Goal: Transaction & Acquisition: Purchase product/service

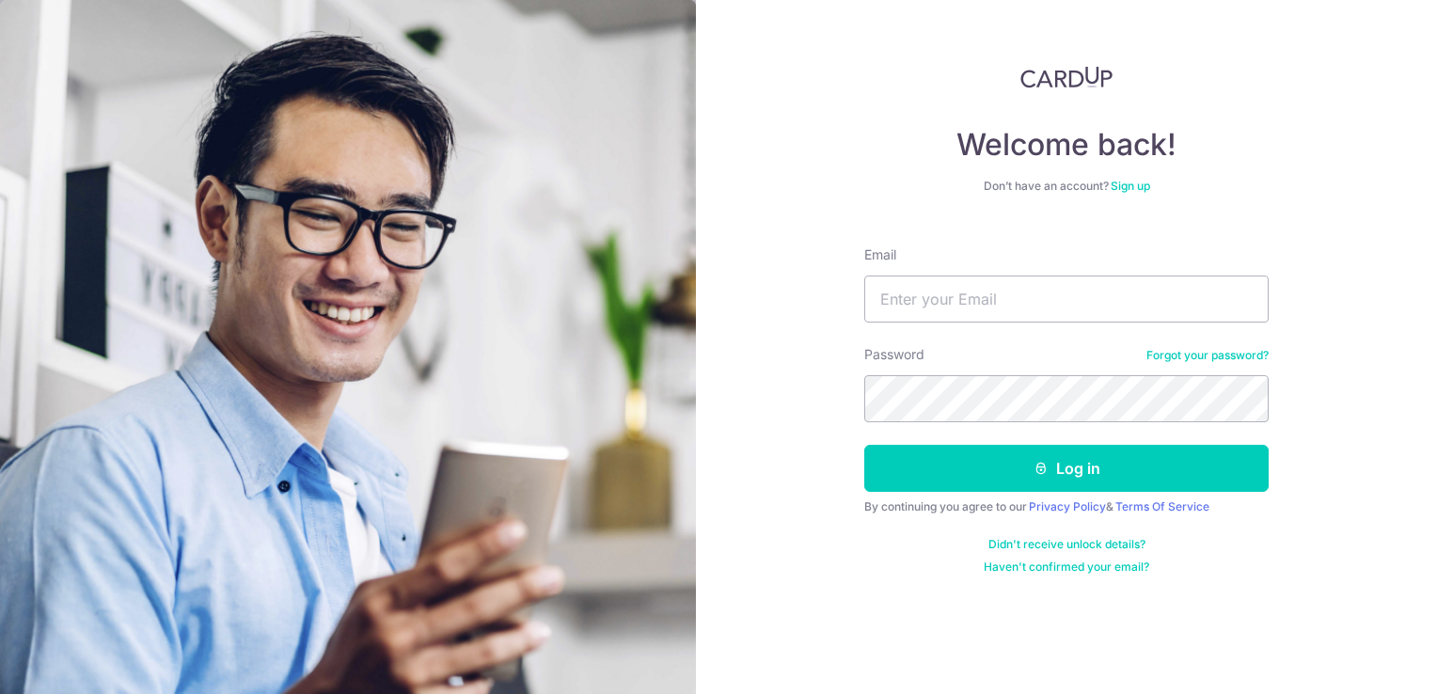
drag, startPoint x: 1002, startPoint y: 321, endPoint x: 1046, endPoint y: 217, distance: 112.5
click at [1046, 217] on div "Welcome back! Don’t have an account? Sign up Email Password Forgot your passwor…" at bounding box center [1066, 320] width 404 height 509
click at [1011, 280] on input "Email" at bounding box center [1066, 299] width 404 height 47
type input "vincenttaywb@yahoo.com.sg"
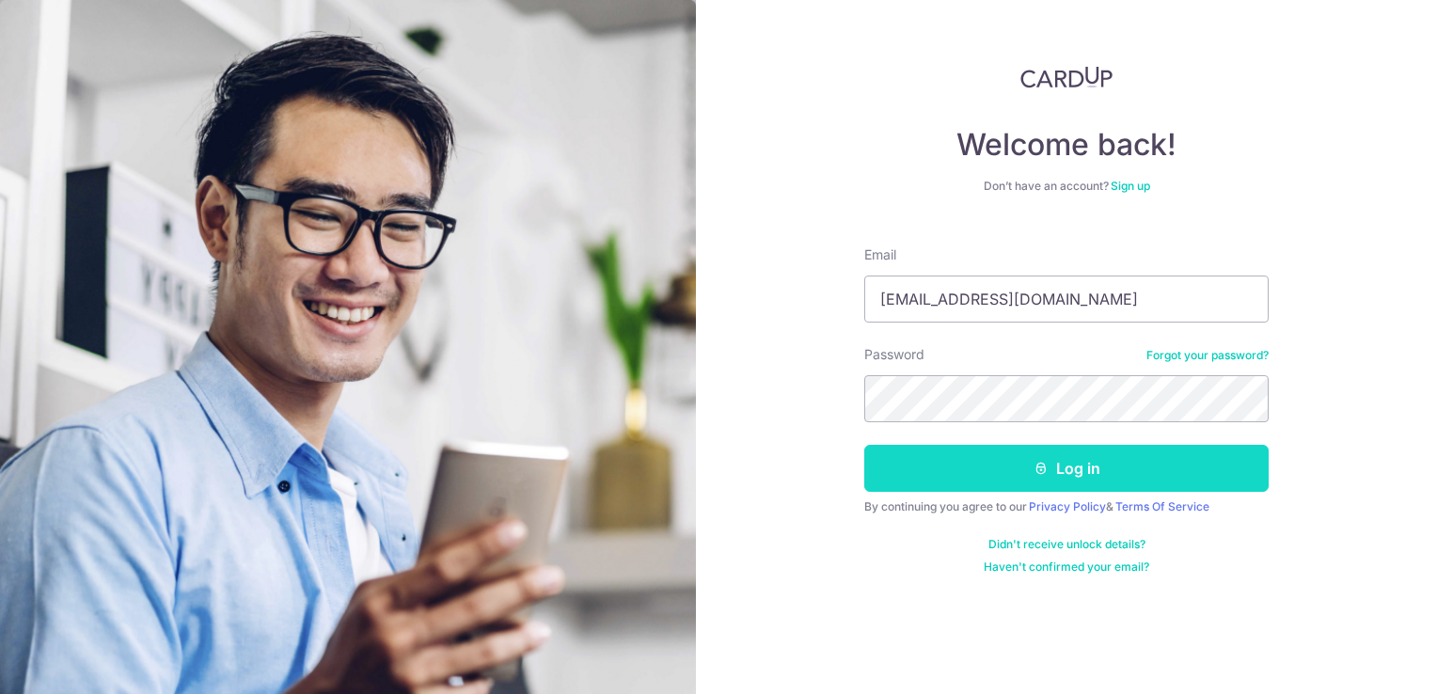
click at [1028, 473] on button "Log in" at bounding box center [1066, 468] width 404 height 47
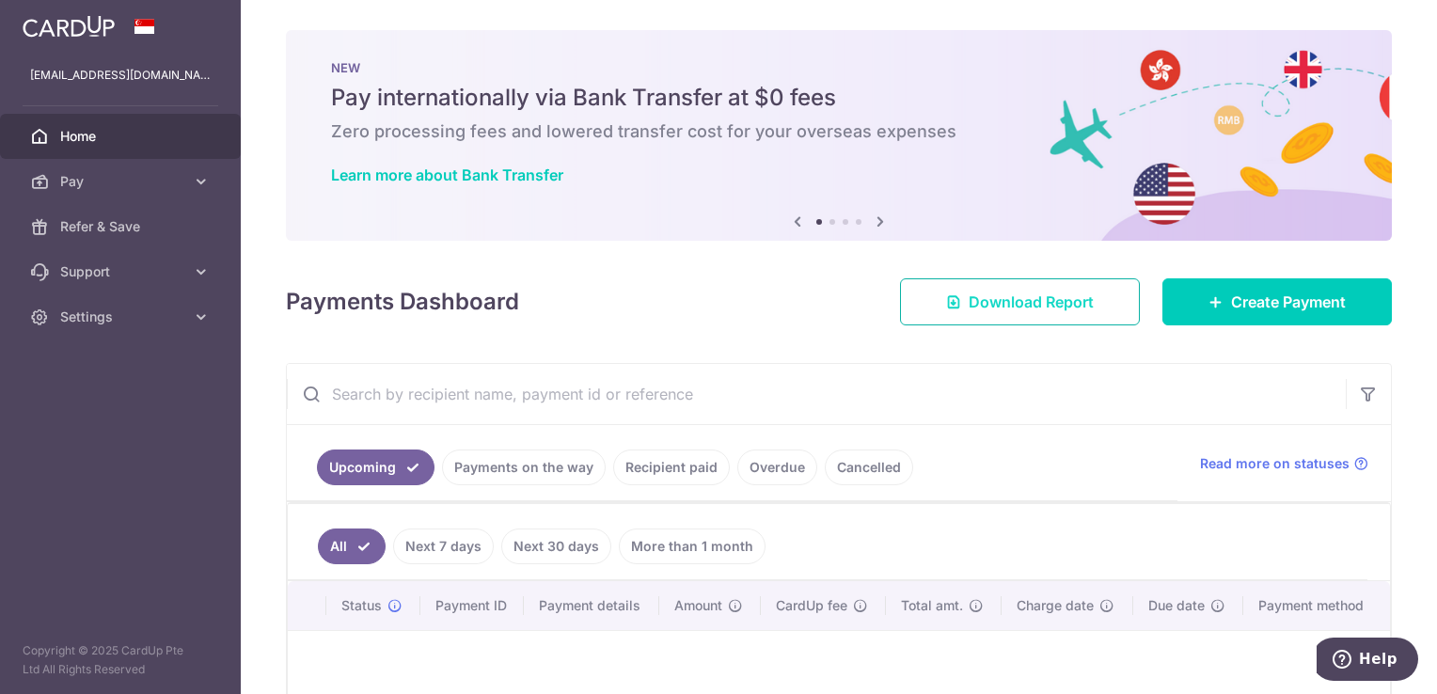
click at [1033, 309] on span "Download Report" at bounding box center [1031, 302] width 125 height 23
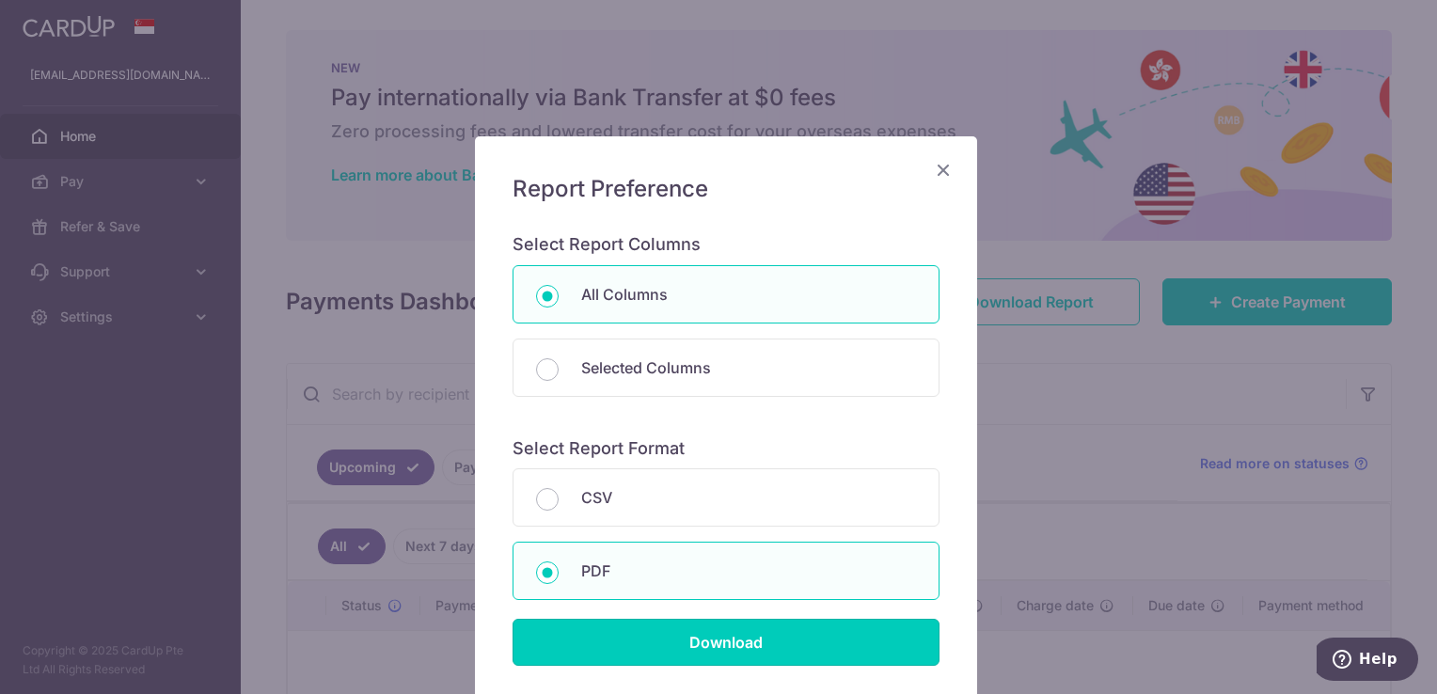
click at [689, 642] on input "Download" at bounding box center [726, 642] width 427 height 47
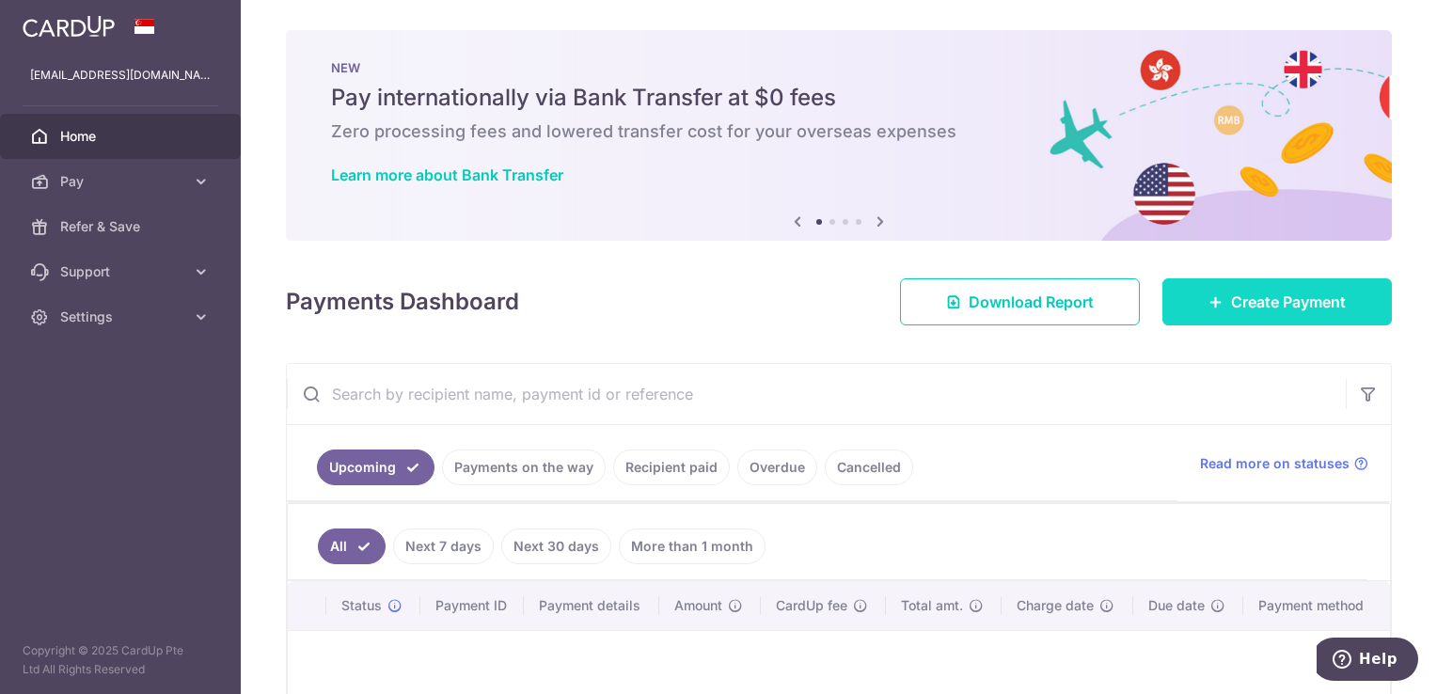
click at [1231, 293] on span "Create Payment" at bounding box center [1288, 302] width 115 height 23
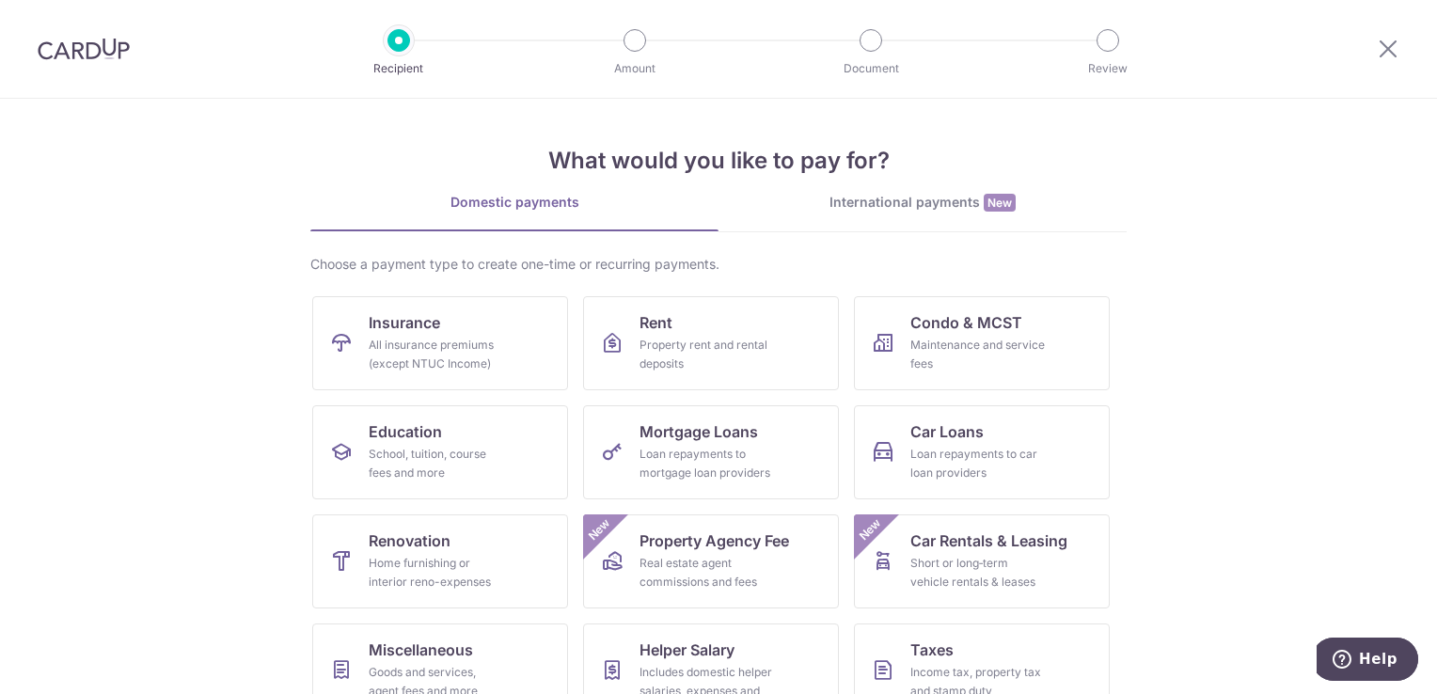
click at [903, 210] on div "International payments New" at bounding box center [922, 203] width 408 height 20
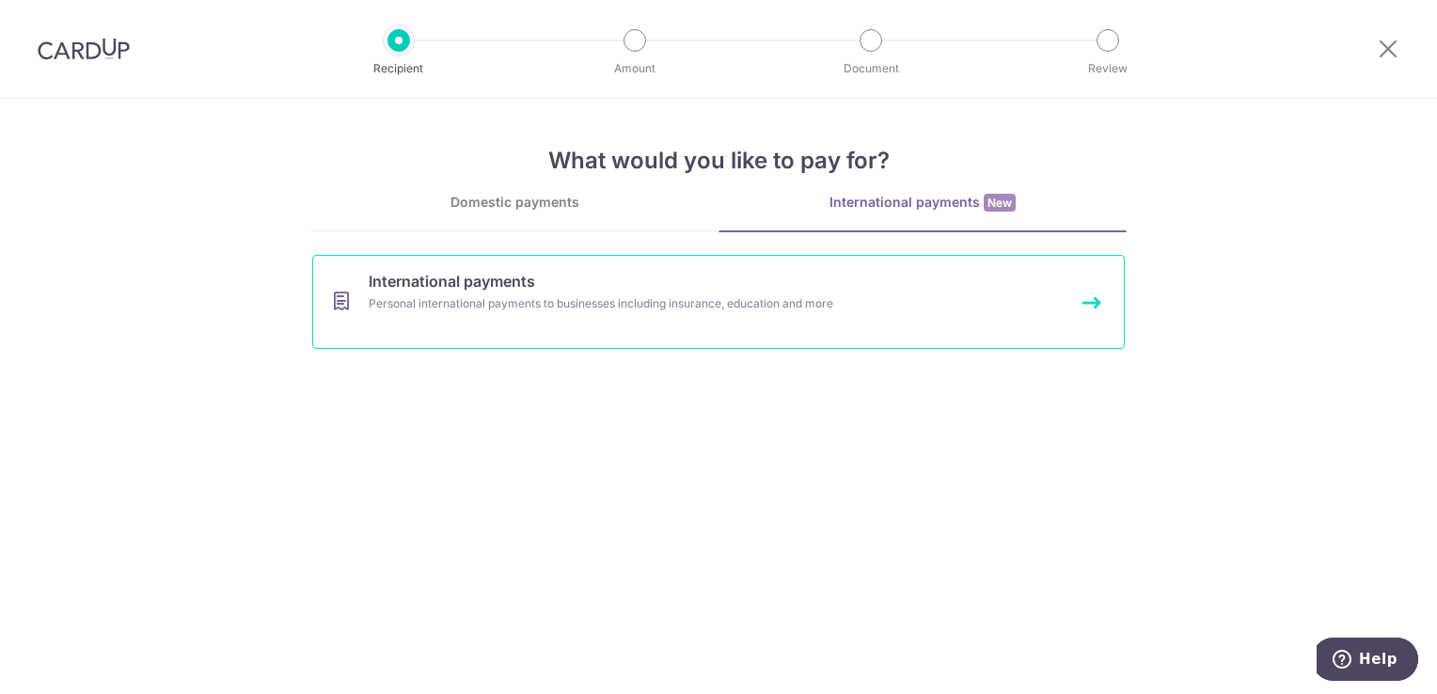
click at [648, 303] on div "Personal international payments to businesses including insurance, education an…" at bounding box center [694, 303] width 650 height 19
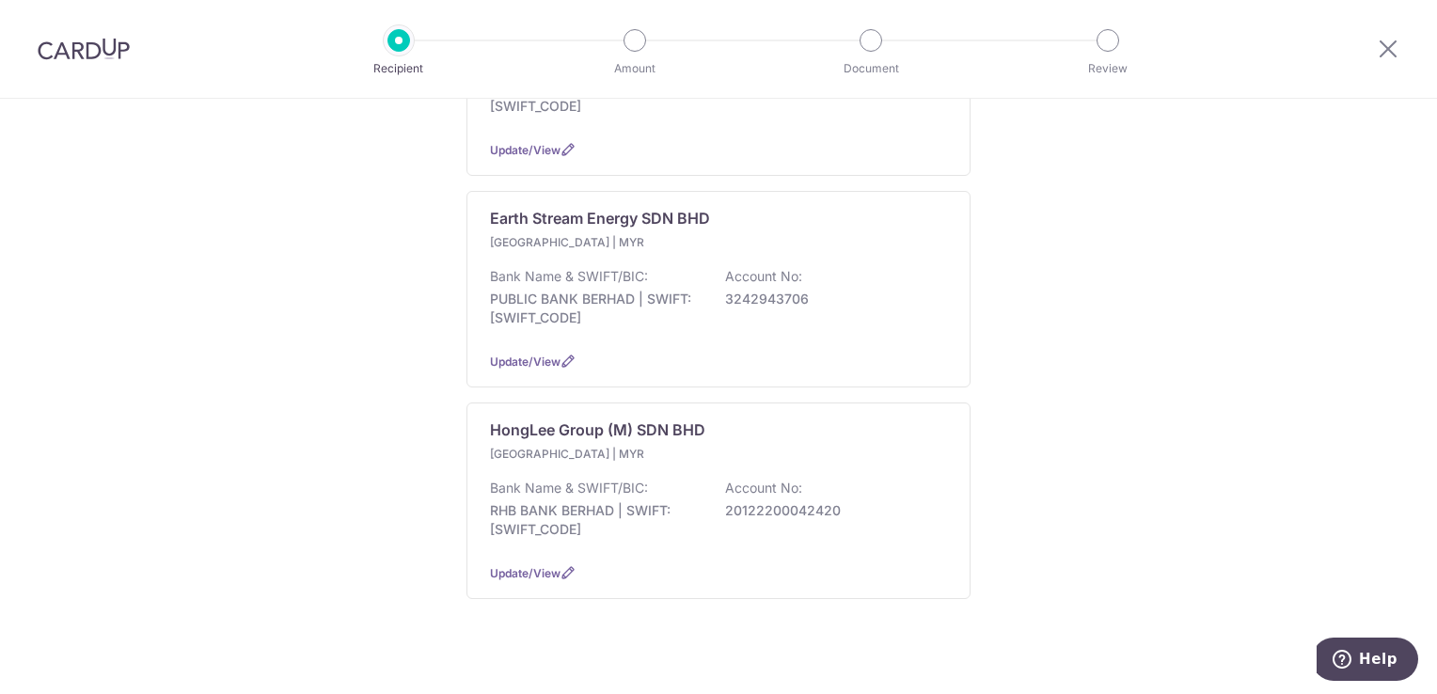
scroll to position [437, 0]
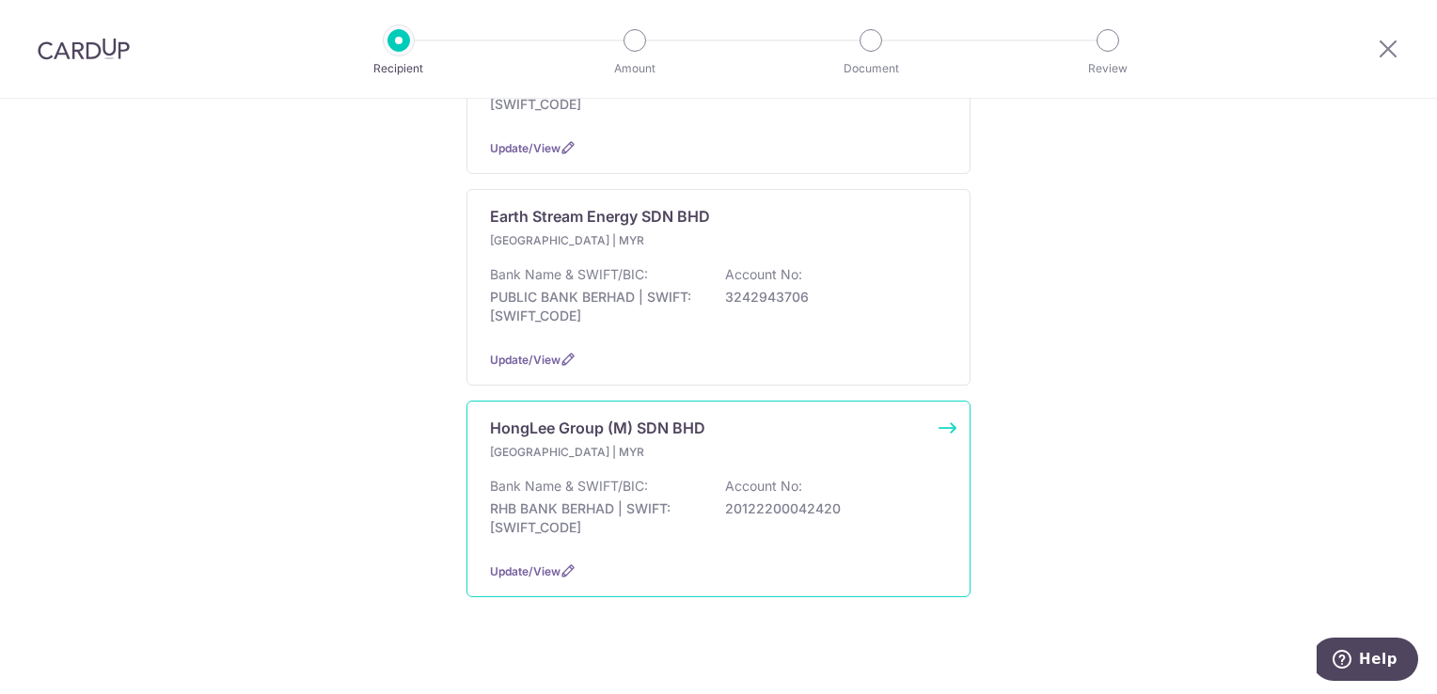
click at [687, 499] on p "RHB BANK BERHAD | SWIFT: RHBBMYKLXXX" at bounding box center [595, 518] width 211 height 38
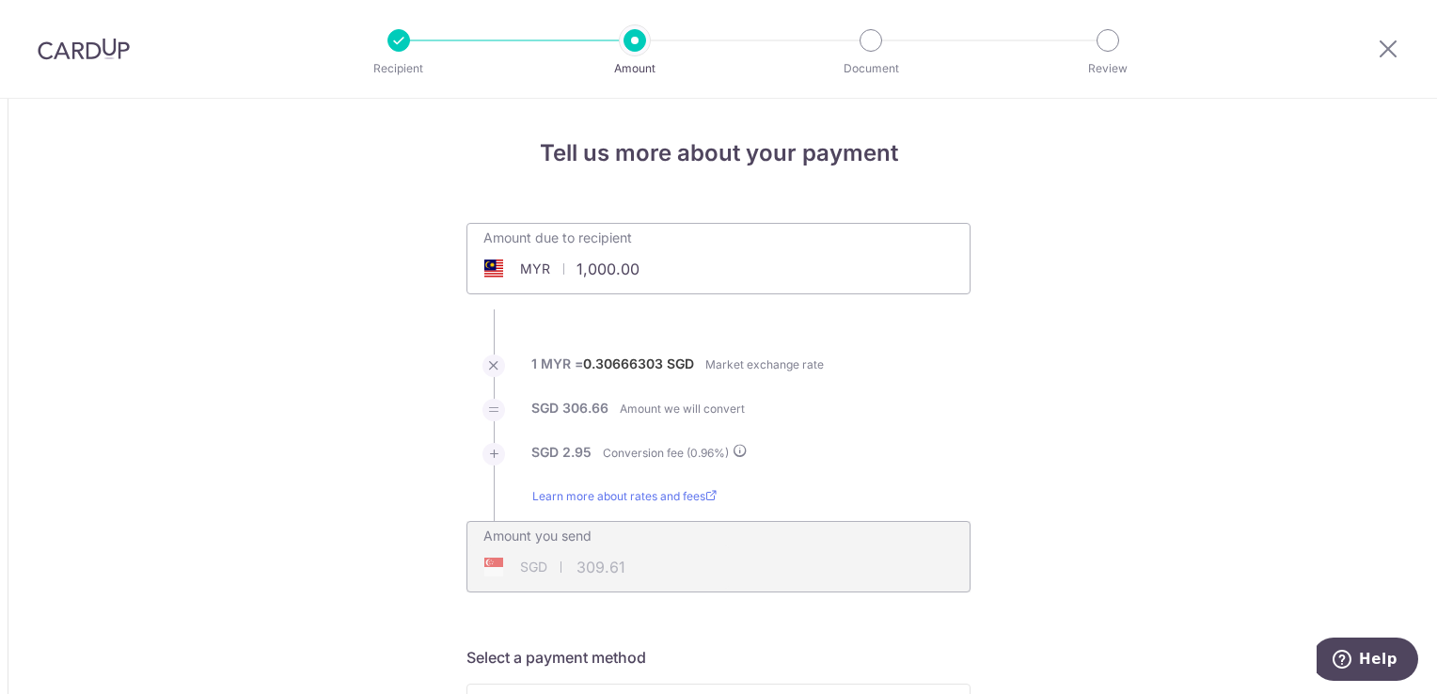
click at [811, 276] on div "Amount due to recipient MYR 1,000.00 1000" at bounding box center [718, 258] width 504 height 71
click at [831, 276] on div "Amount due to recipient MYR 1,000.00 1000" at bounding box center [718, 258] width 504 height 71
click at [615, 265] on input "1,000.00" at bounding box center [612, 268] width 291 height 43
click at [636, 266] on input "1,000.00" at bounding box center [612, 268] width 291 height 43
type input "1"
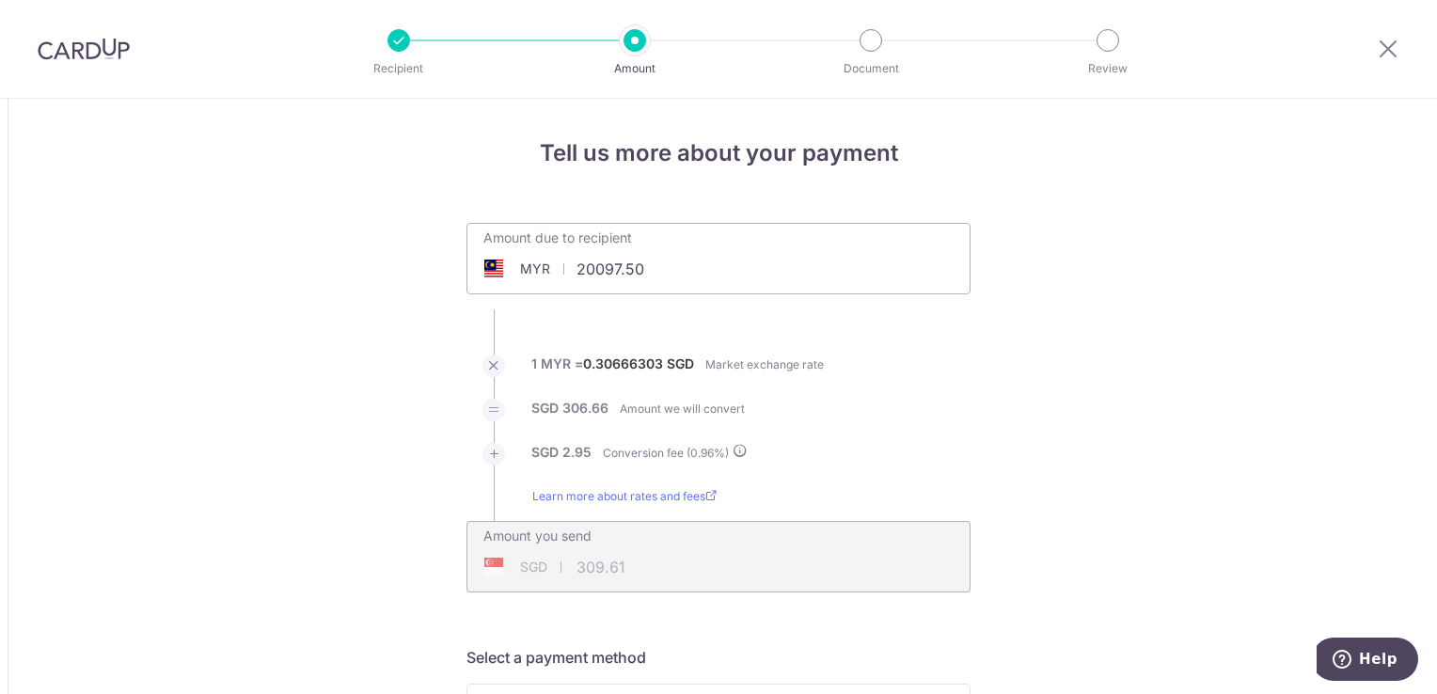
type input "20,097.50"
type input "6,222.97"
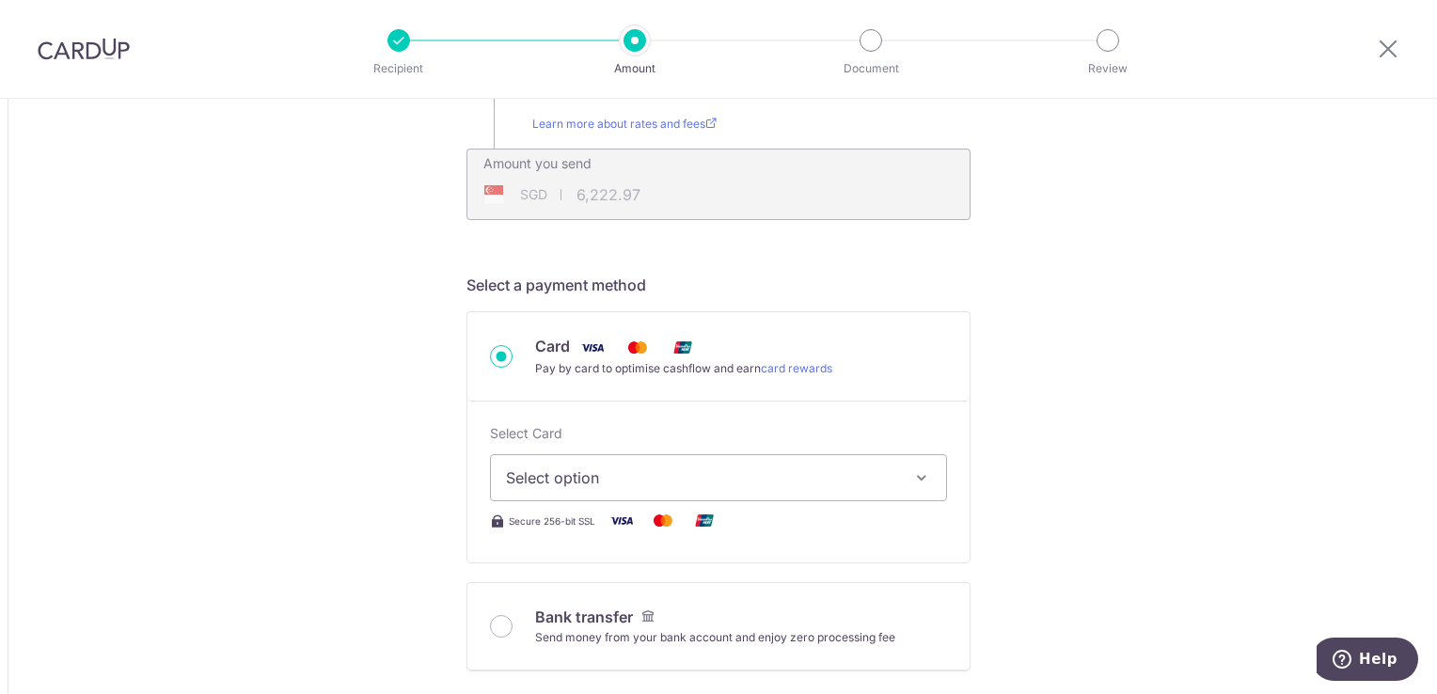
scroll to position [376, 0]
click at [914, 475] on icon "button" at bounding box center [921, 474] width 19 height 19
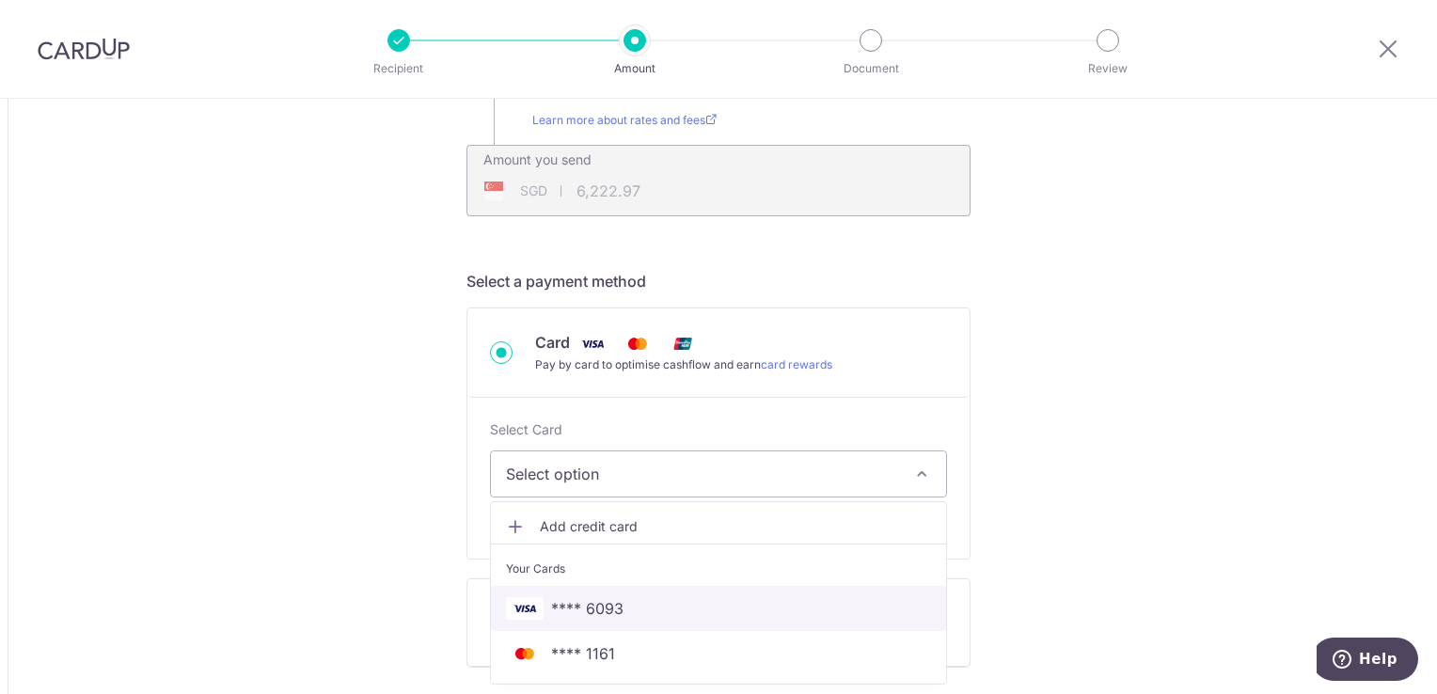
click at [839, 615] on span "**** 6093" at bounding box center [718, 608] width 425 height 23
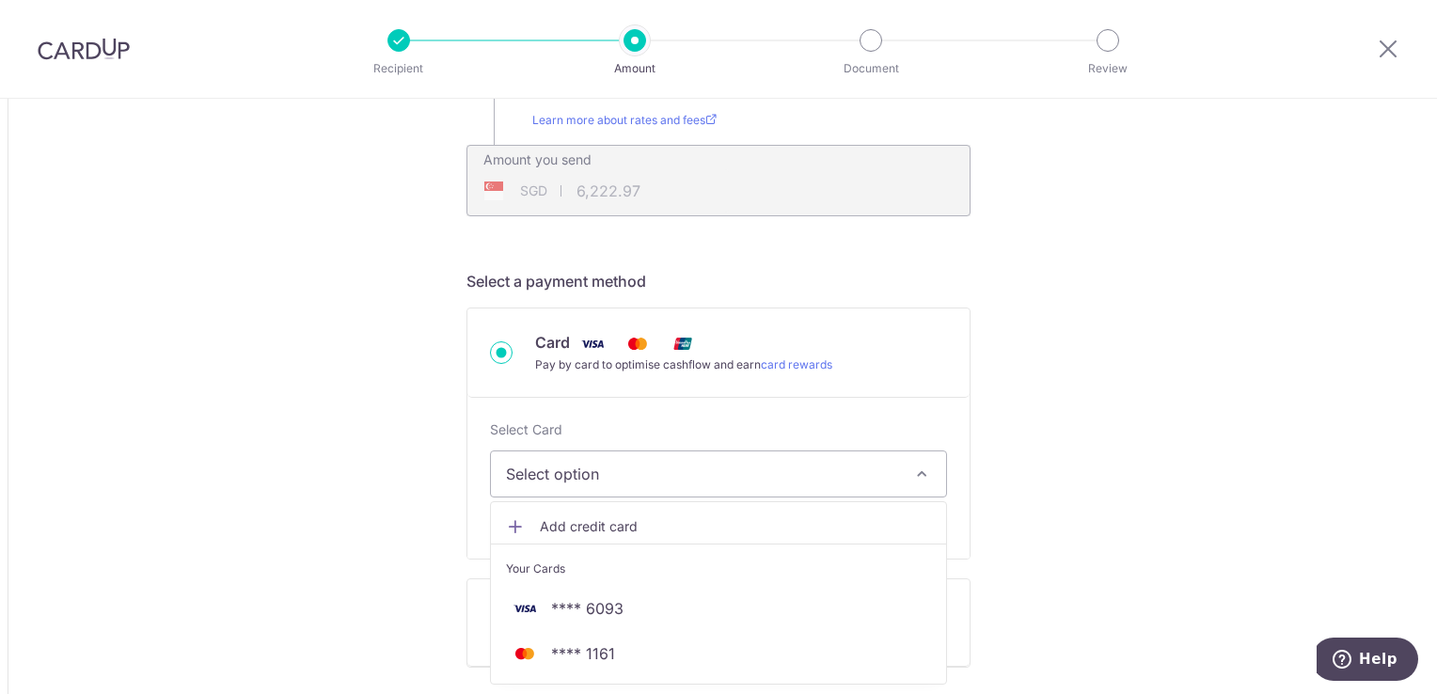
type input "20,097.50"
type input "6,222.11"
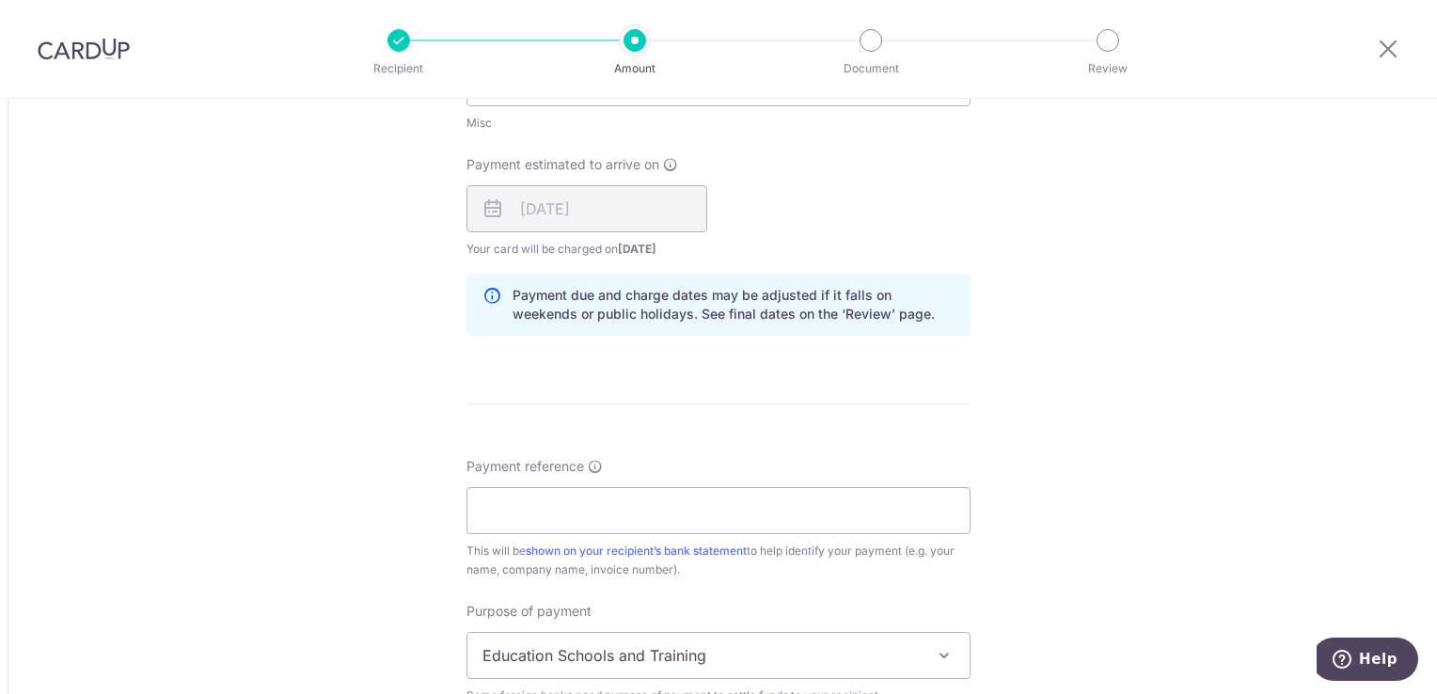
scroll to position [1129, 0]
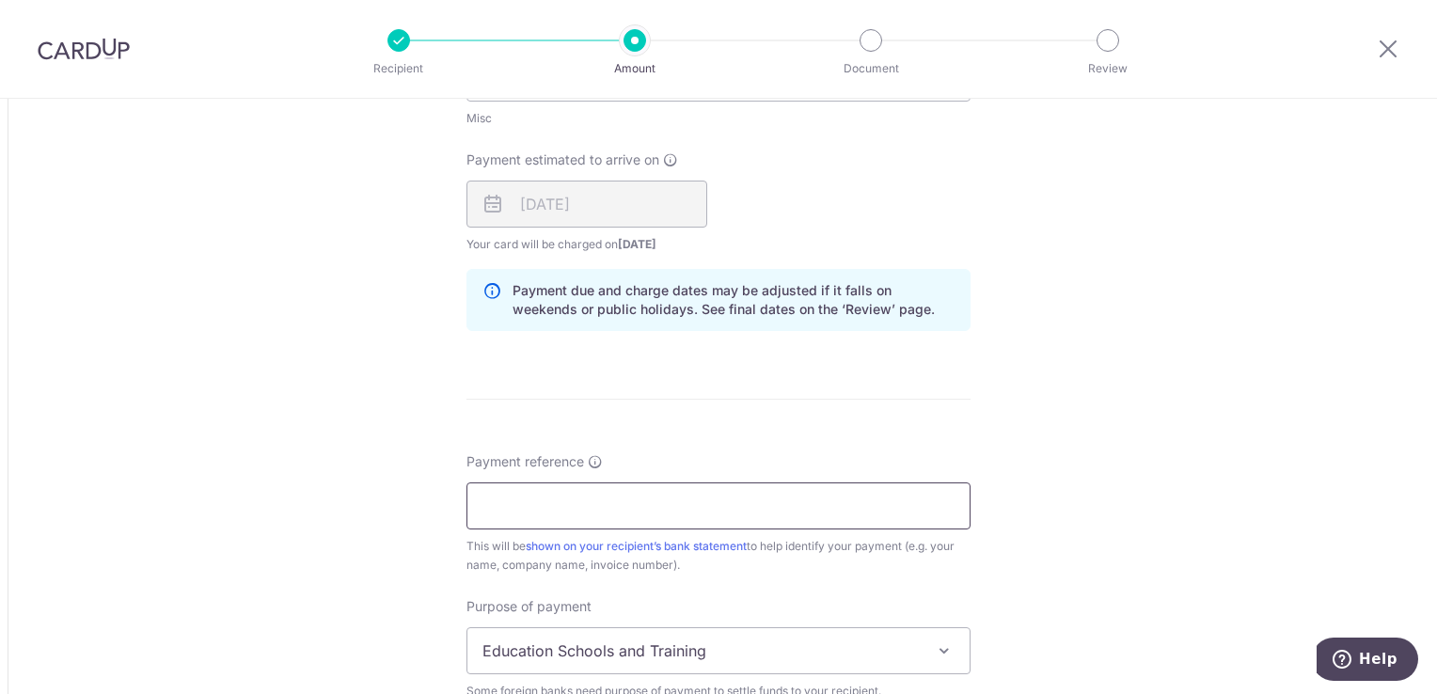
click at [750, 513] on input "Payment reference" at bounding box center [718, 505] width 504 height 47
type input "JBSO2506-0139"
click at [1012, 457] on div "Tell us more about your payment Amount due to recipient MYR 20,097.50 20097.5 1…" at bounding box center [718, 79] width 1437 height 2219
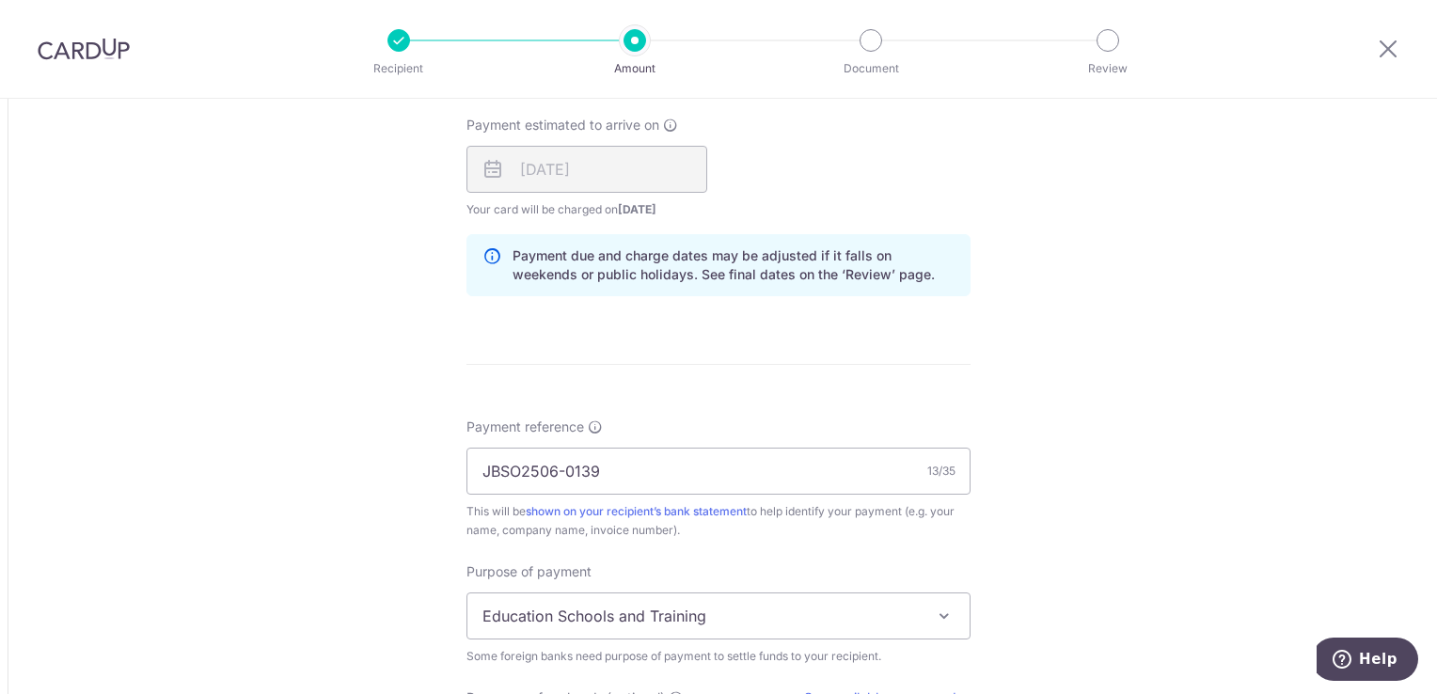
scroll to position [1223, 0]
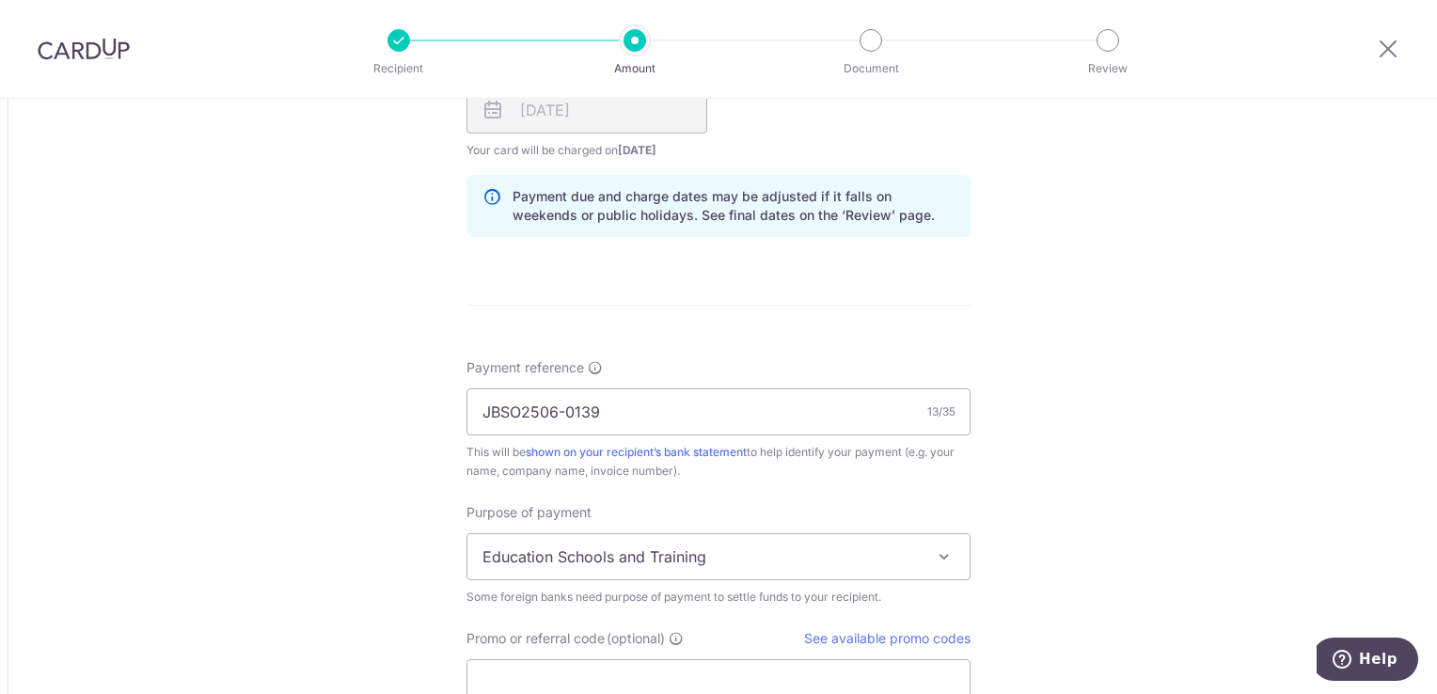
click at [944, 548] on span at bounding box center [944, 556] width 23 height 23
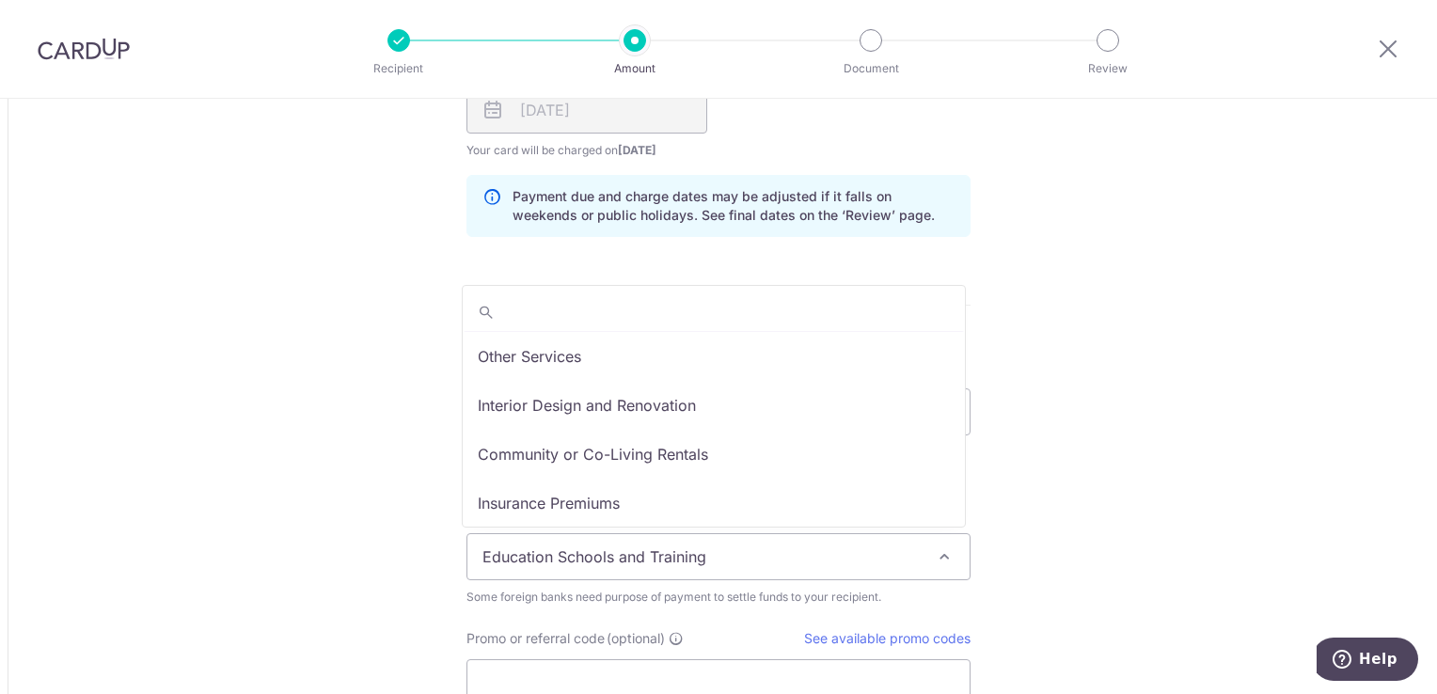
scroll to position [148, 0]
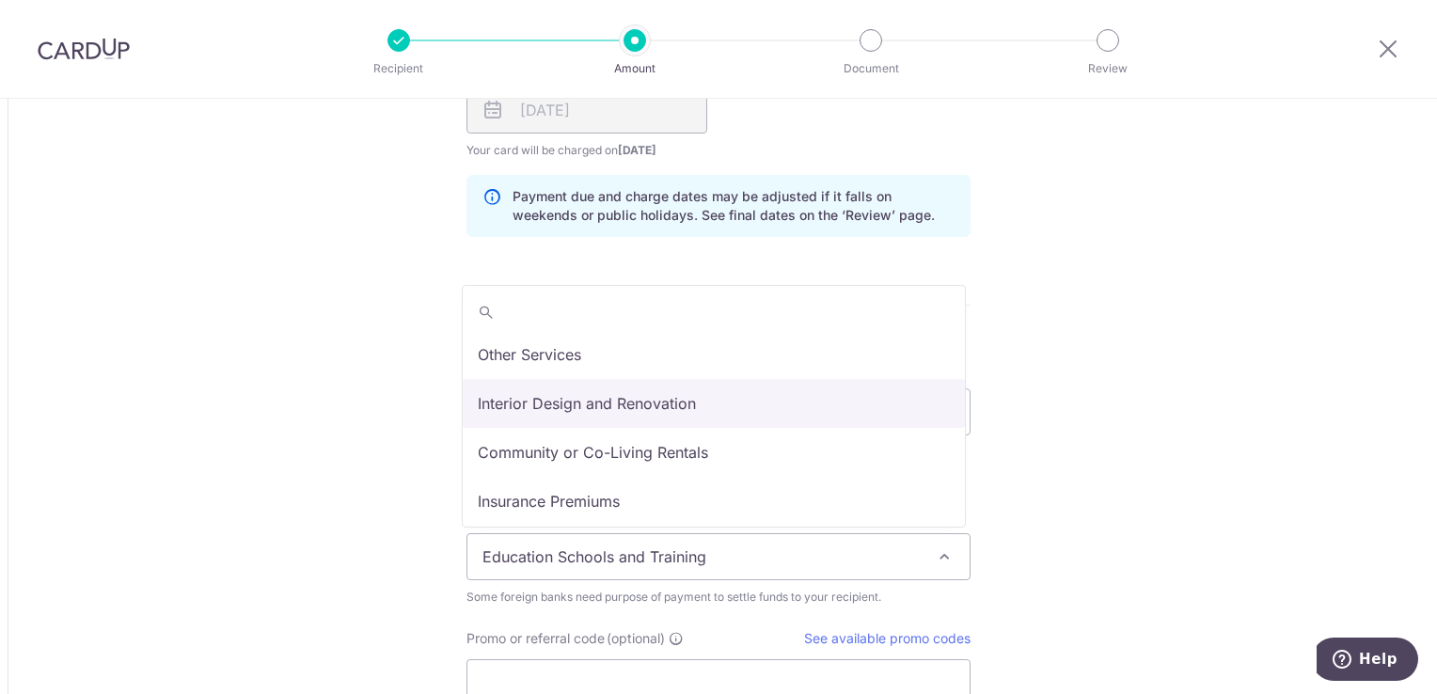
select select "Interior Design and Renovation"
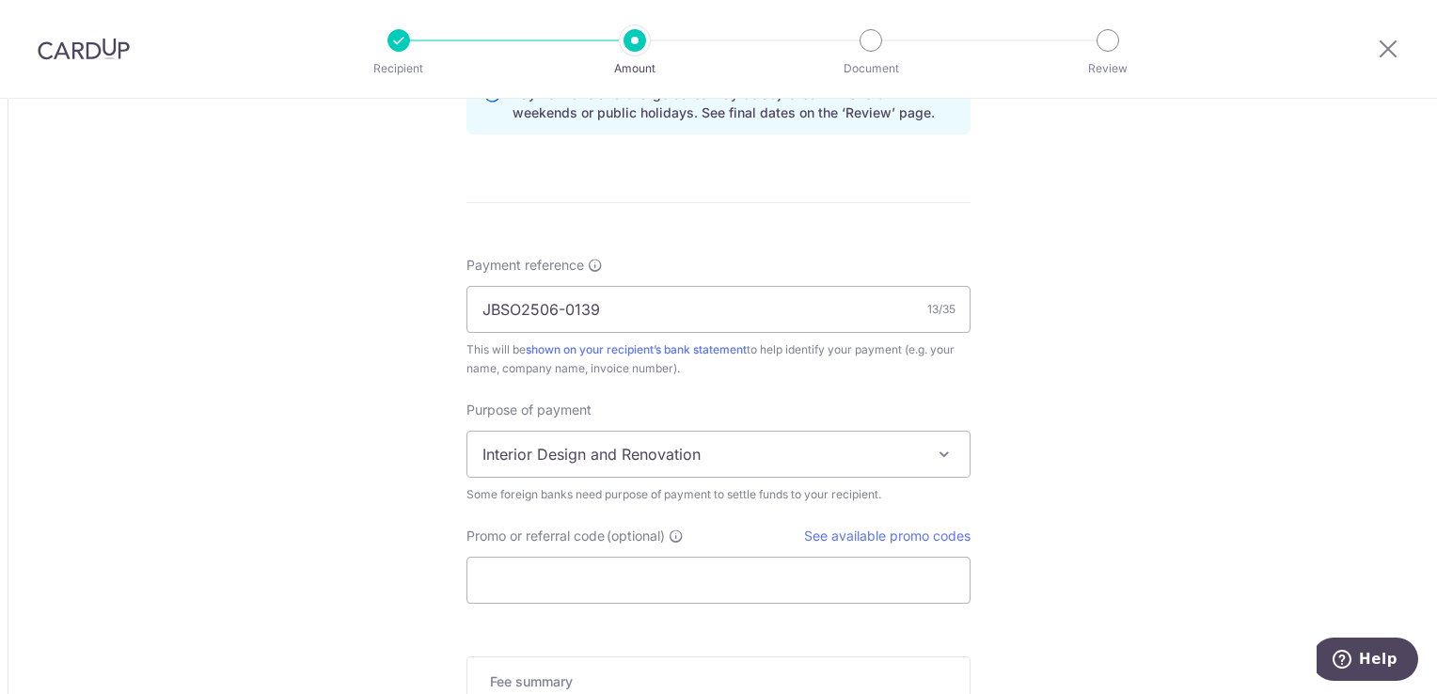
scroll to position [1338, 0]
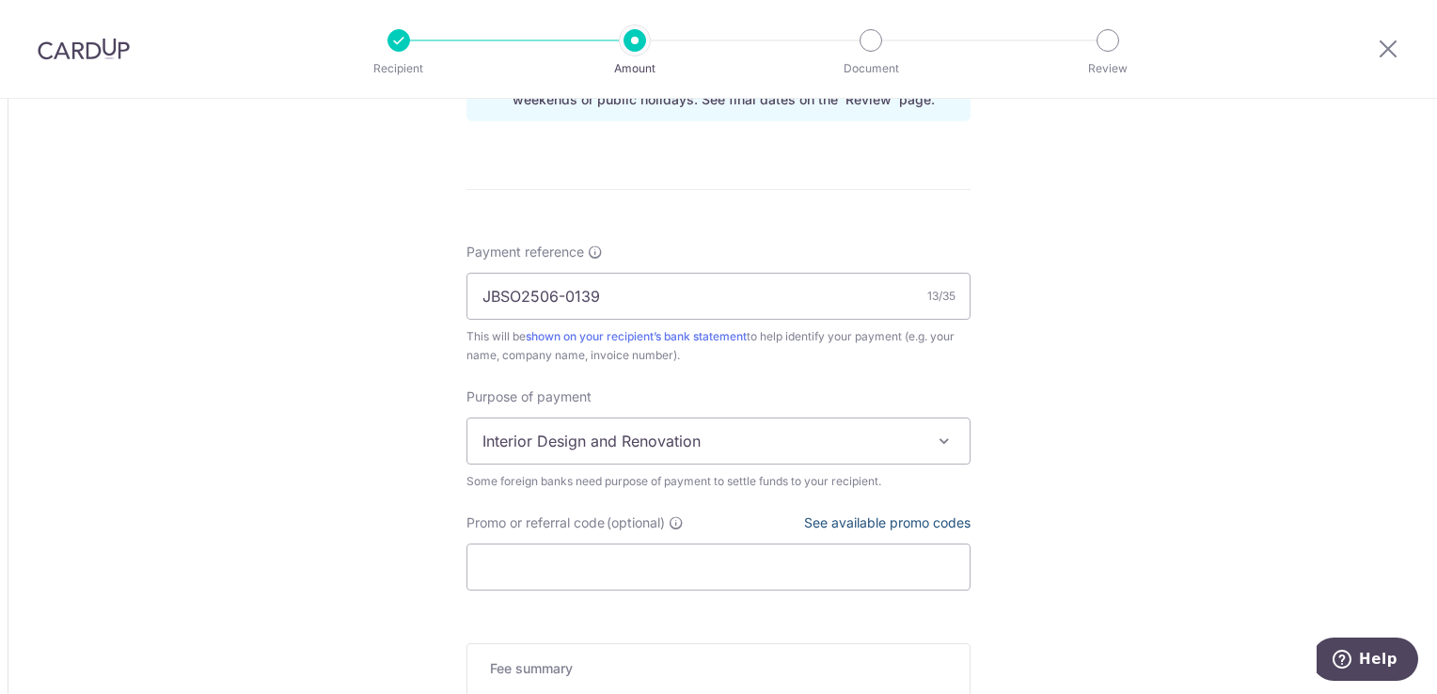
click at [936, 521] on link "See available promo codes" at bounding box center [887, 522] width 166 height 16
click at [638, 570] on input "Promo or referral code (optional)" at bounding box center [718, 567] width 504 height 47
paste input "GLOBE185"
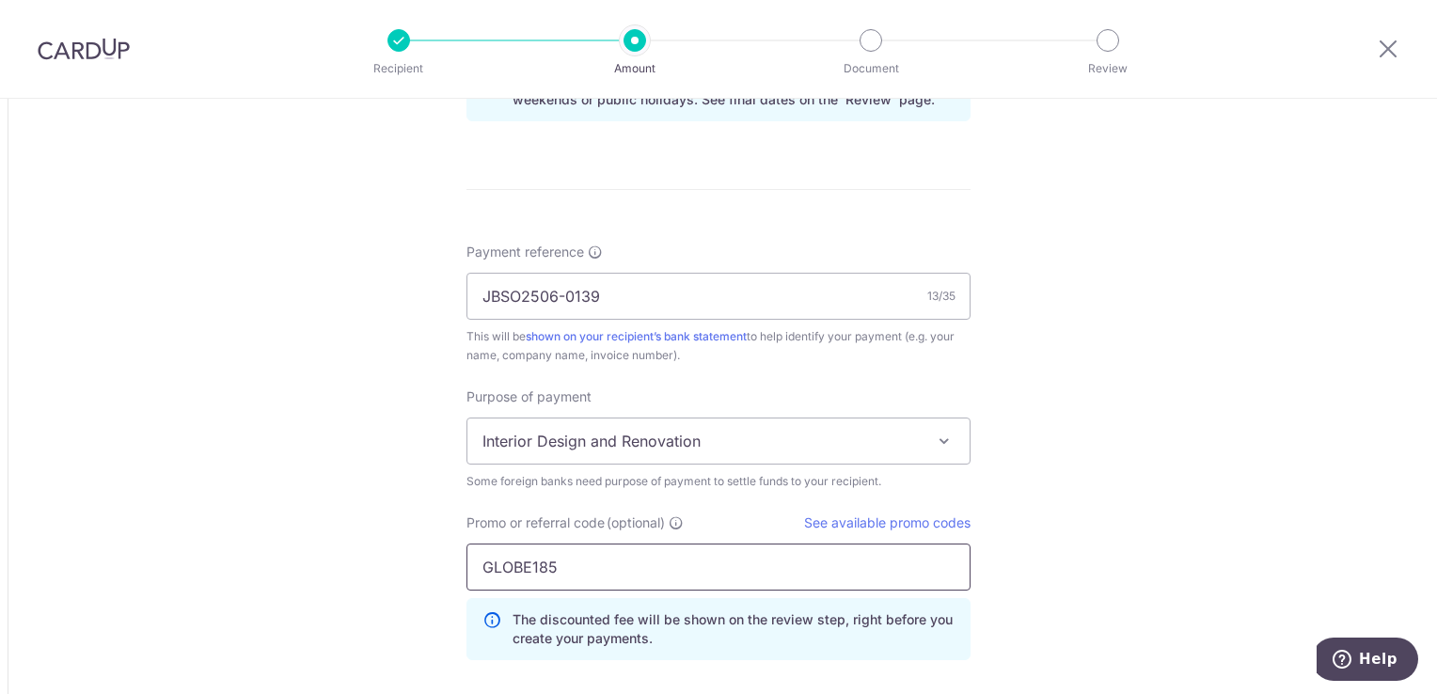
type input "GLOBE185"
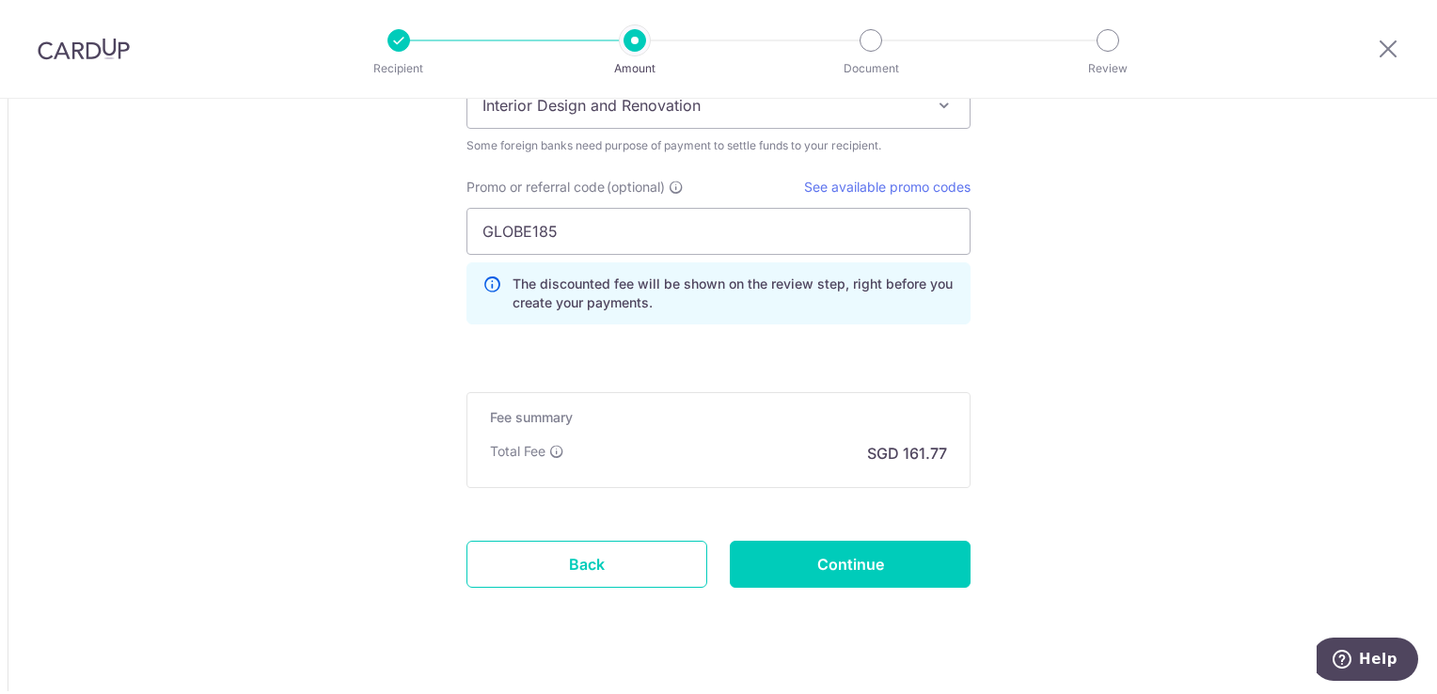
scroll to position [1704, 0]
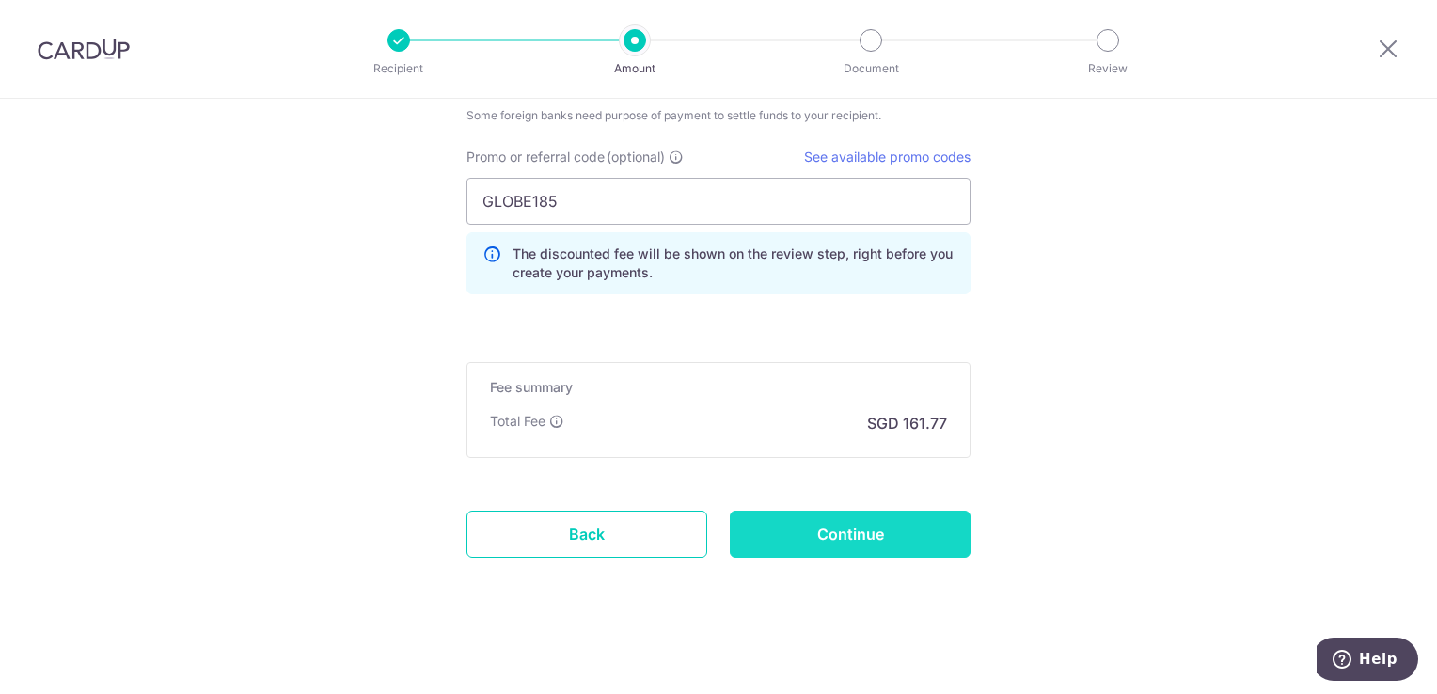
click at [860, 517] on input "Continue" at bounding box center [850, 534] width 241 height 47
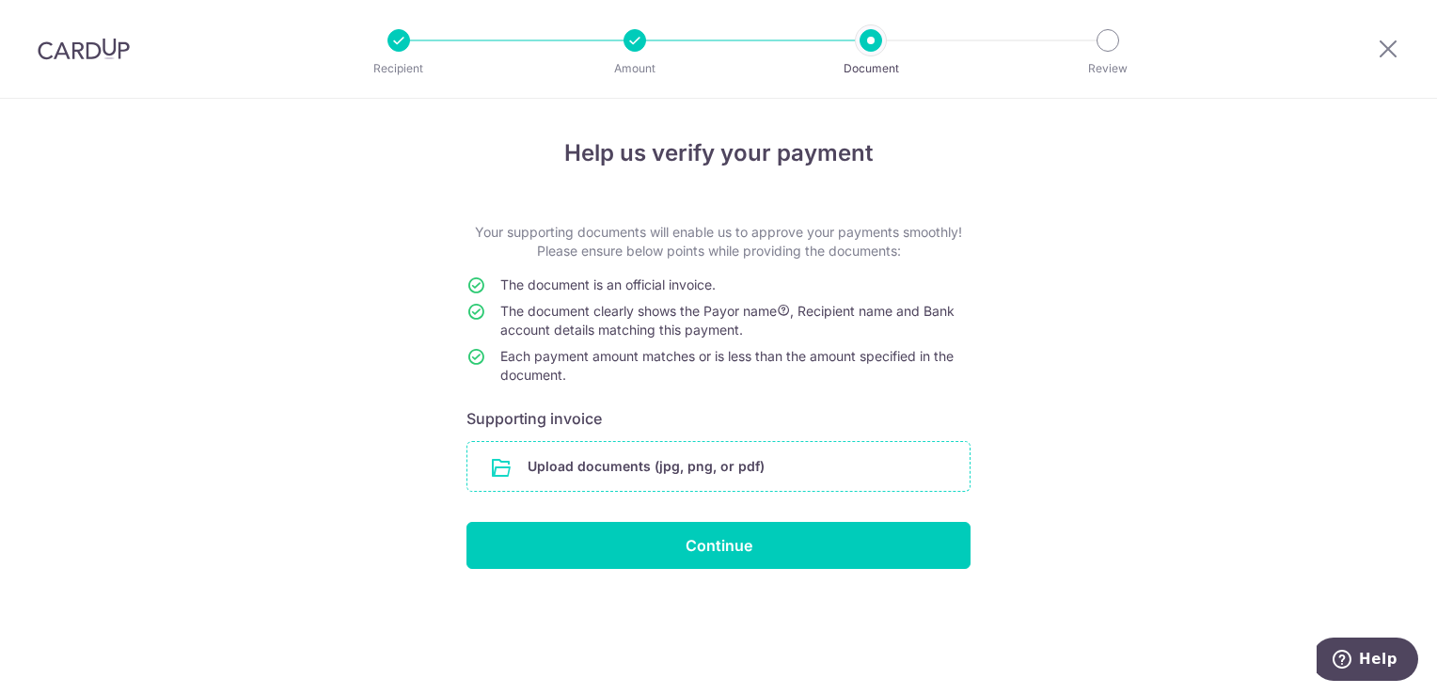
click at [846, 480] on input "file" at bounding box center [718, 466] width 502 height 49
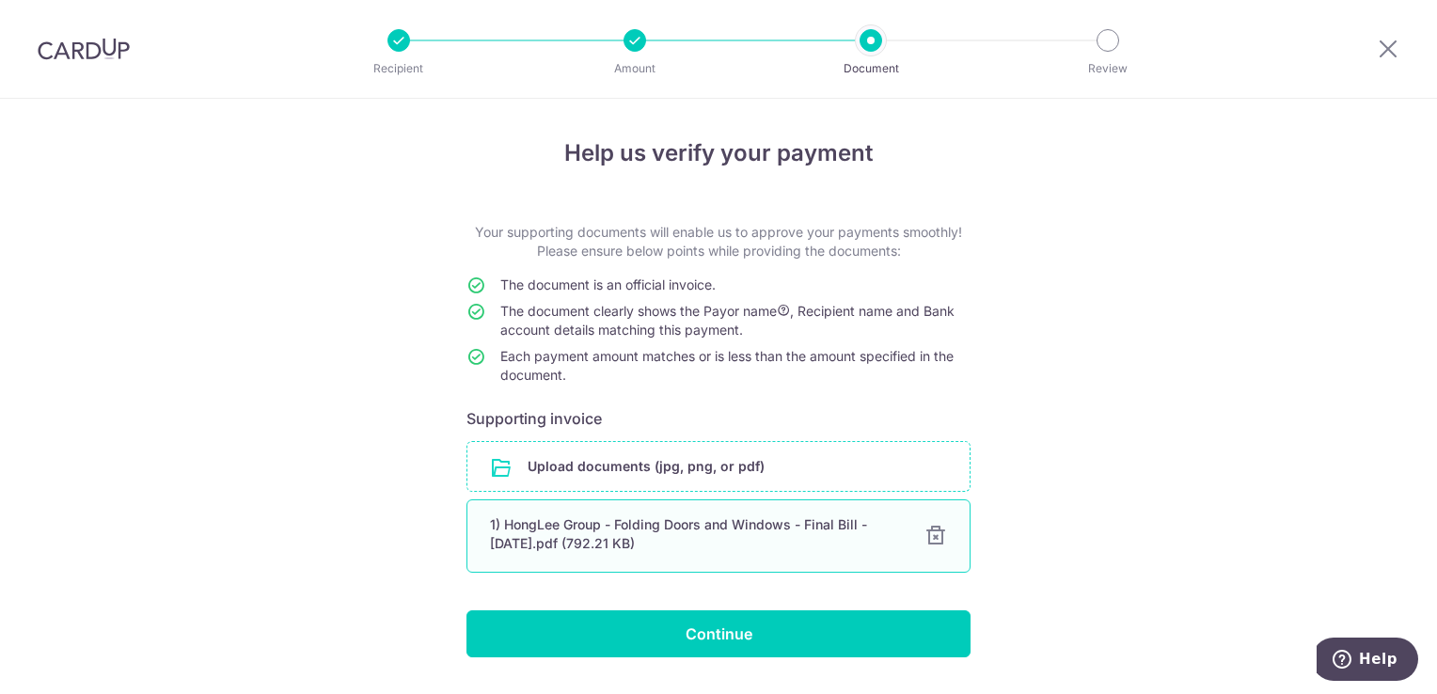
click at [564, 525] on div "1) HongLee Group - Folding Doors and Windows - Final Bill - 1 oct 2025.pdf (792…" at bounding box center [696, 534] width 412 height 38
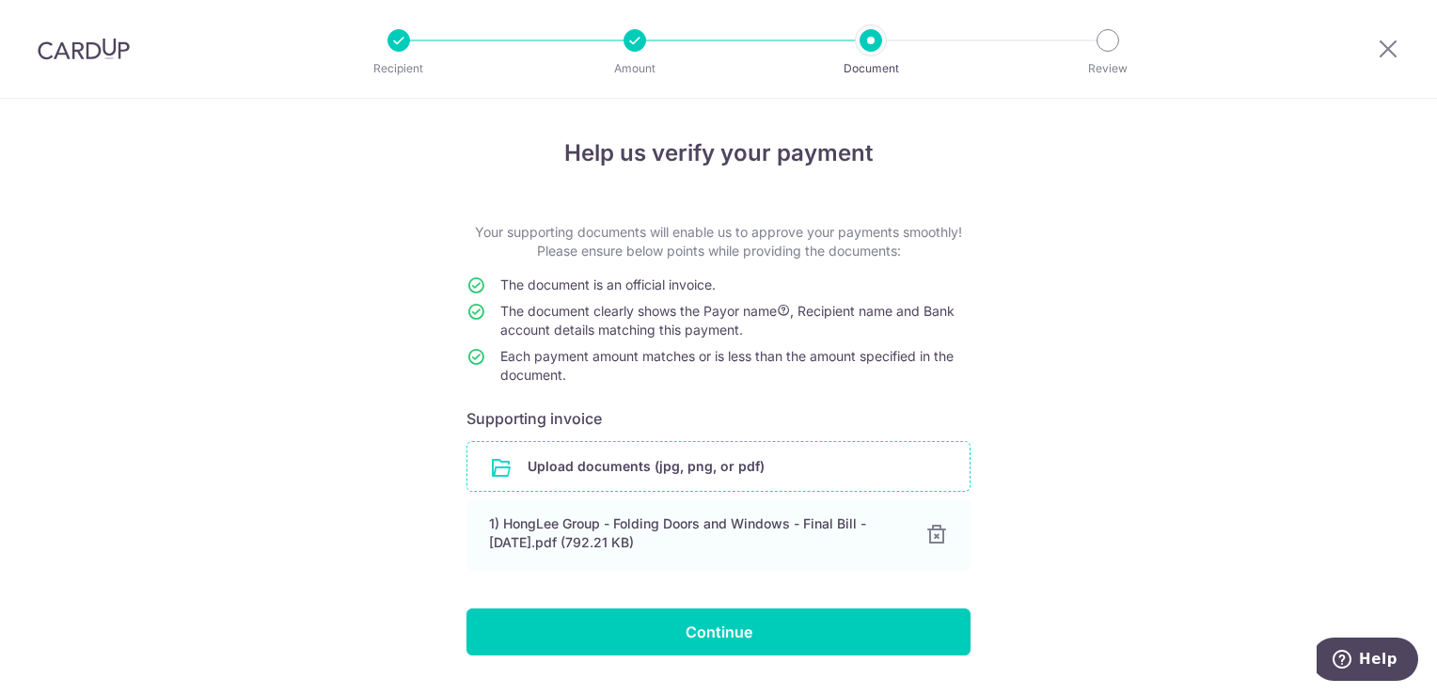
click at [1081, 464] on div "Help us verify your payment Your supporting documents will enable us to approve…" at bounding box center [718, 421] width 1437 height 645
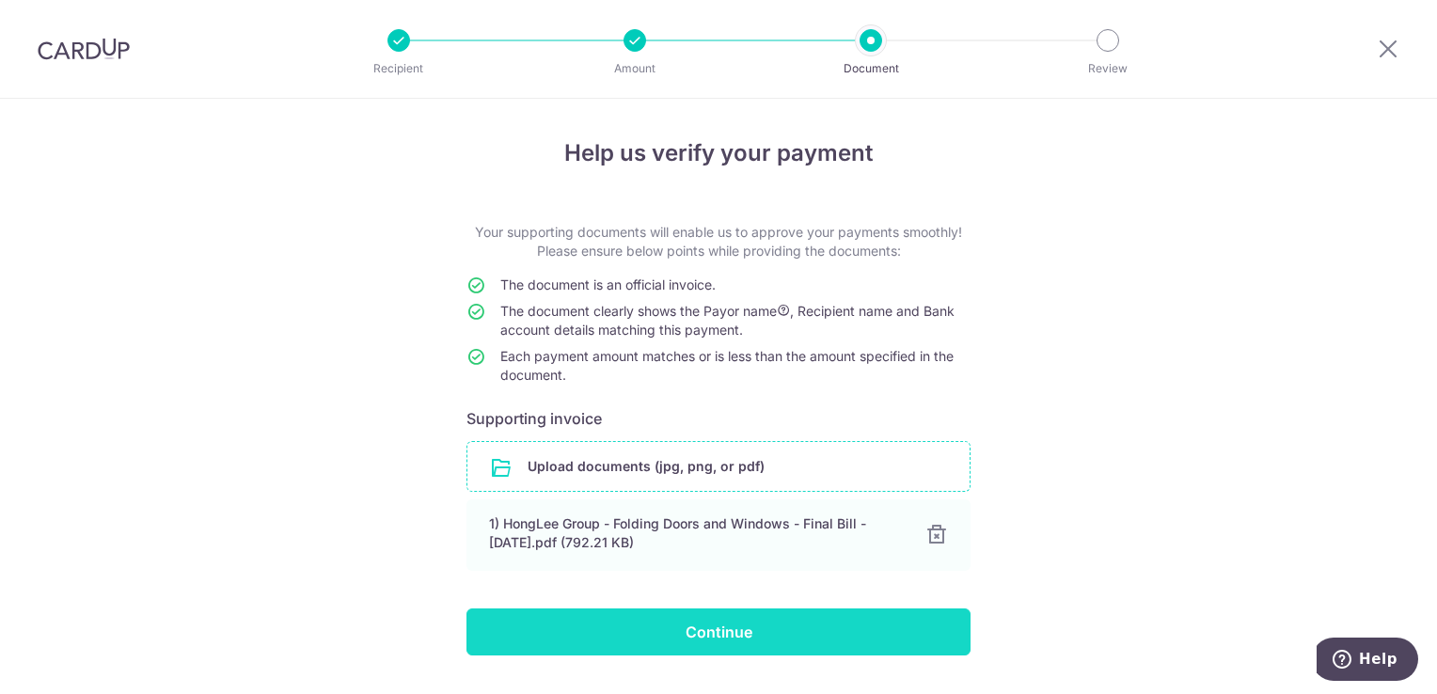
click at [702, 641] on input "Continue" at bounding box center [718, 631] width 504 height 47
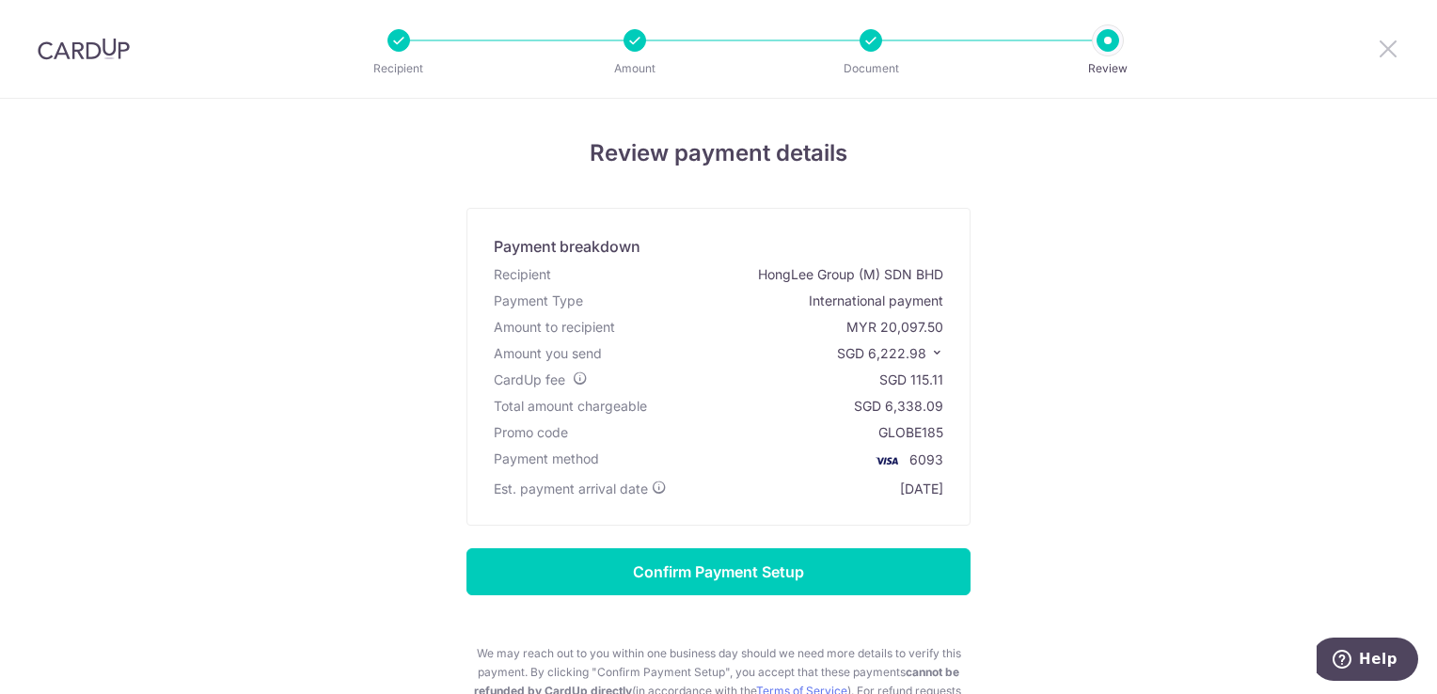
click at [1392, 59] on icon at bounding box center [1388, 49] width 23 height 24
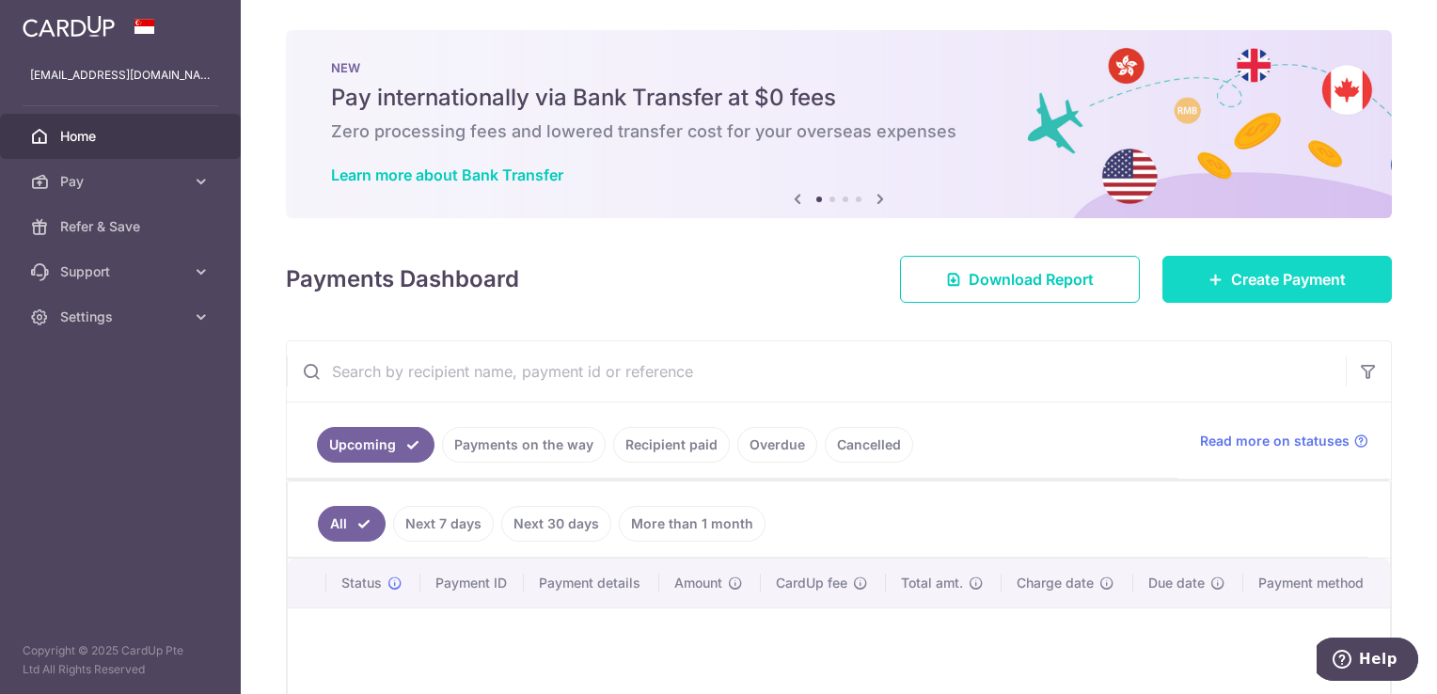
click at [1231, 278] on span "Create Payment" at bounding box center [1288, 279] width 115 height 23
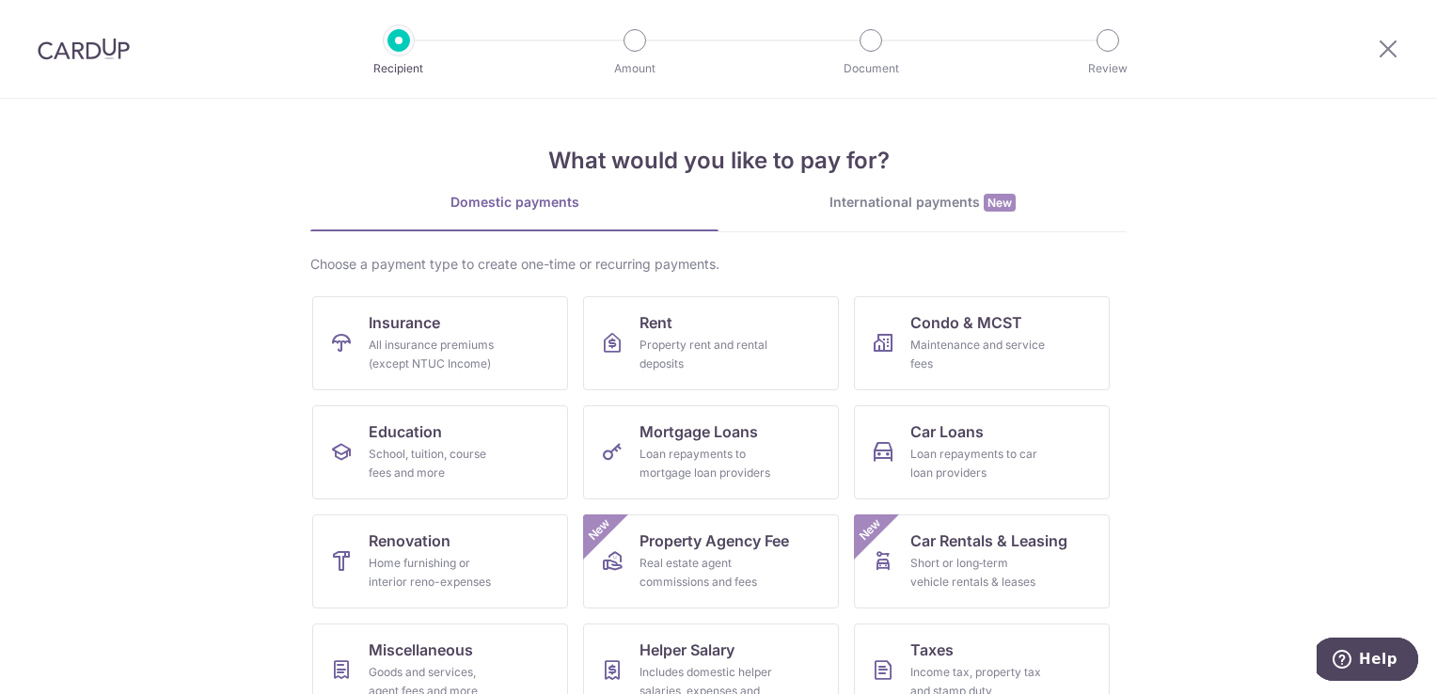
click at [885, 207] on div "International payments New" at bounding box center [922, 203] width 408 height 20
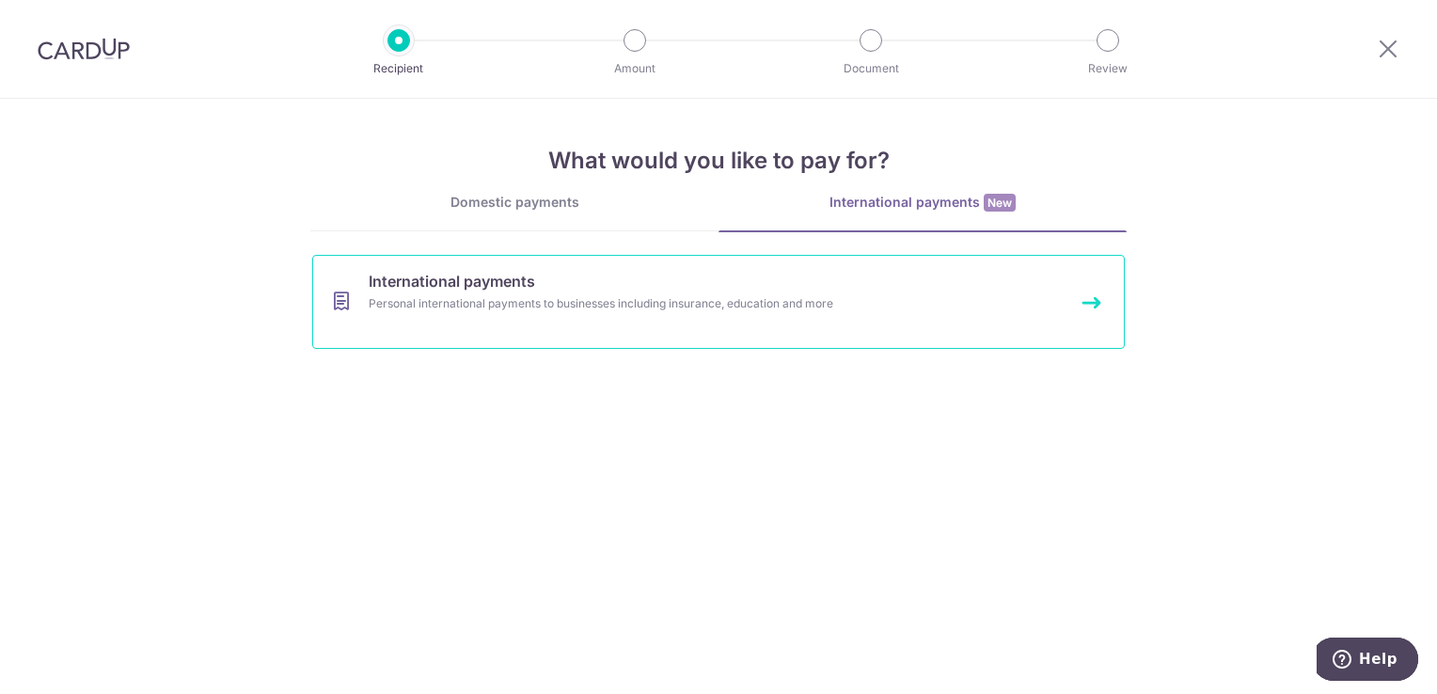
click at [715, 319] on link "International payments Personal international payments to businesses including …" at bounding box center [718, 302] width 813 height 94
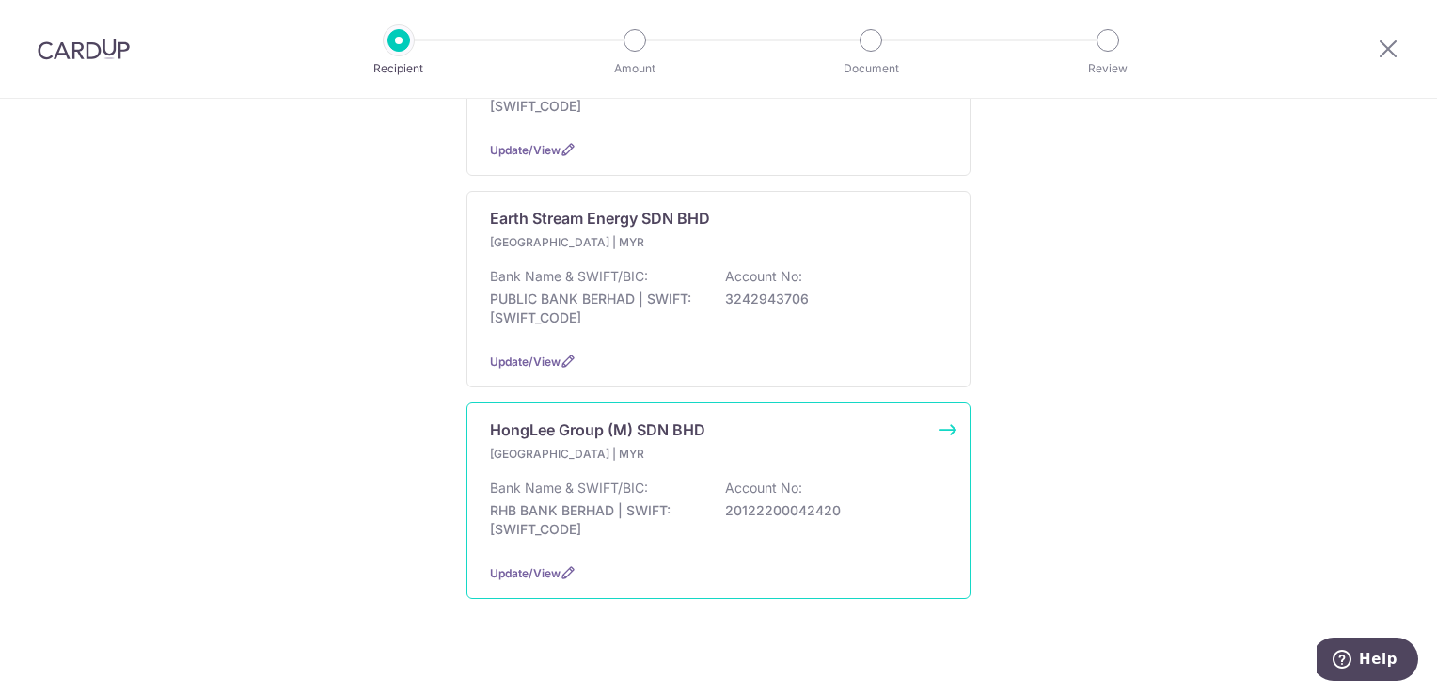
scroll to position [437, 0]
click at [621, 499] on p "RHB BANK BERHAD | SWIFT: RHBBMYKLXXX" at bounding box center [595, 518] width 211 height 38
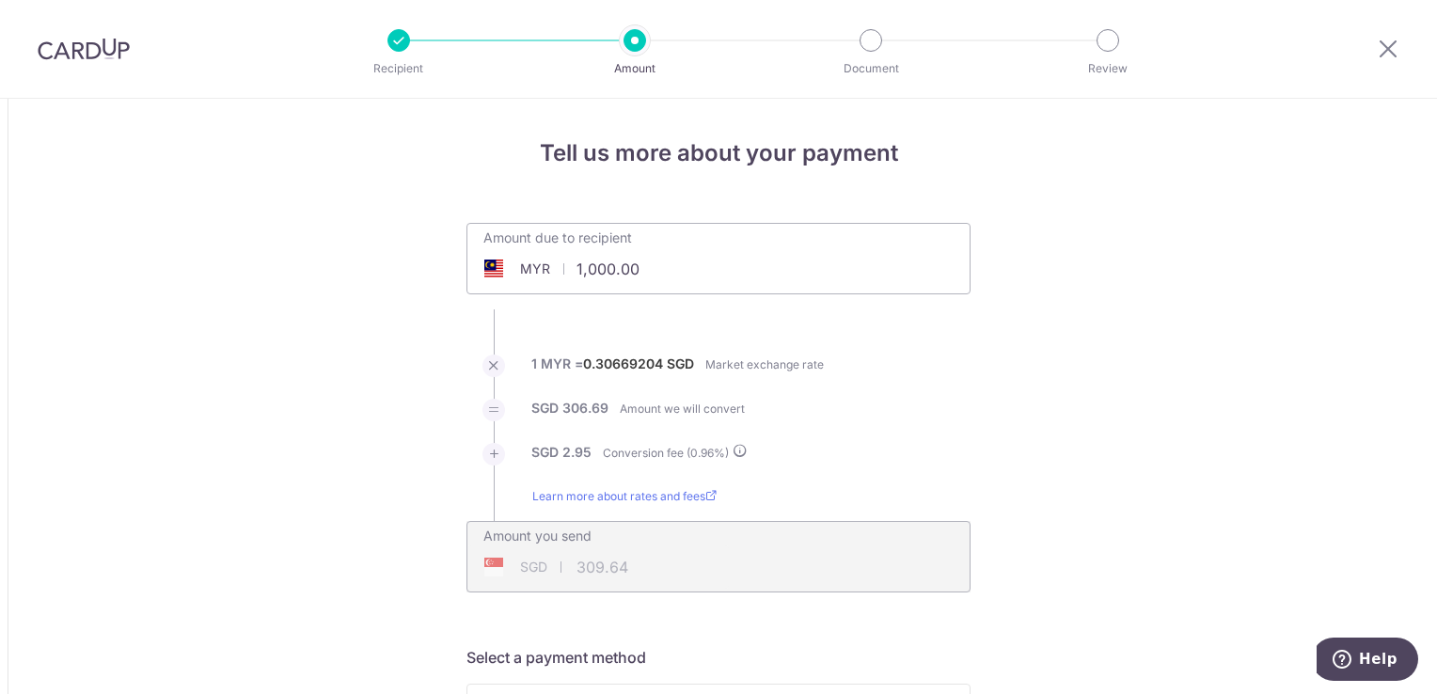
click at [645, 276] on input "1,000.00" at bounding box center [612, 268] width 291 height 43
type input "1"
click at [929, 466] on li "SGD 2.95 Conversion fee ( 0.96 %)" at bounding box center [718, 465] width 504 height 44
type input "20,097.50"
type input "6,222.92"
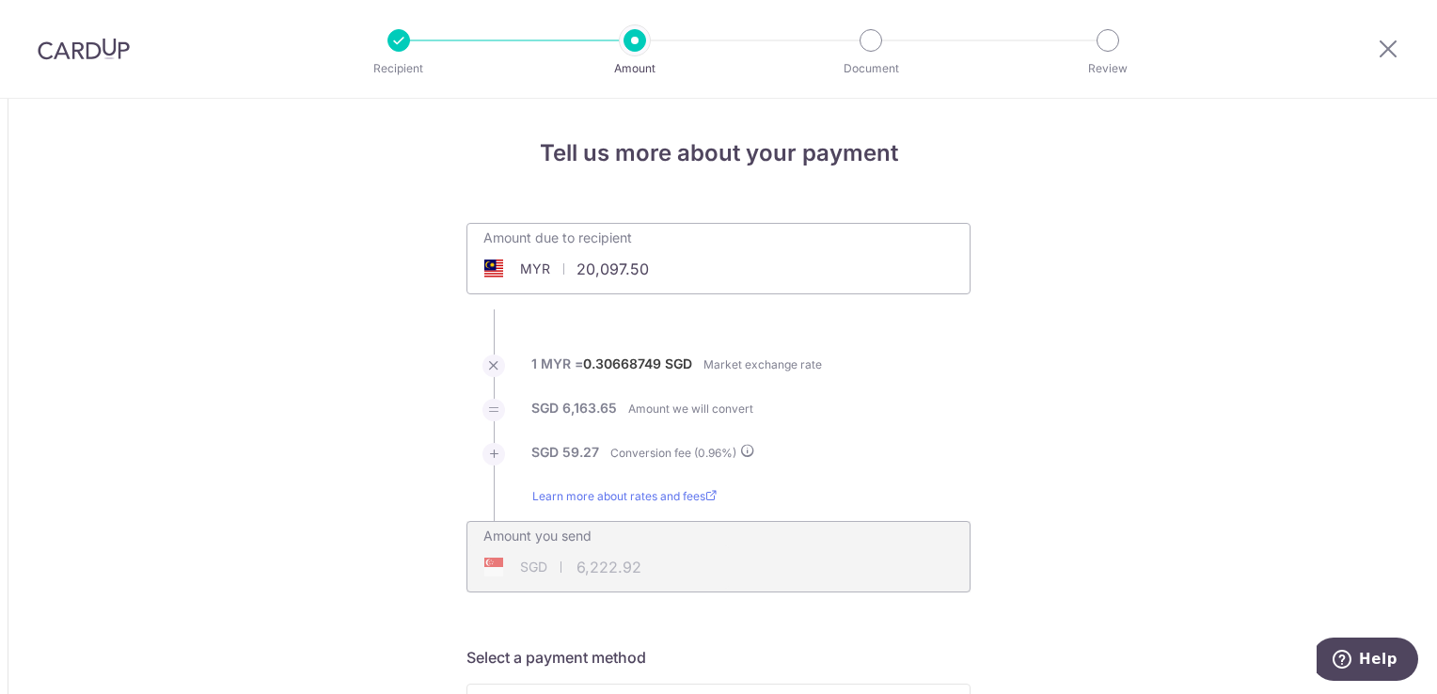
scroll to position [282, 0]
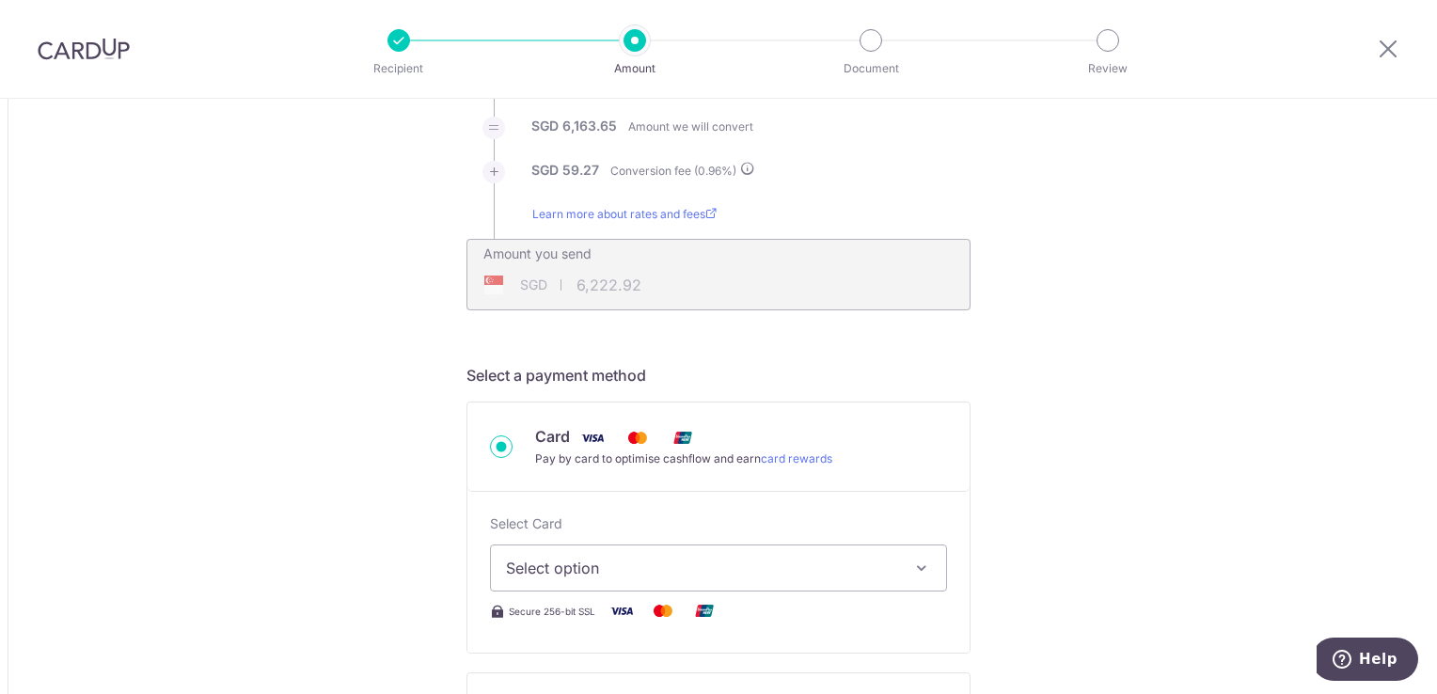
click at [922, 566] on icon "button" at bounding box center [921, 568] width 19 height 19
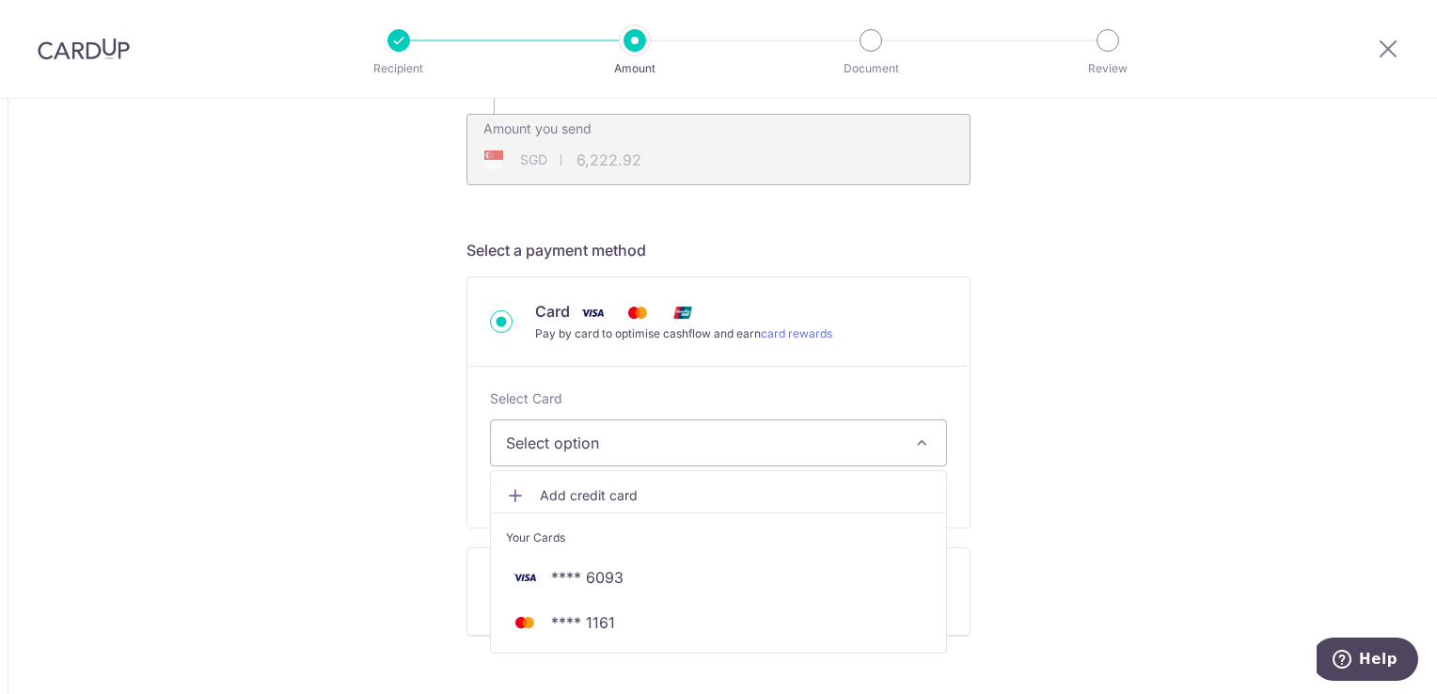
scroll to position [470, 0]
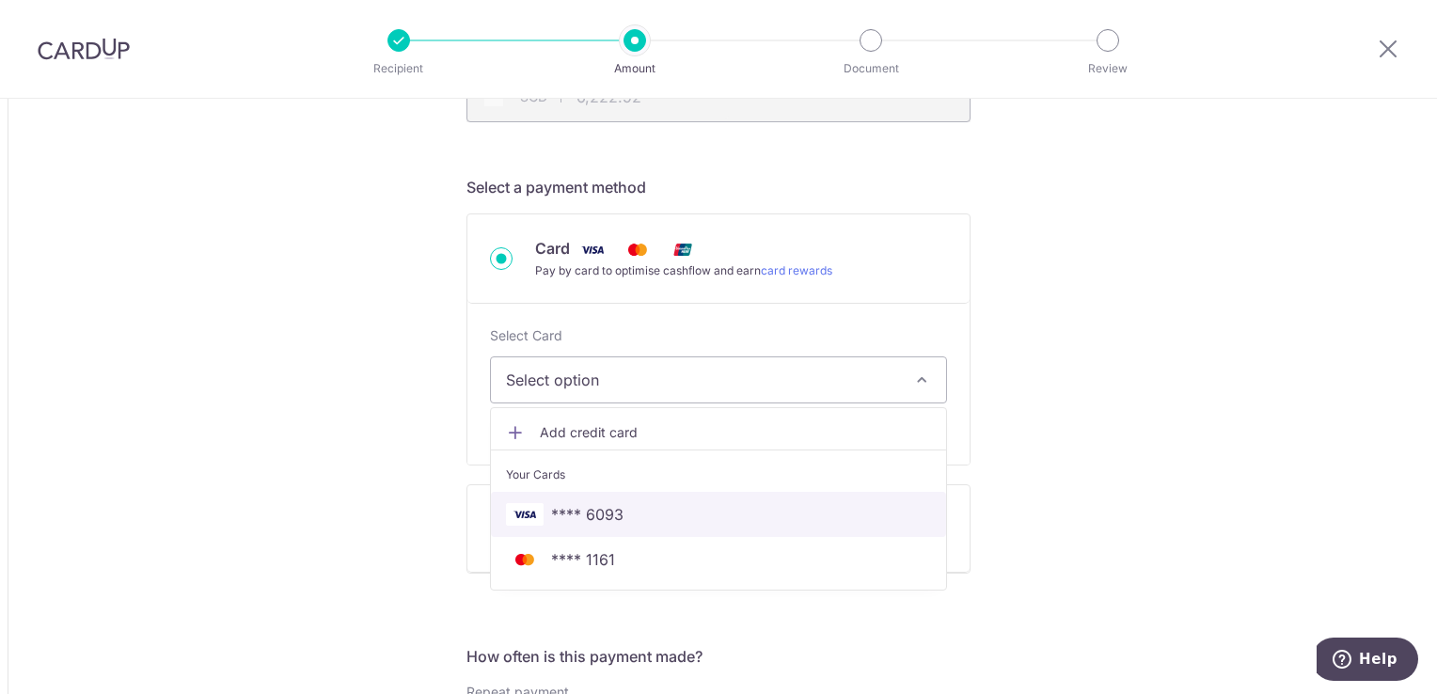
click at [677, 515] on span "**** 6093" at bounding box center [718, 514] width 425 height 23
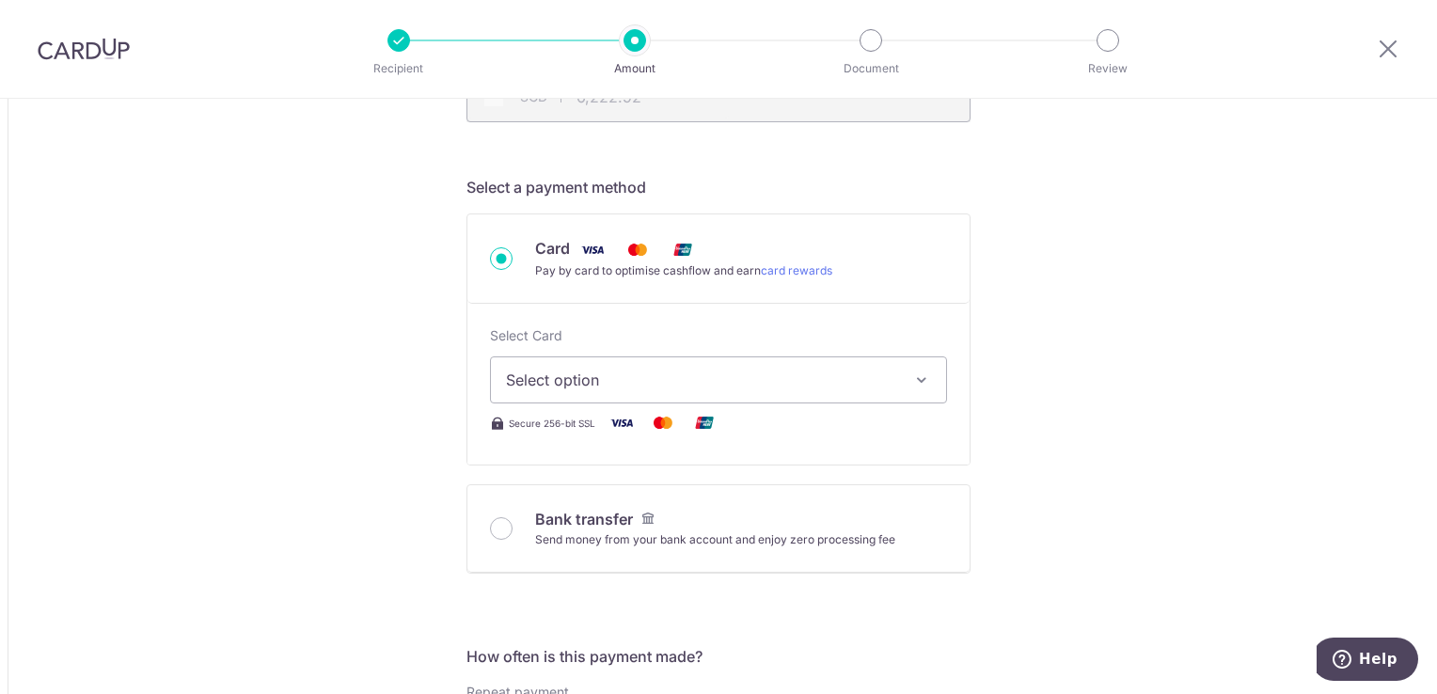
type input "20,097.50"
type input "6,223.17"
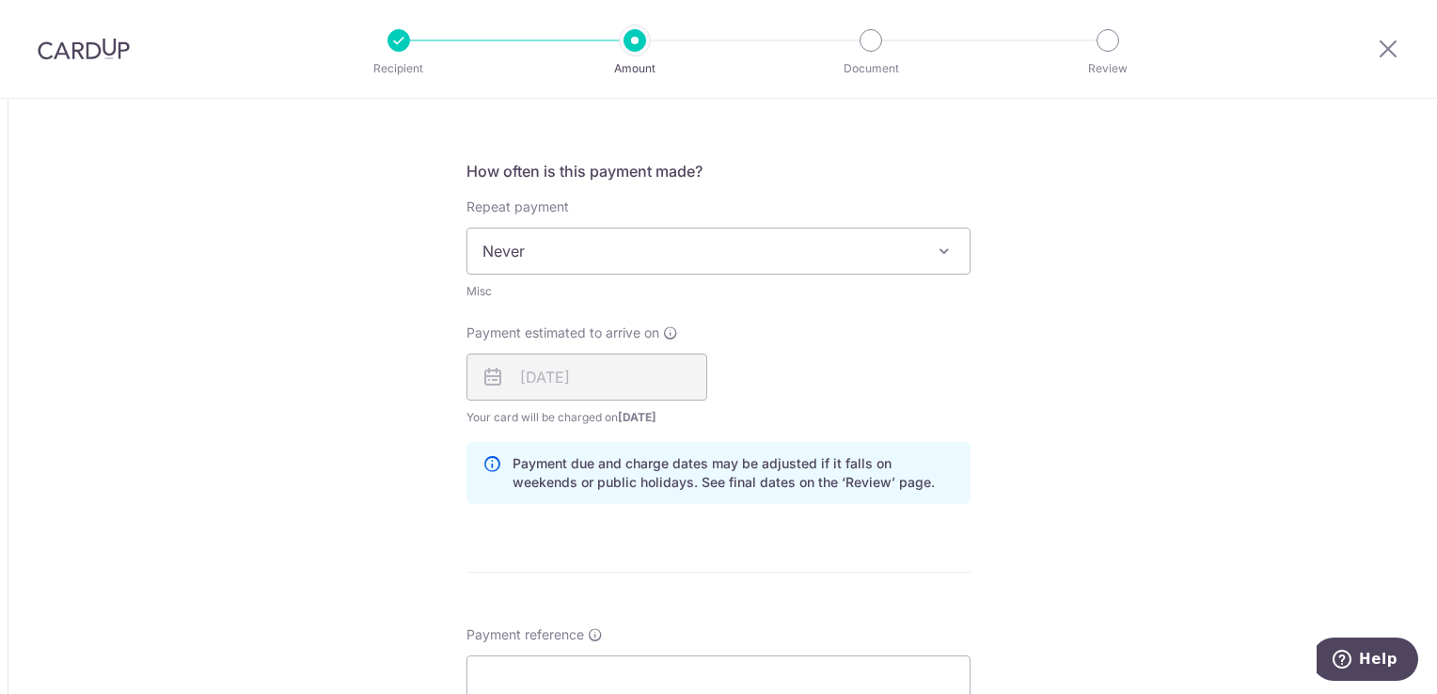
scroll to position [1034, 0]
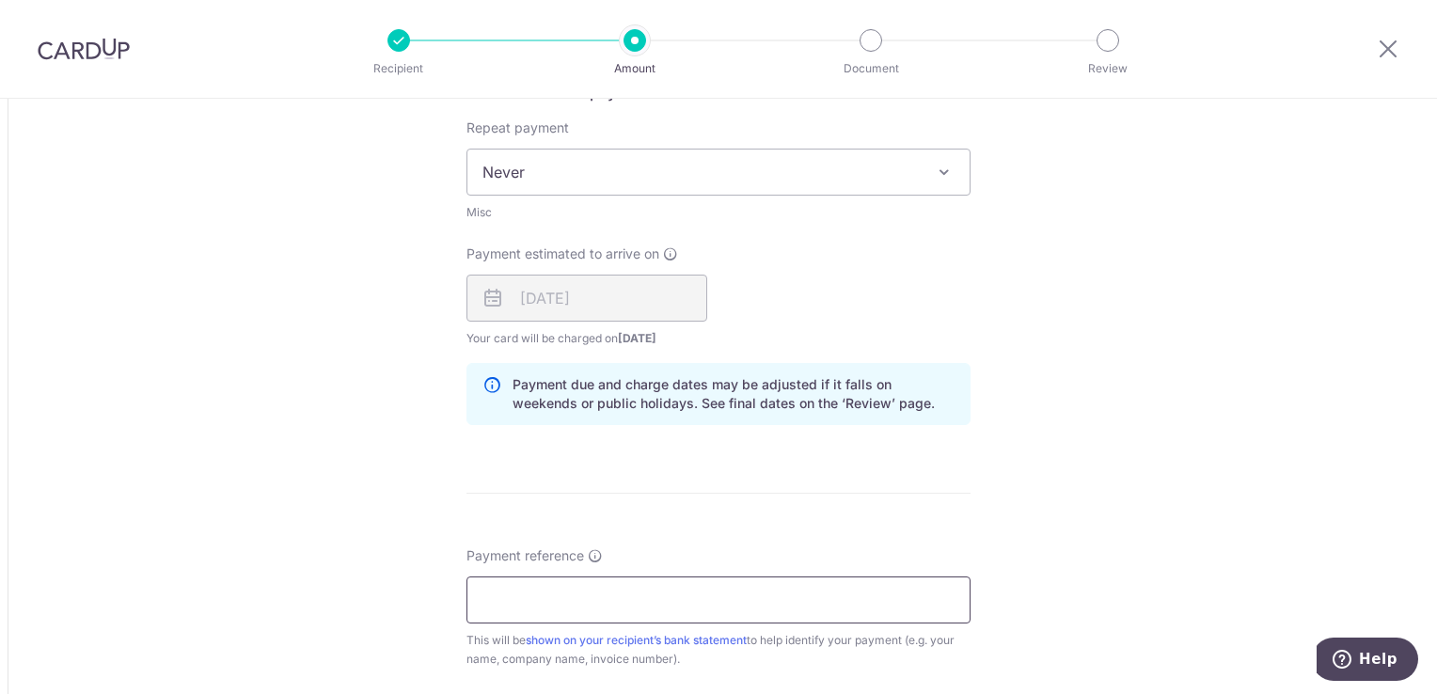
click at [801, 577] on input "Payment reference" at bounding box center [718, 599] width 504 height 47
type input "JBSO2506-0139"
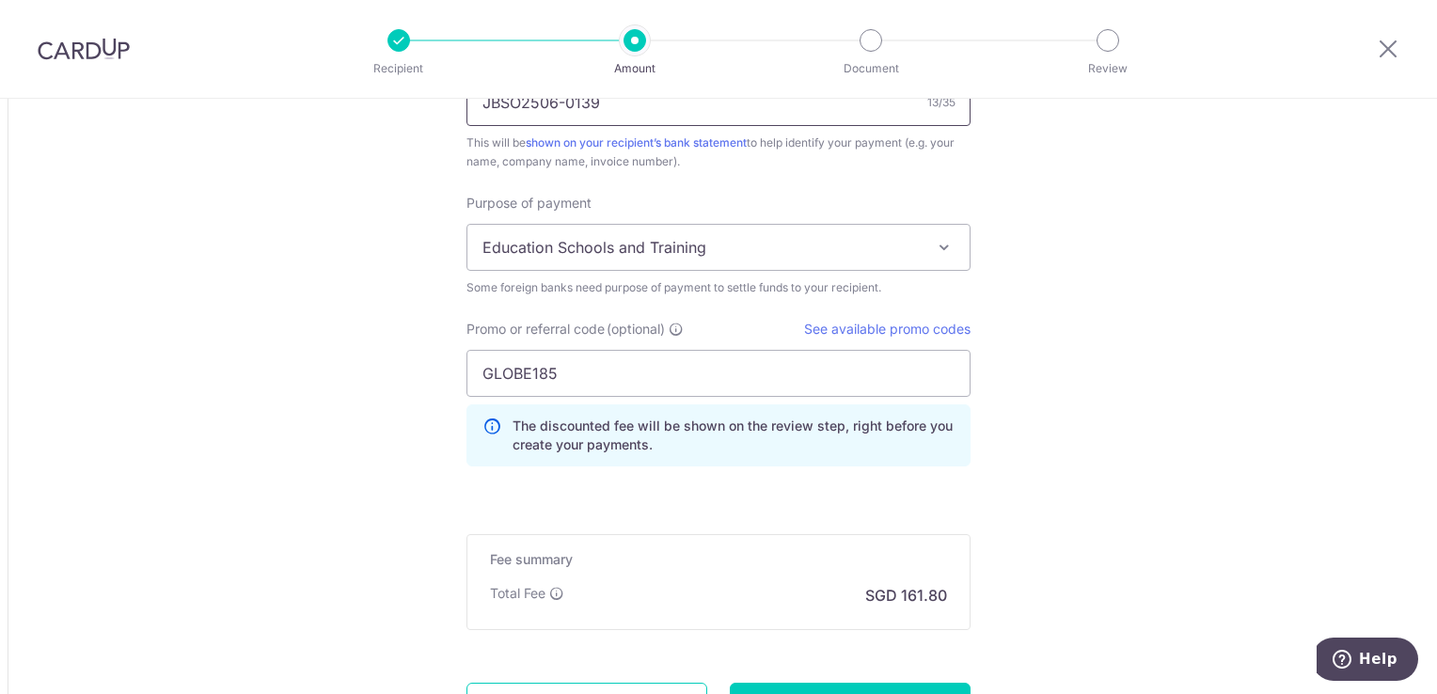
scroll to position [1569, 0]
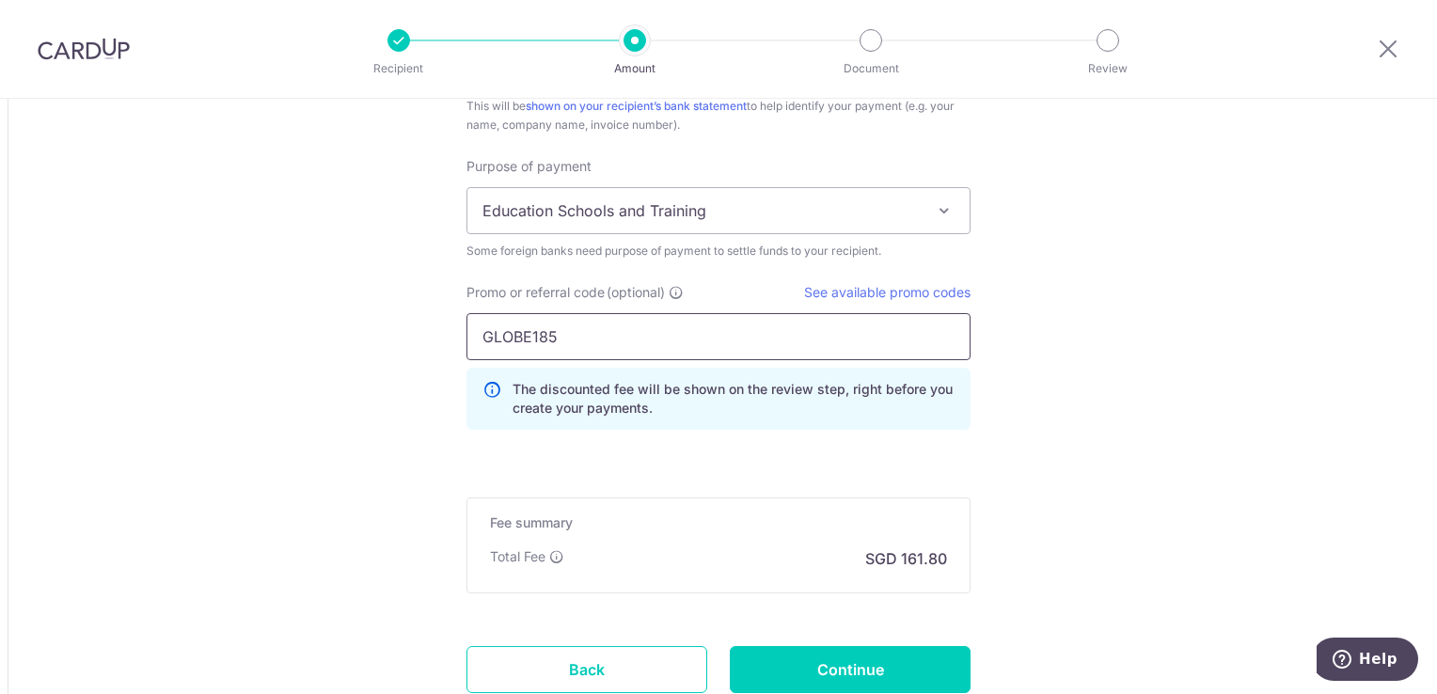
click at [572, 339] on input "GLOBE185" at bounding box center [718, 336] width 504 height 47
type input "G"
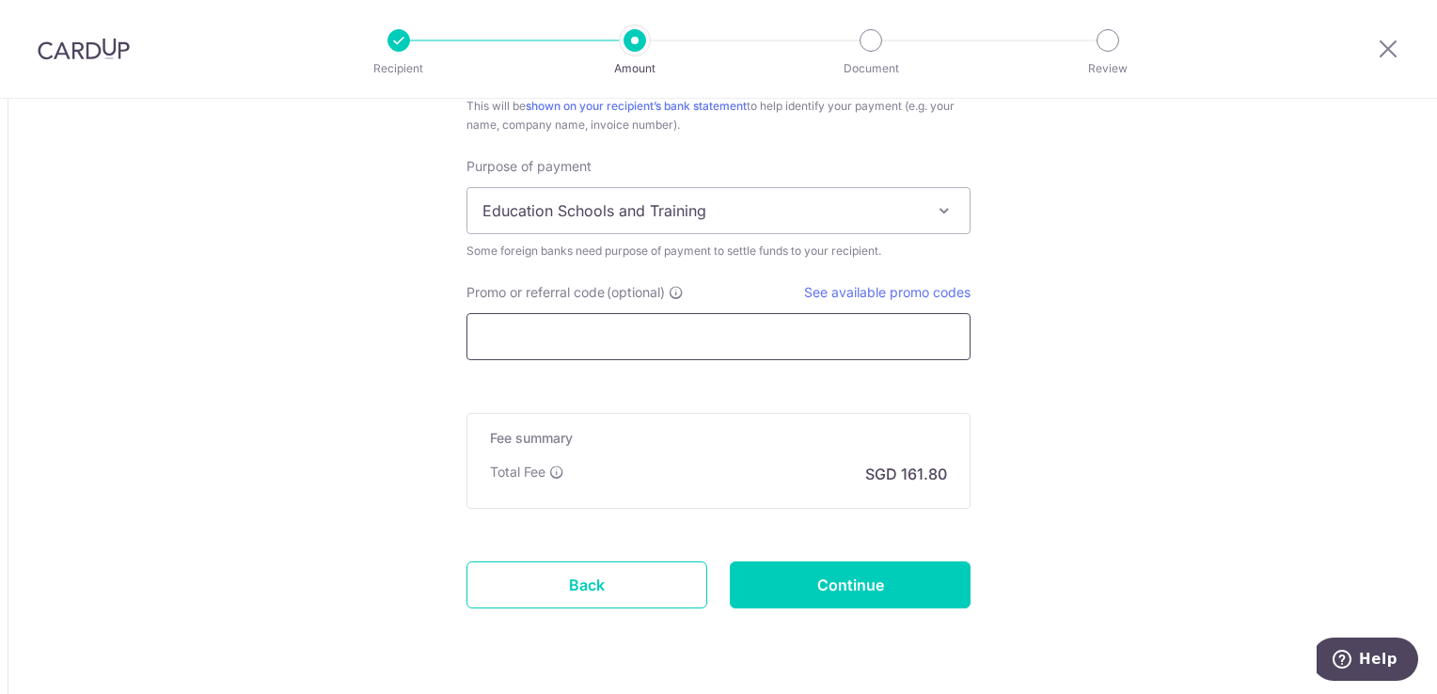
click at [666, 330] on input "Promo or referral code (optional)" at bounding box center [718, 336] width 504 height 47
paste input "OCBC195"
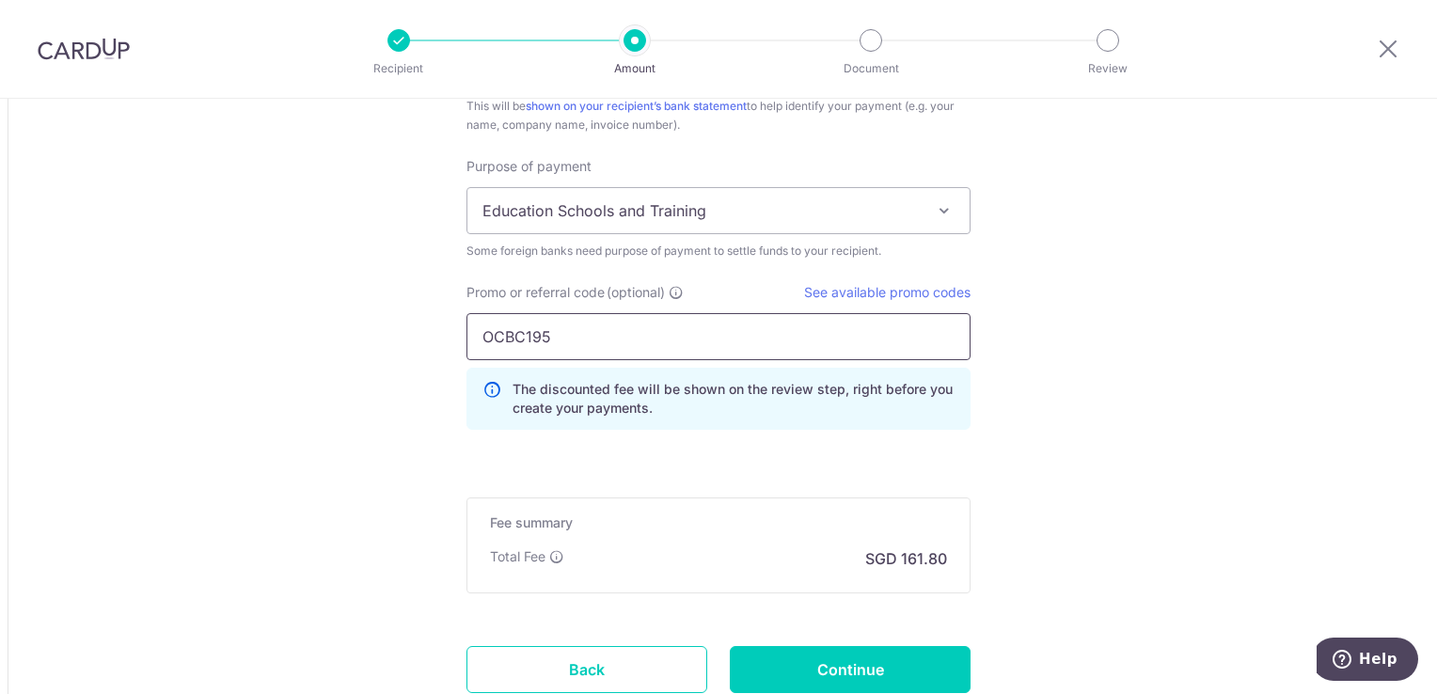
type input "OCBC195"
click at [861, 663] on input "Continue" at bounding box center [850, 669] width 241 height 47
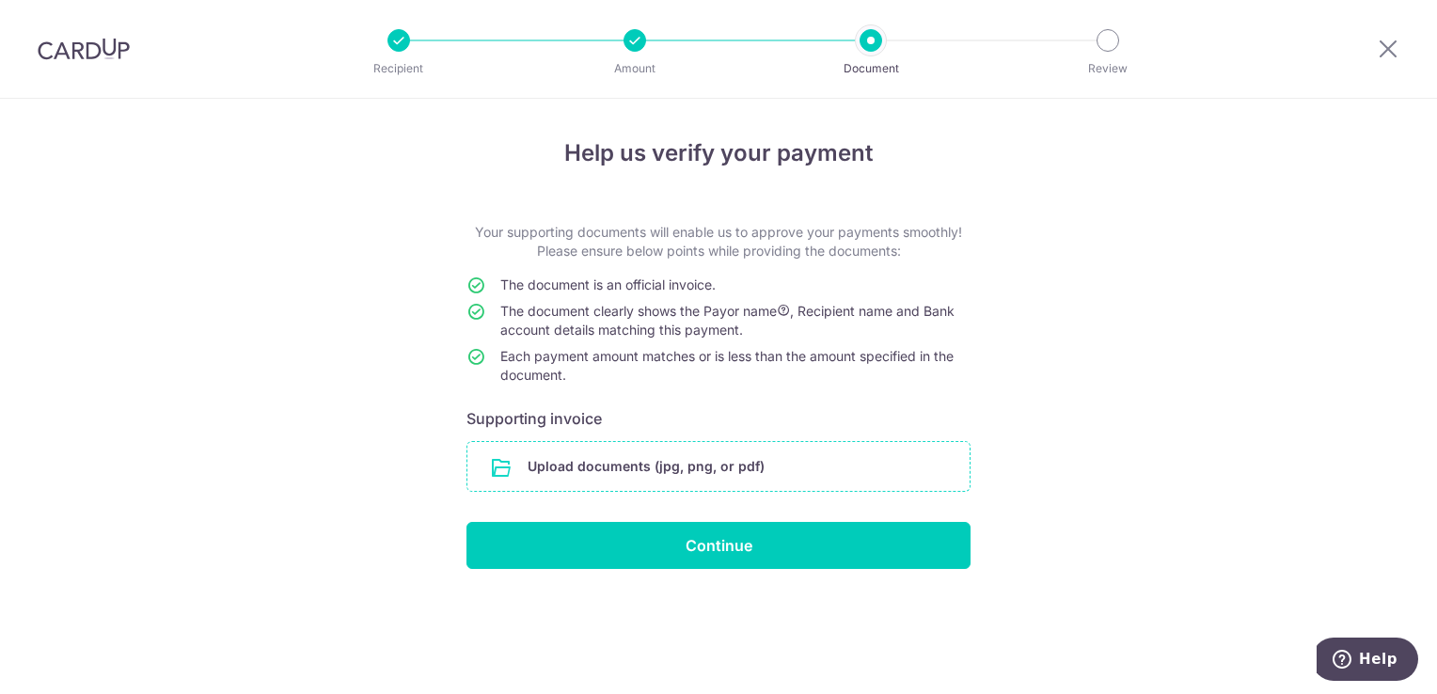
click at [790, 473] on input "file" at bounding box center [718, 466] width 502 height 49
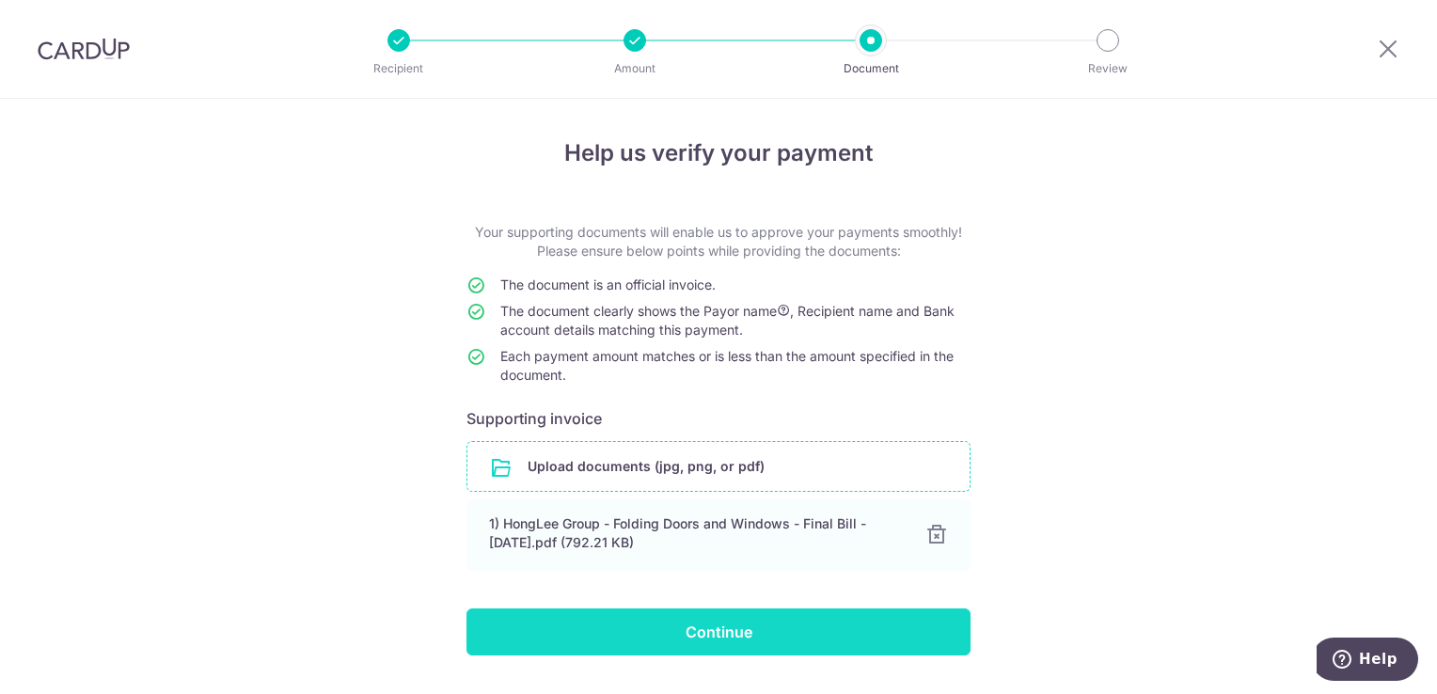
click at [815, 626] on input "Continue" at bounding box center [718, 631] width 504 height 47
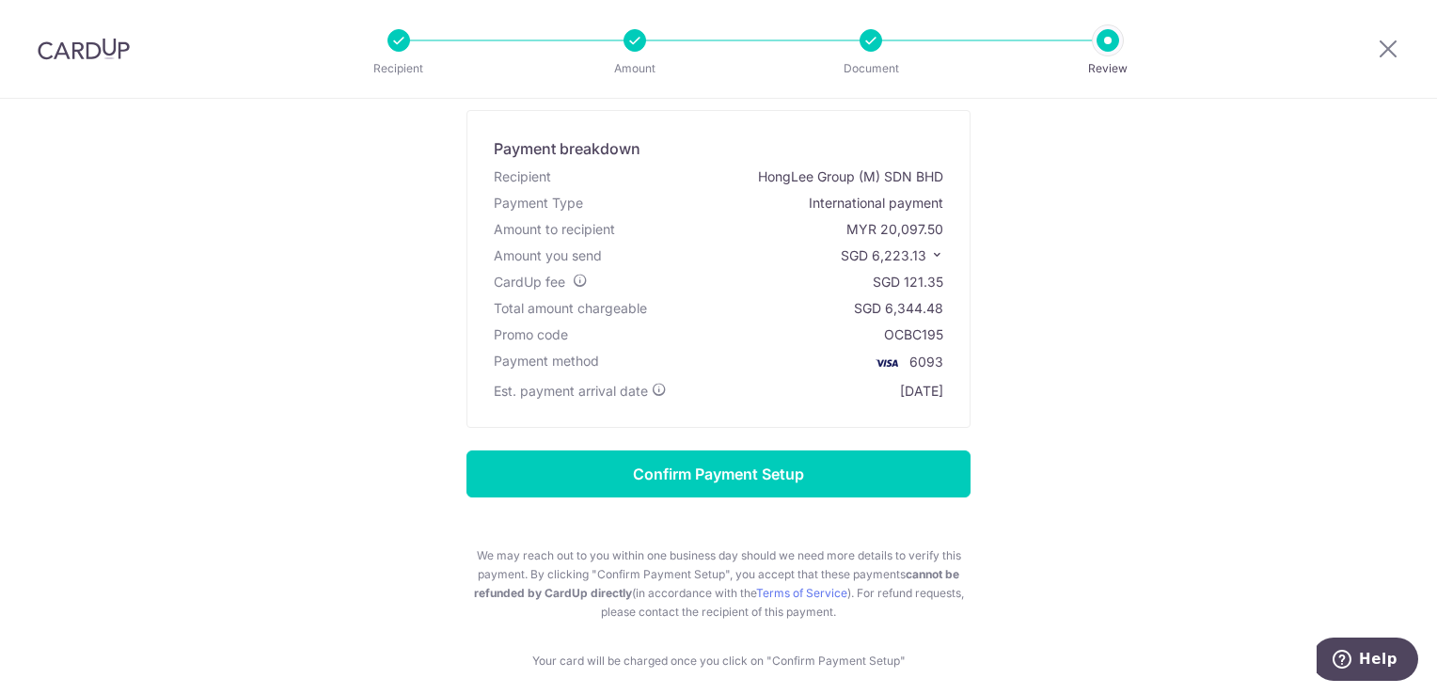
scroll to position [184, 0]
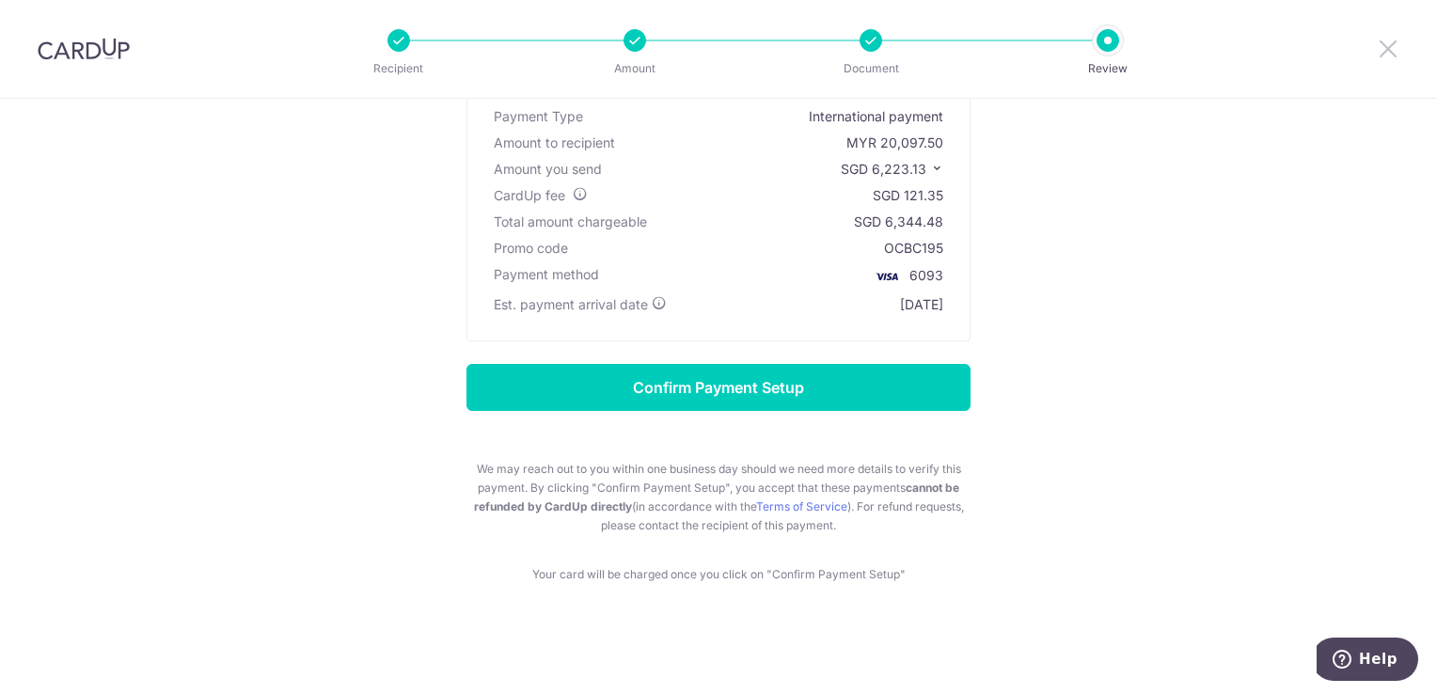
drag, startPoint x: 1390, startPoint y: 40, endPoint x: 797, endPoint y: 109, distance: 597.4
click at [1390, 40] on icon at bounding box center [1388, 49] width 23 height 24
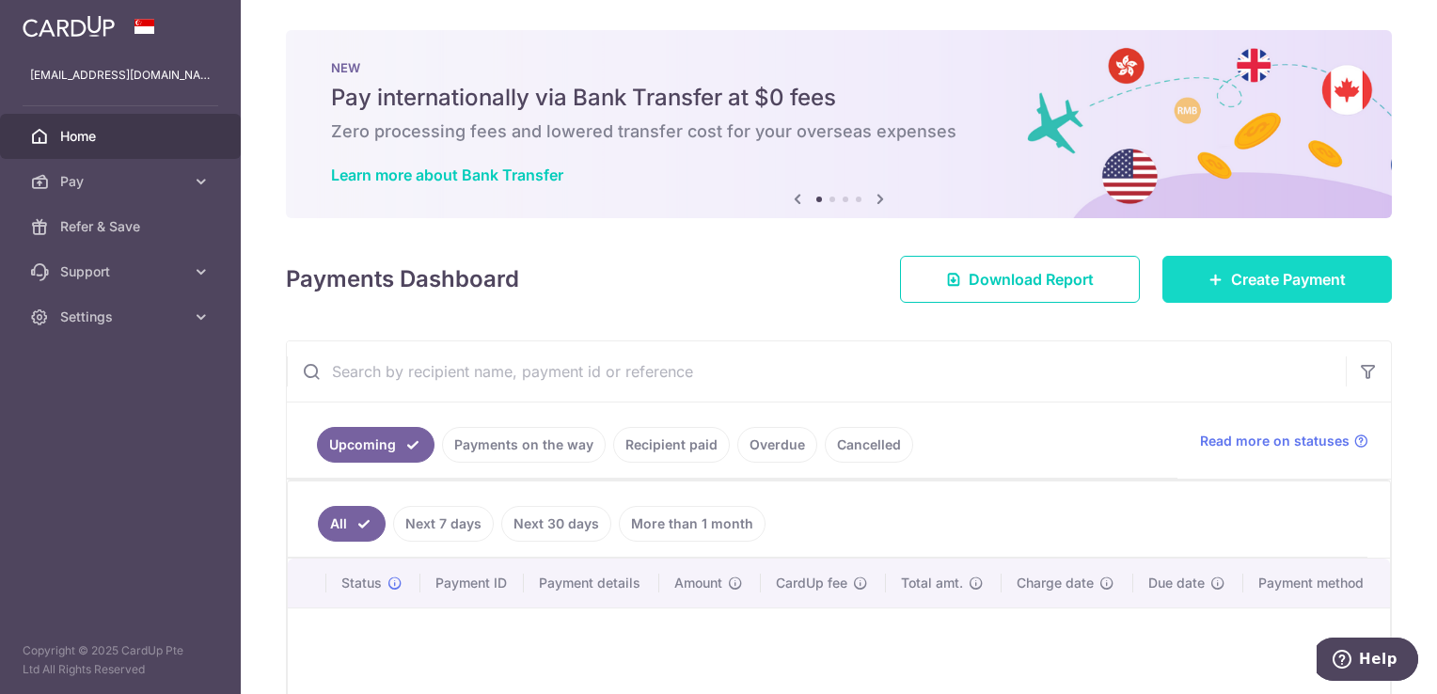
click at [1231, 270] on span "Create Payment" at bounding box center [1288, 279] width 115 height 23
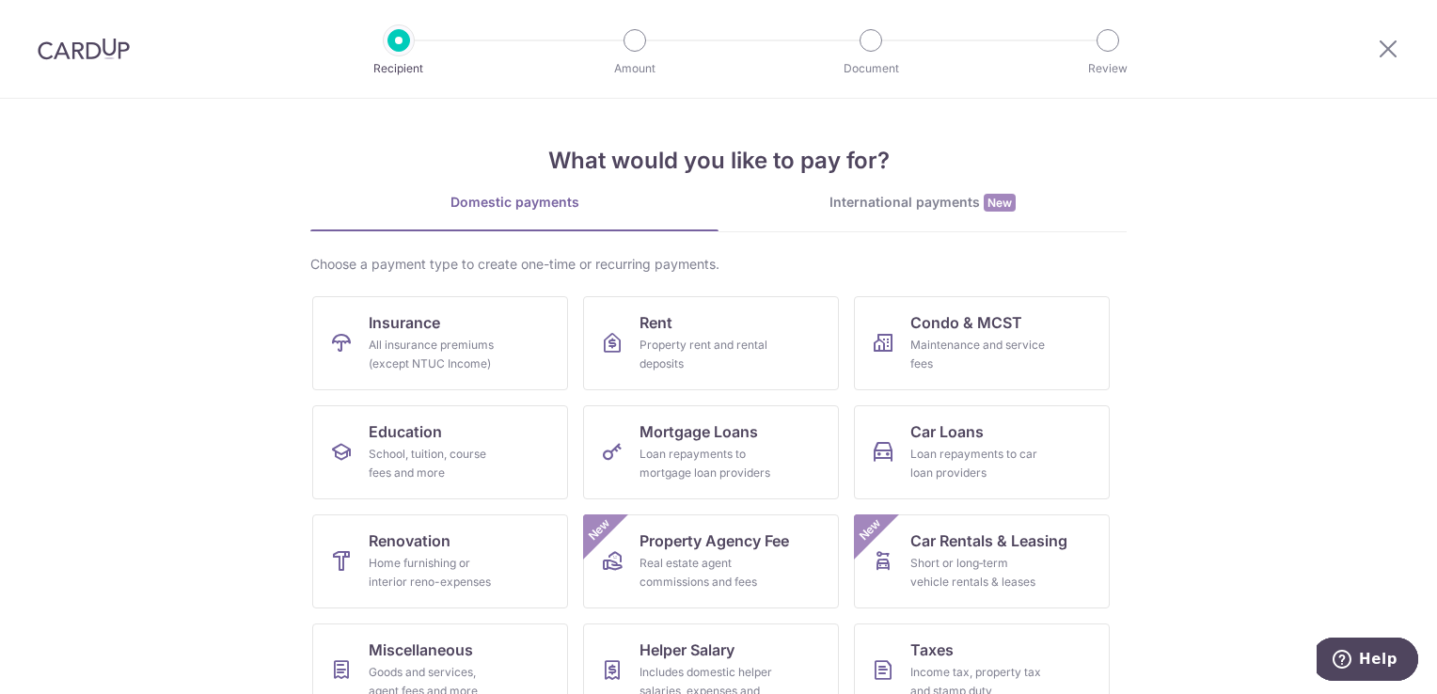
click at [925, 216] on link "International payments New" at bounding box center [922, 212] width 408 height 39
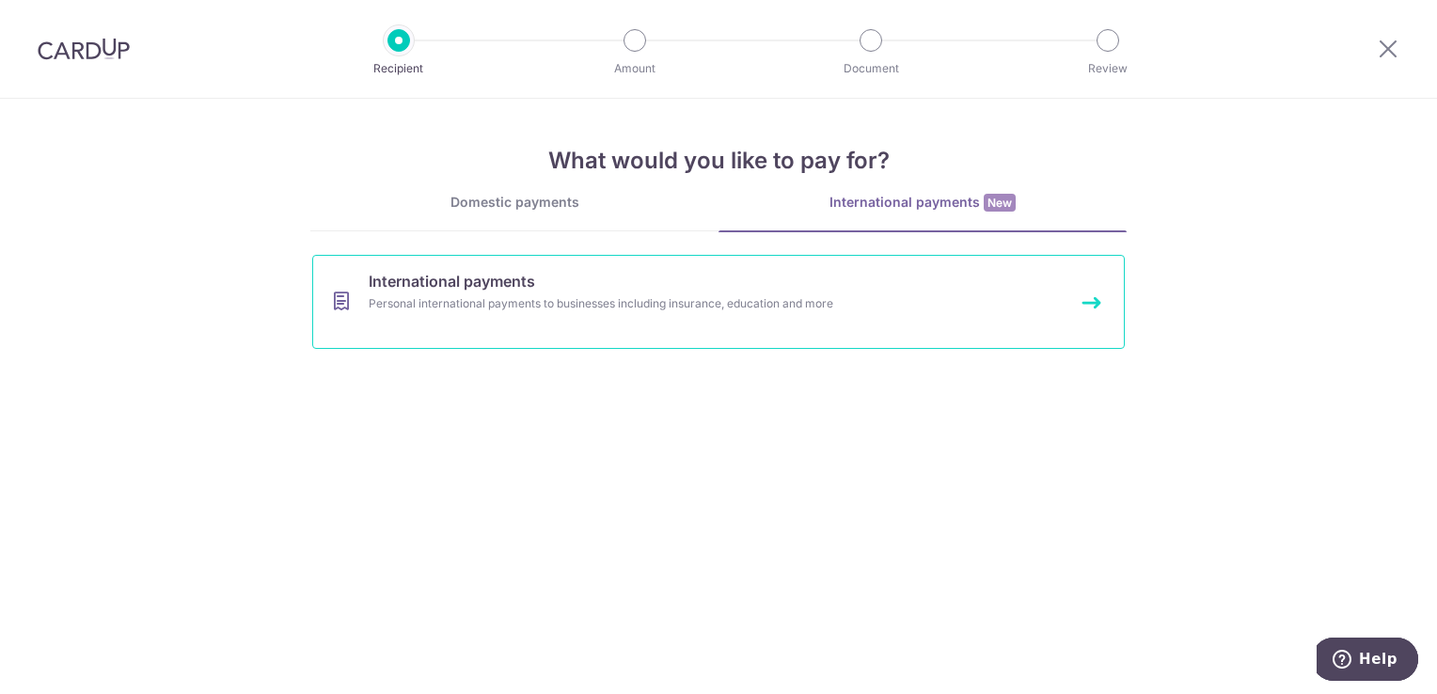
click at [798, 317] on link "International payments Personal international payments to businesses including …" at bounding box center [718, 302] width 813 height 94
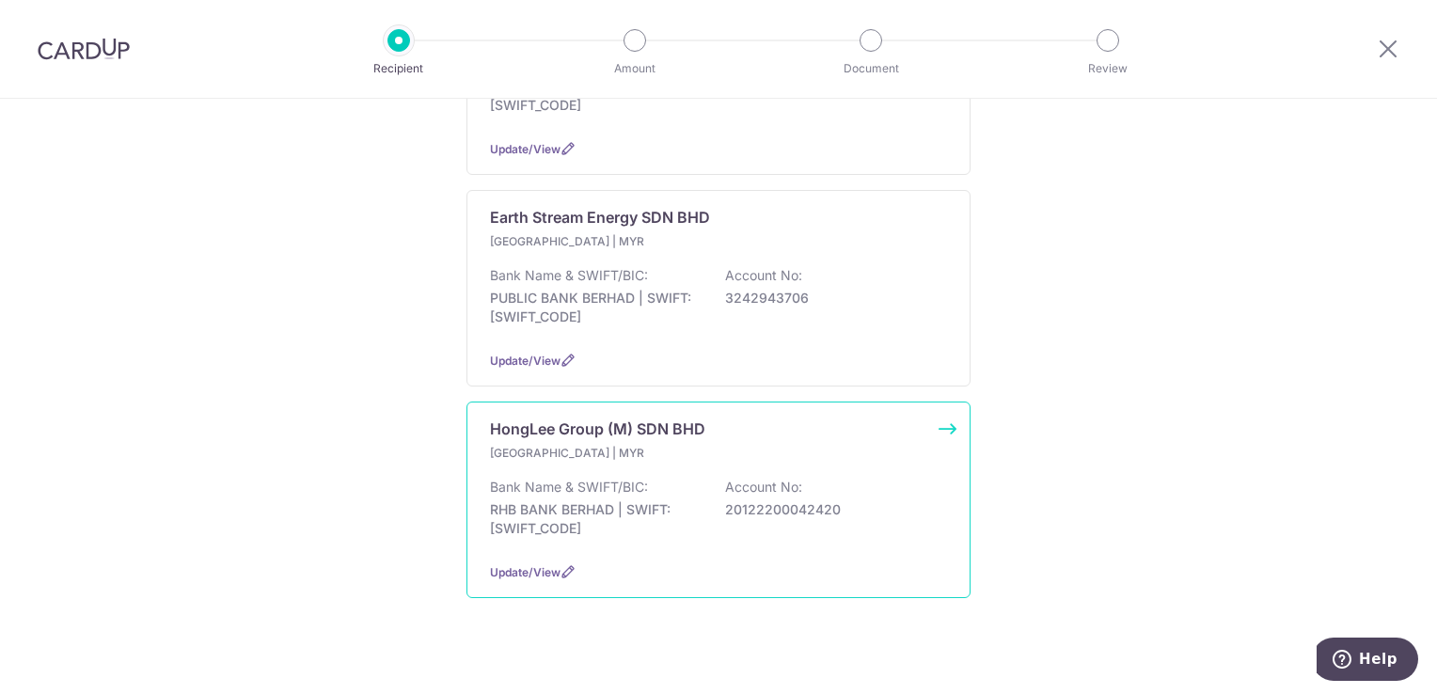
scroll to position [437, 0]
click at [655, 477] on div "Bank Name & SWIFT/BIC: RHB BANK BERHAD | SWIFT: [SWIFT_CODE] Account No: 201222…" at bounding box center [718, 512] width 457 height 70
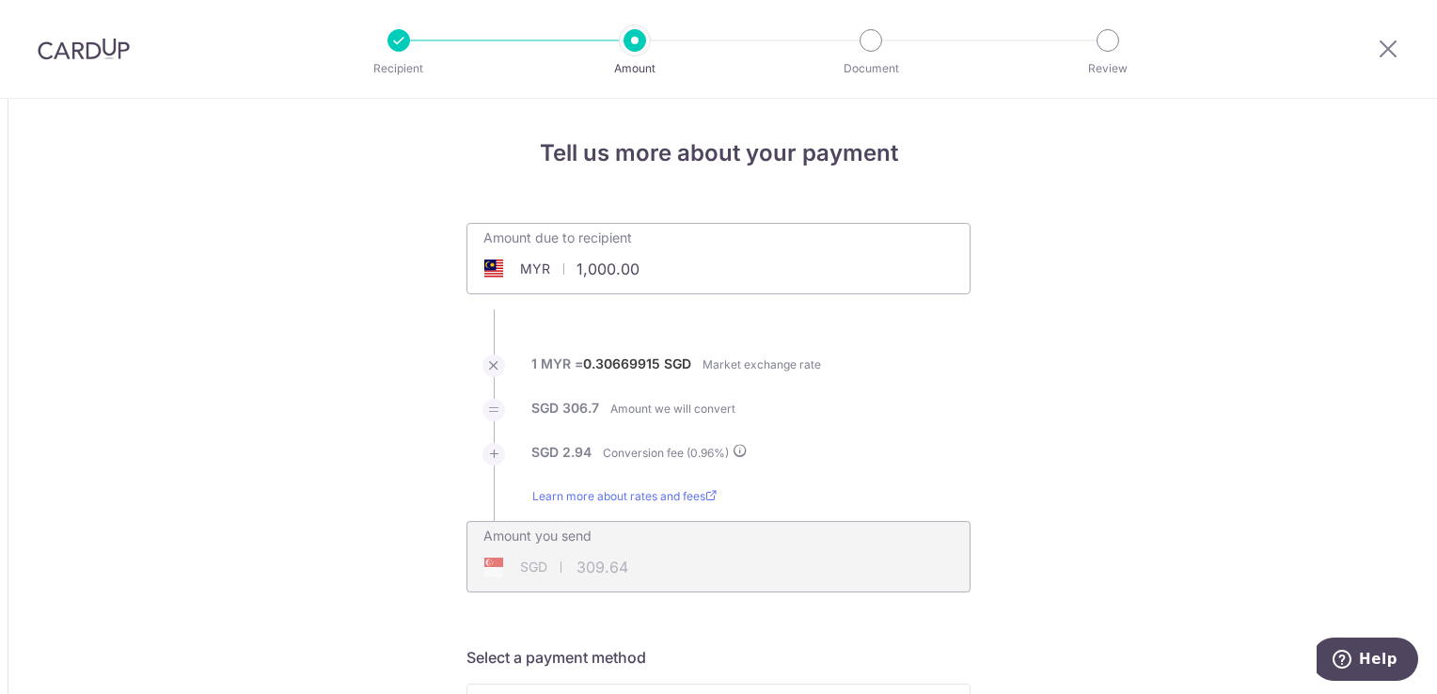
click at [658, 264] on input "1,000.00" at bounding box center [612, 268] width 291 height 43
type input "1"
type input "20,097.50"
type input "6,222.85"
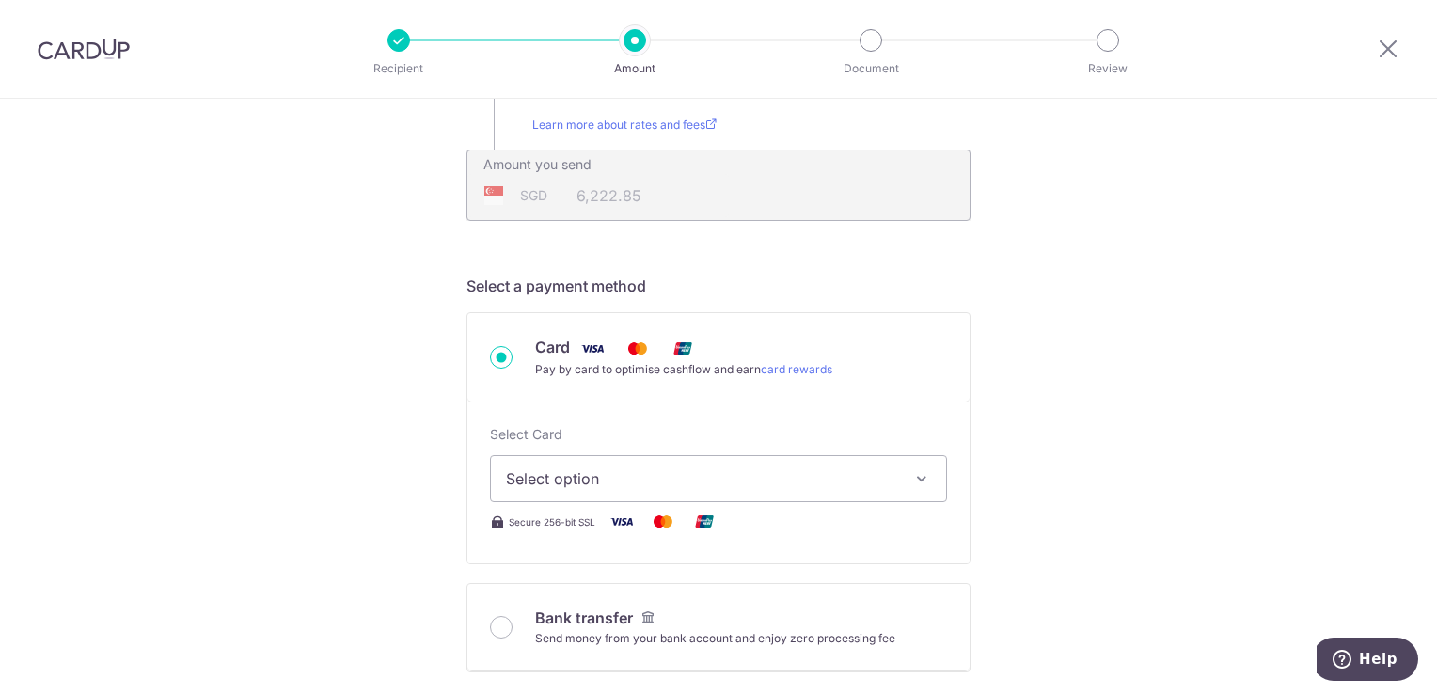
scroll to position [376, 0]
click at [918, 469] on icon "button" at bounding box center [921, 474] width 19 height 19
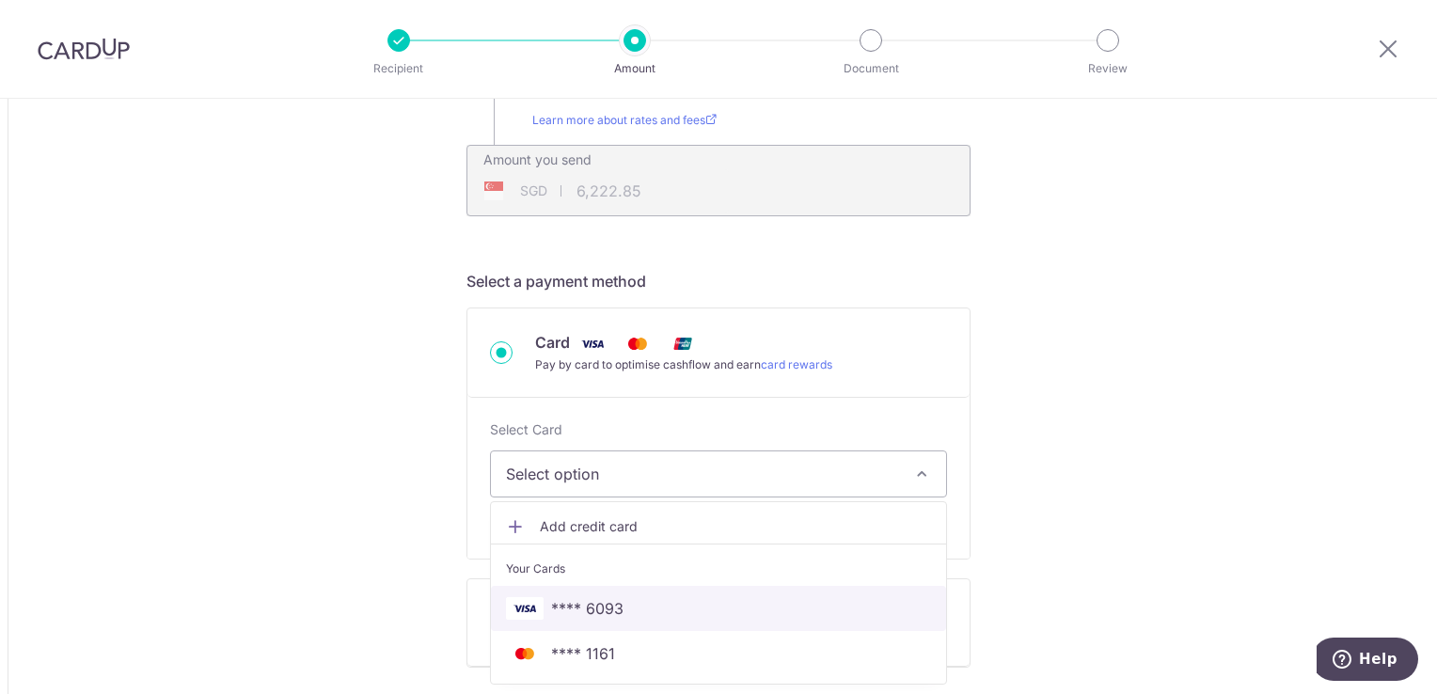
click at [789, 609] on span "**** 6093" at bounding box center [718, 608] width 425 height 23
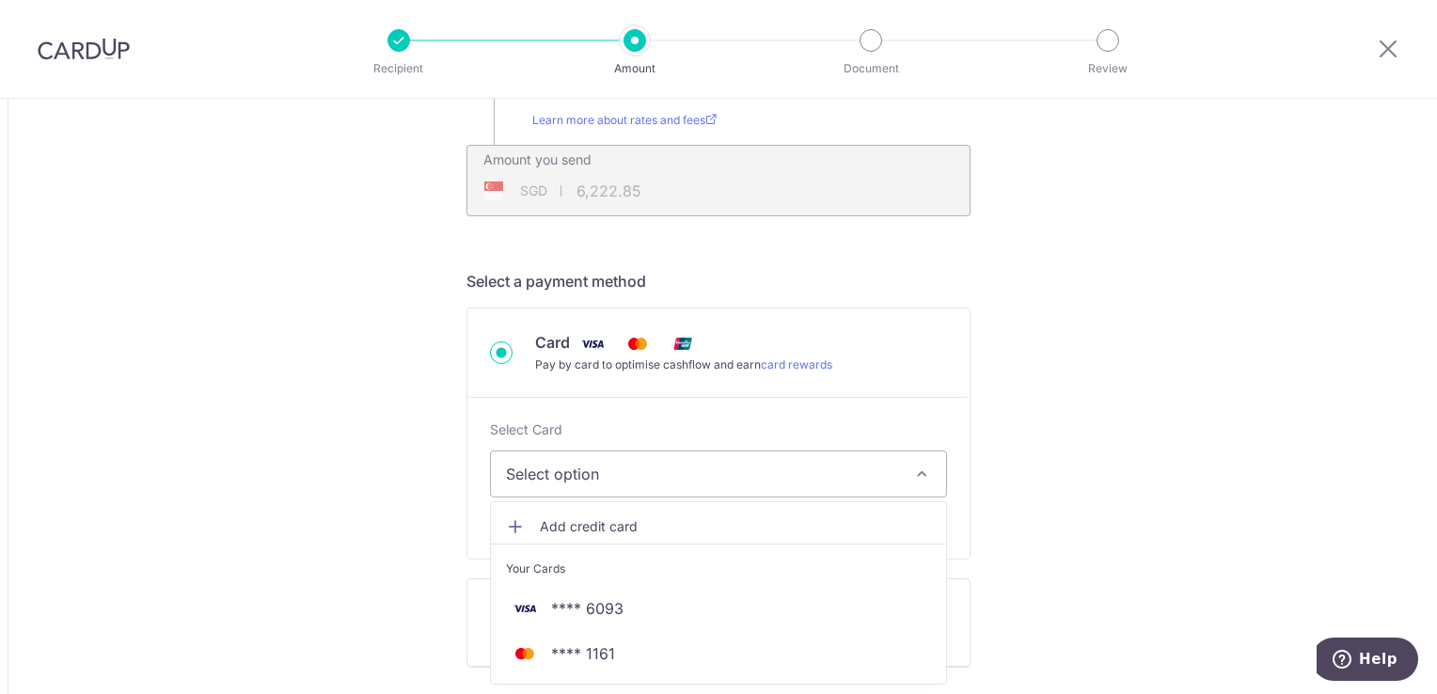
type input "20,097.50"
type input "6,222.88"
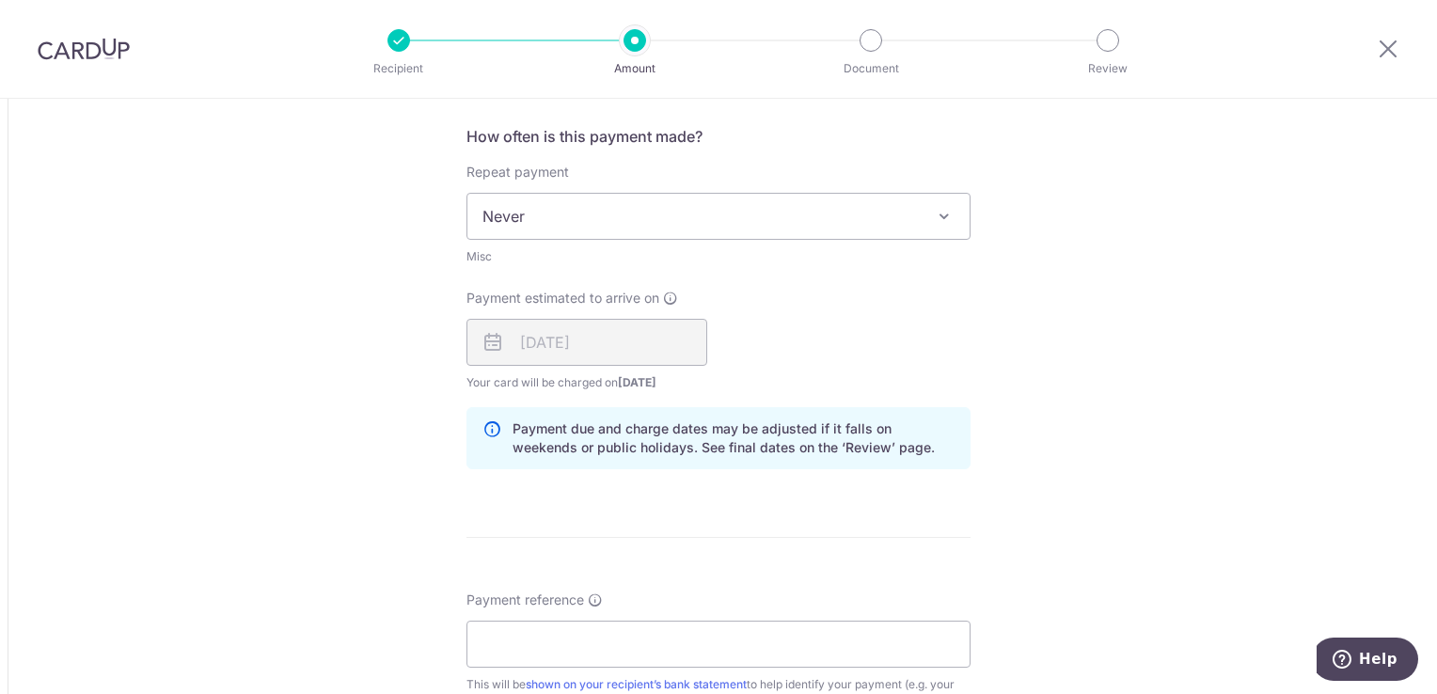
scroll to position [1034, 0]
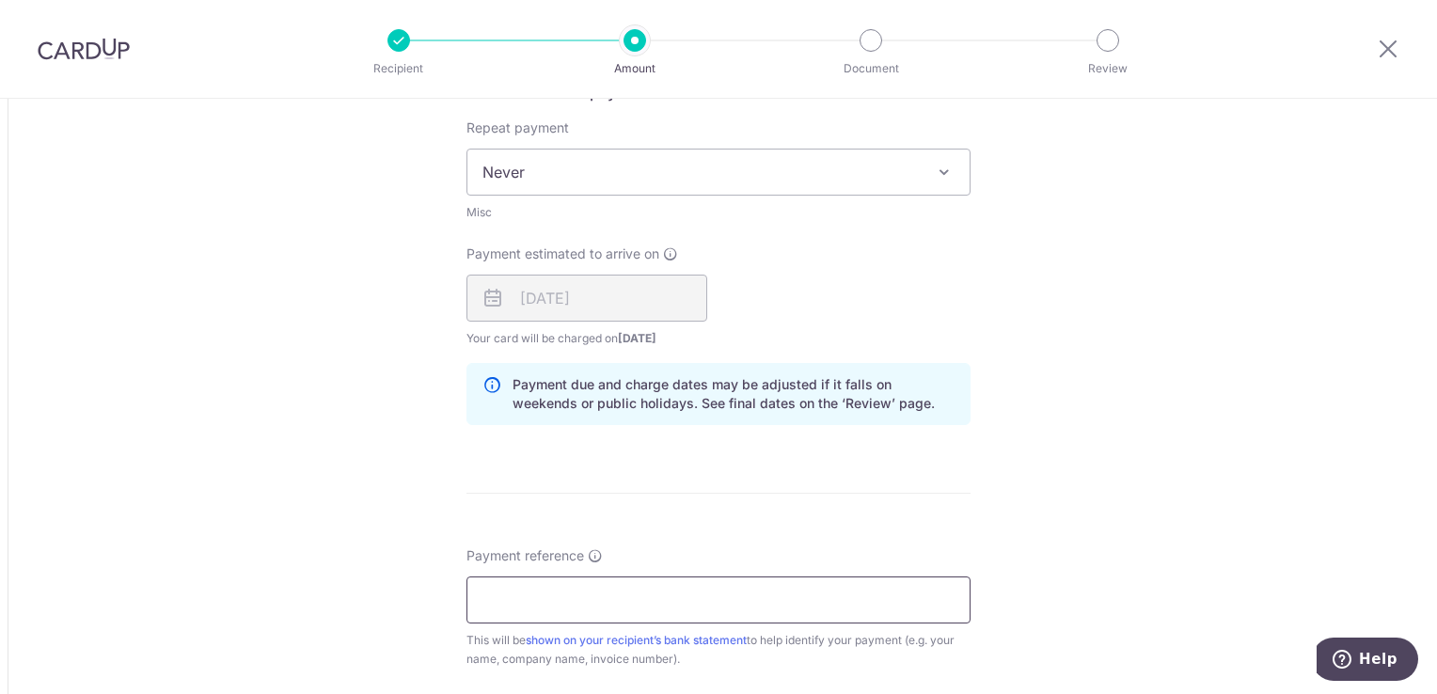
click at [734, 587] on input "Payment reference" at bounding box center [718, 599] width 504 height 47
type input "JBSO2506-0139"
type input "OCBC195"
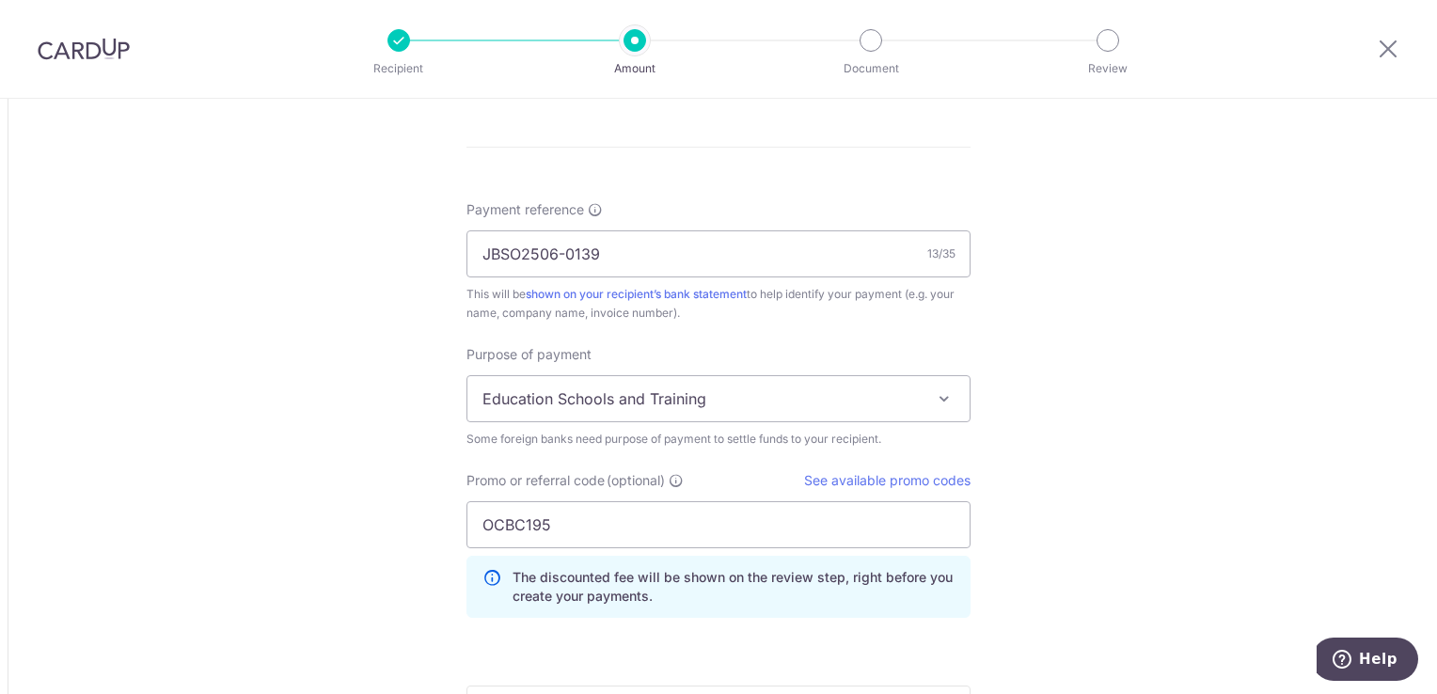
click at [937, 404] on span at bounding box center [944, 398] width 23 height 23
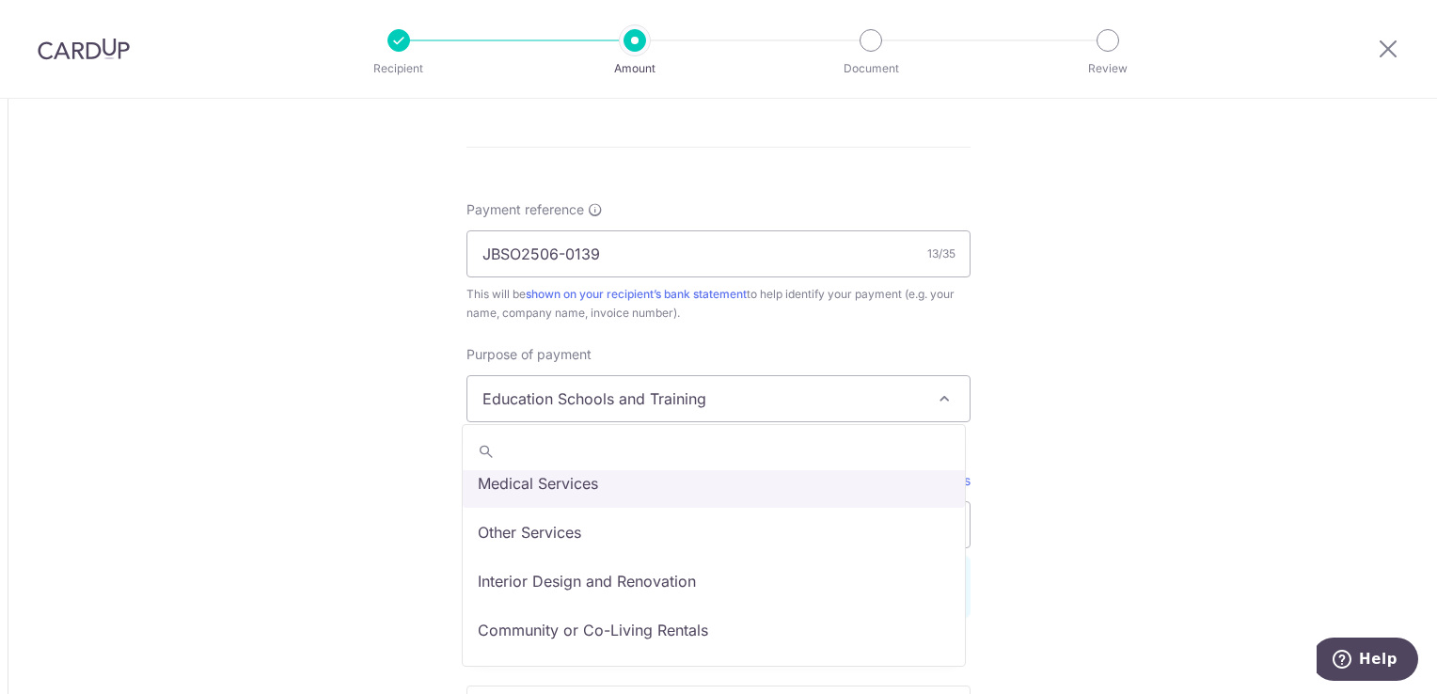
scroll to position [154, 0]
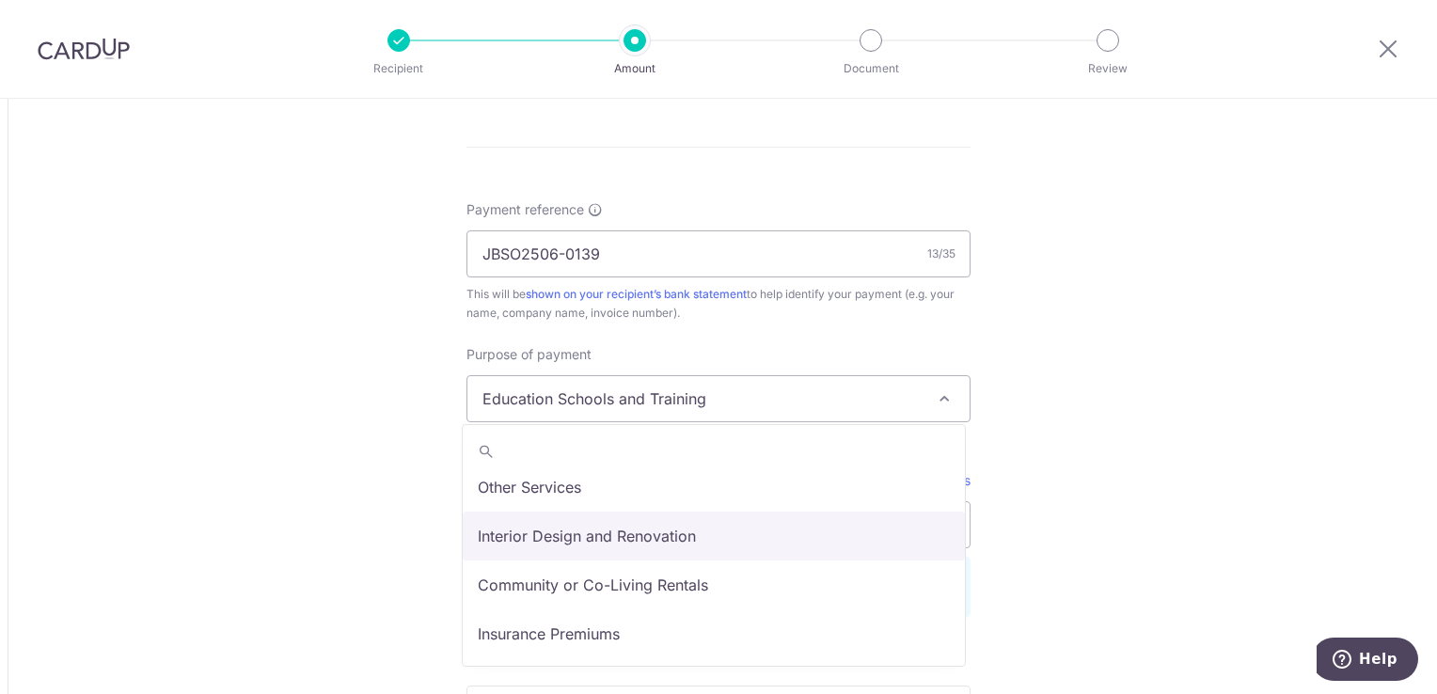
select select "Interior Design and Renovation"
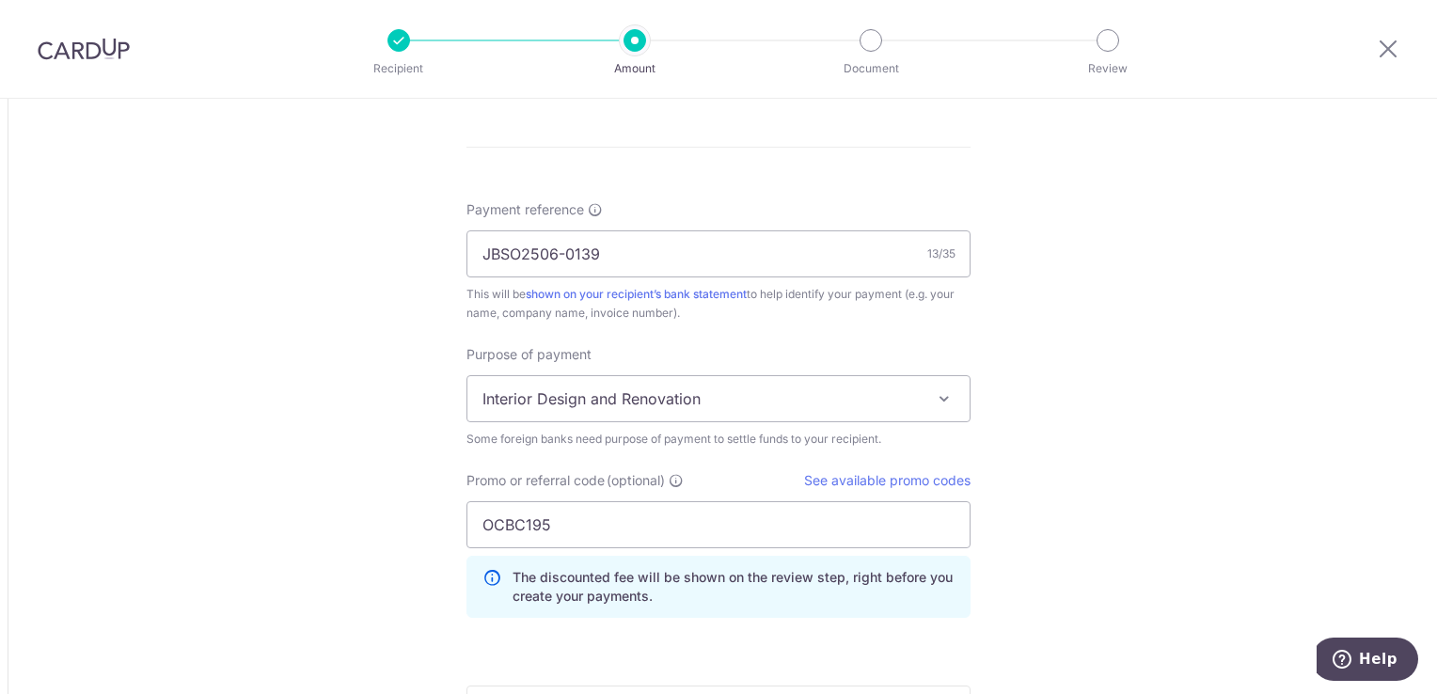
click at [628, 513] on input "OCBC195" at bounding box center [718, 524] width 504 height 47
type input "O"
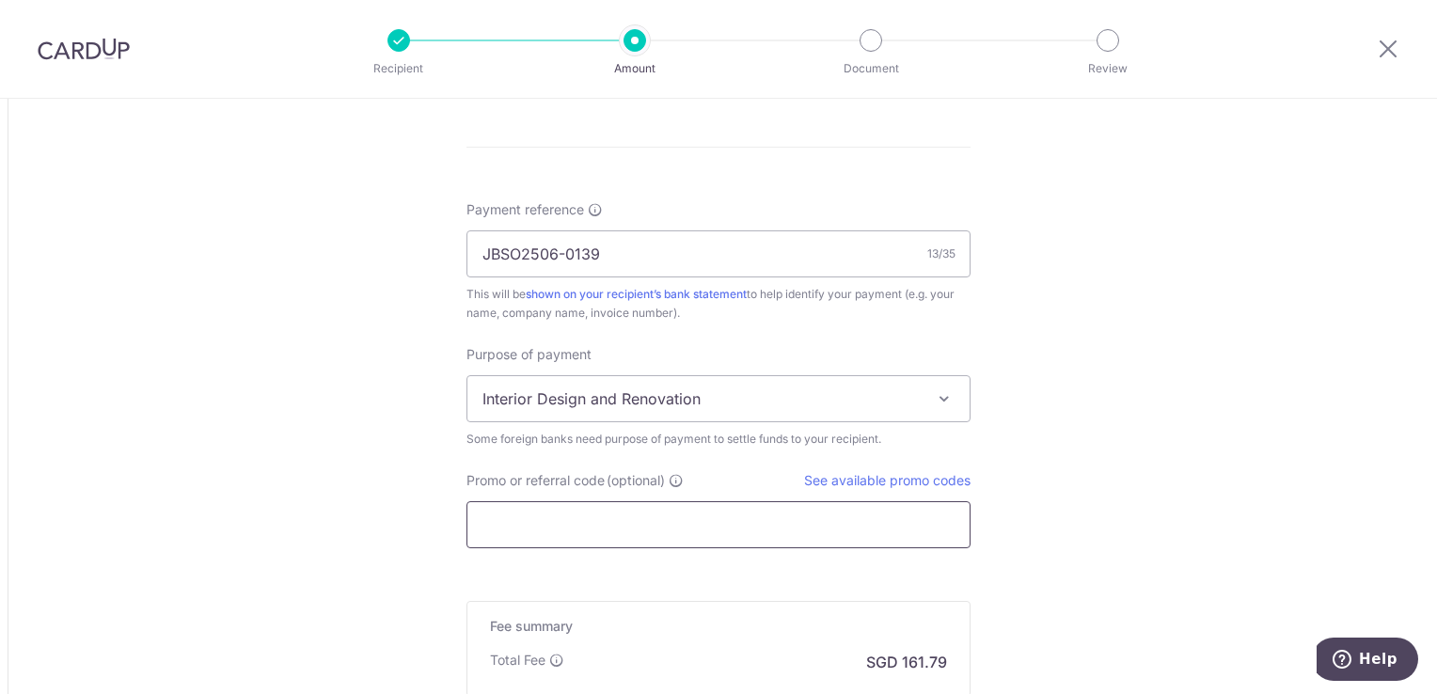
click at [515, 517] on input "Promo or referral code (optional)" at bounding box center [718, 524] width 504 height 47
paste input "RENO25ONE"
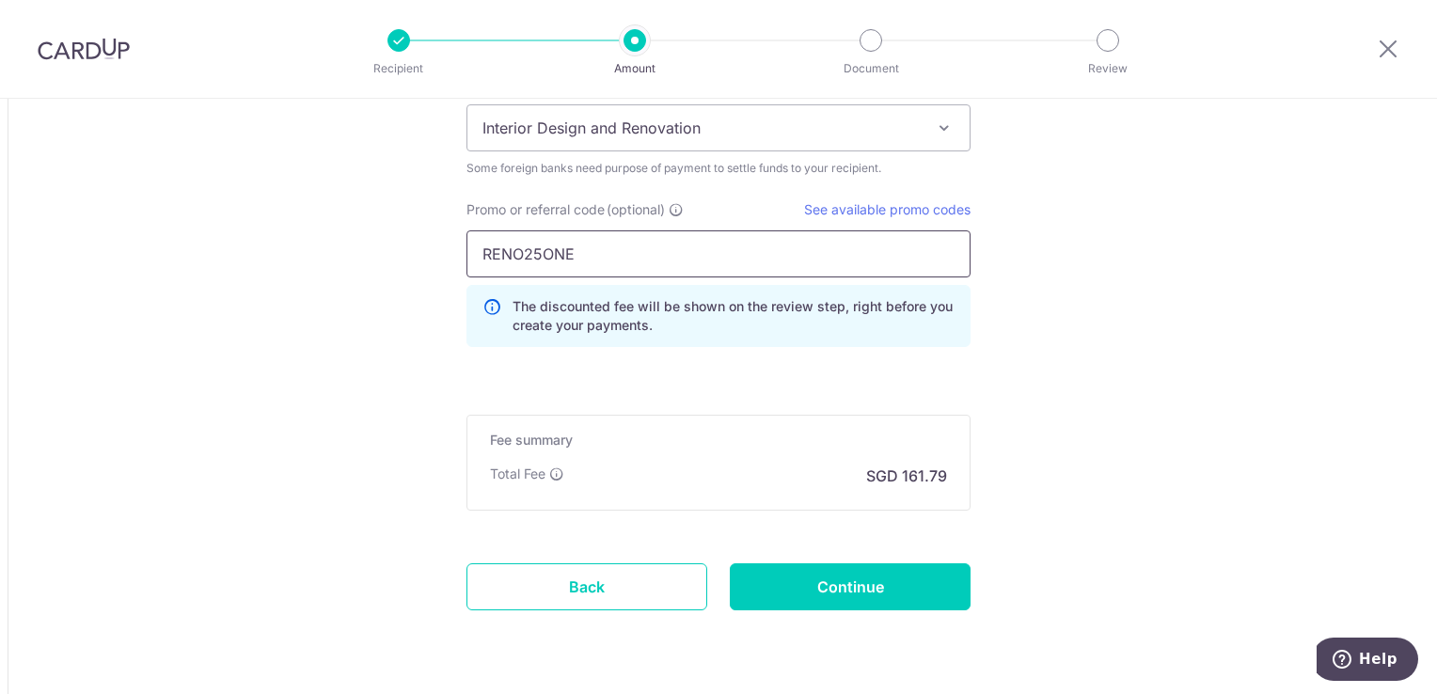
scroll to position [1663, 0]
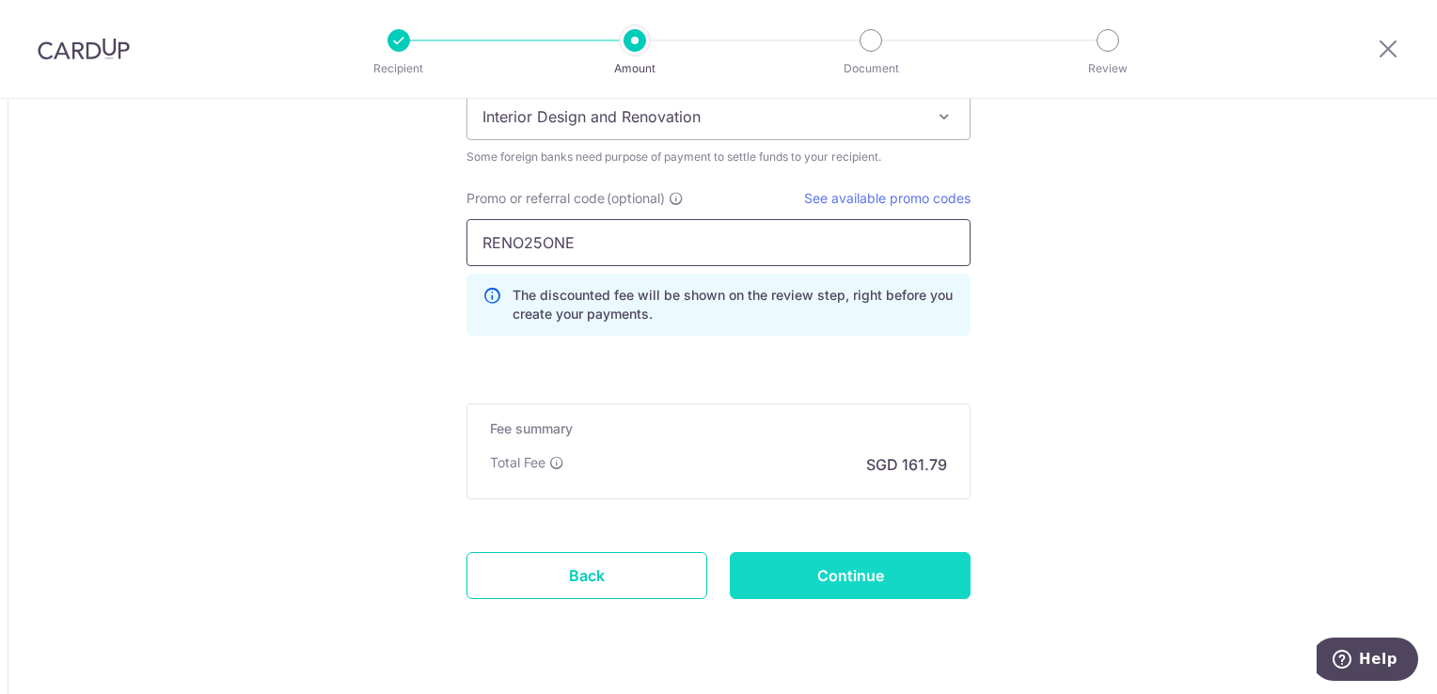
type input "RENO25ONE"
click at [883, 574] on input "Continue" at bounding box center [850, 575] width 241 height 47
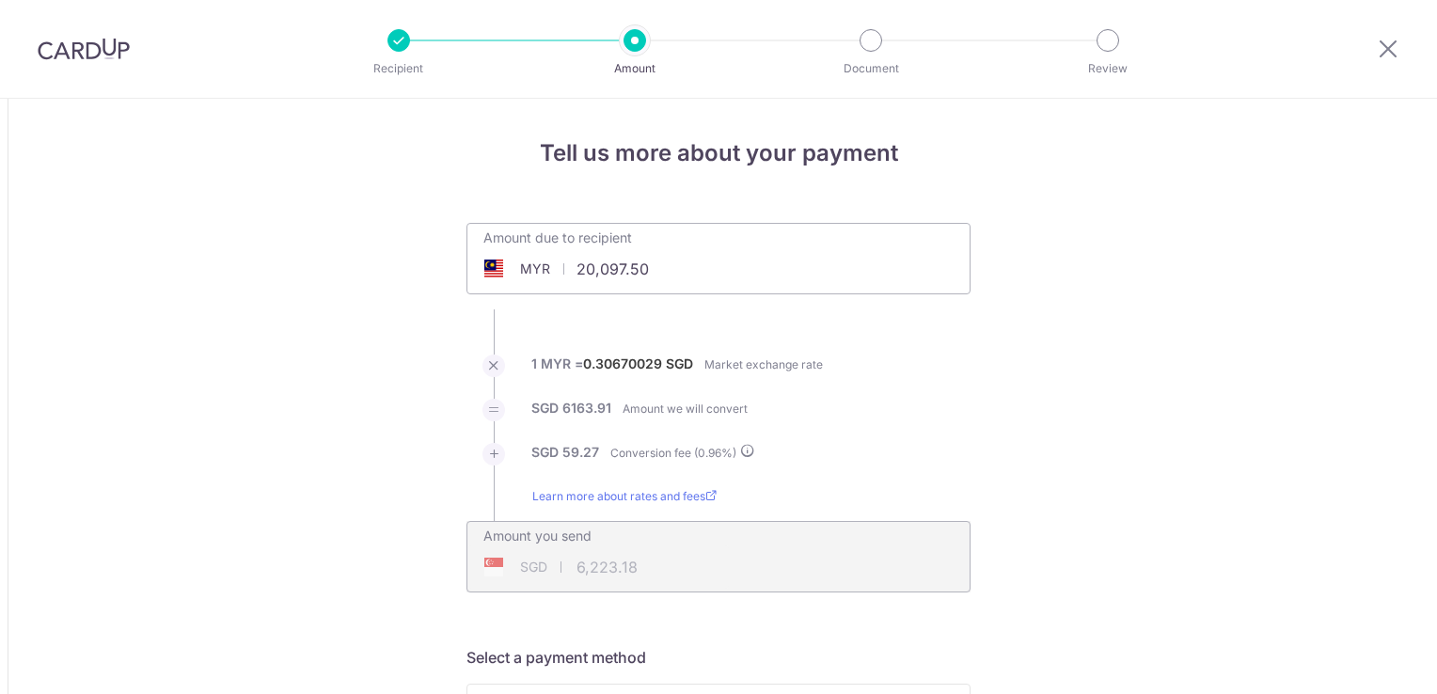
scroll to position [1730, 0]
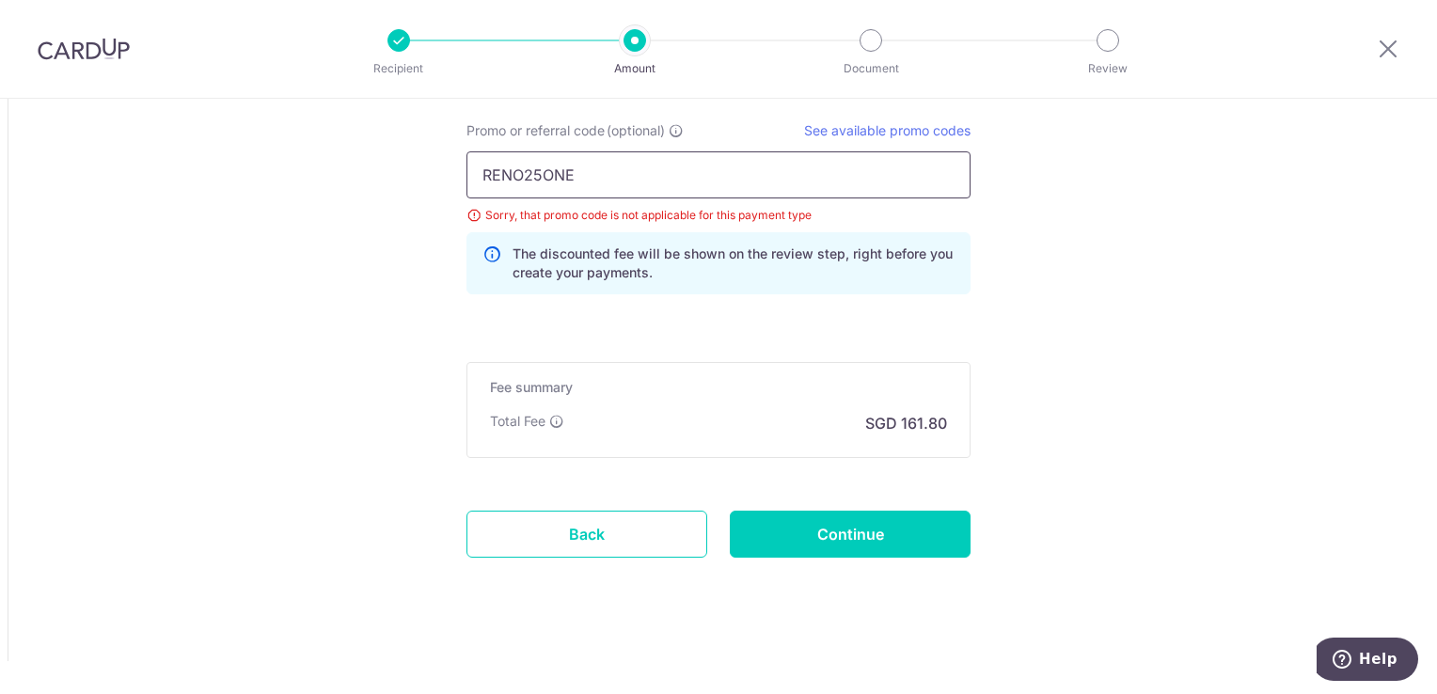
click at [593, 160] on input "RENO25ONE" at bounding box center [718, 174] width 504 height 47
type input "R"
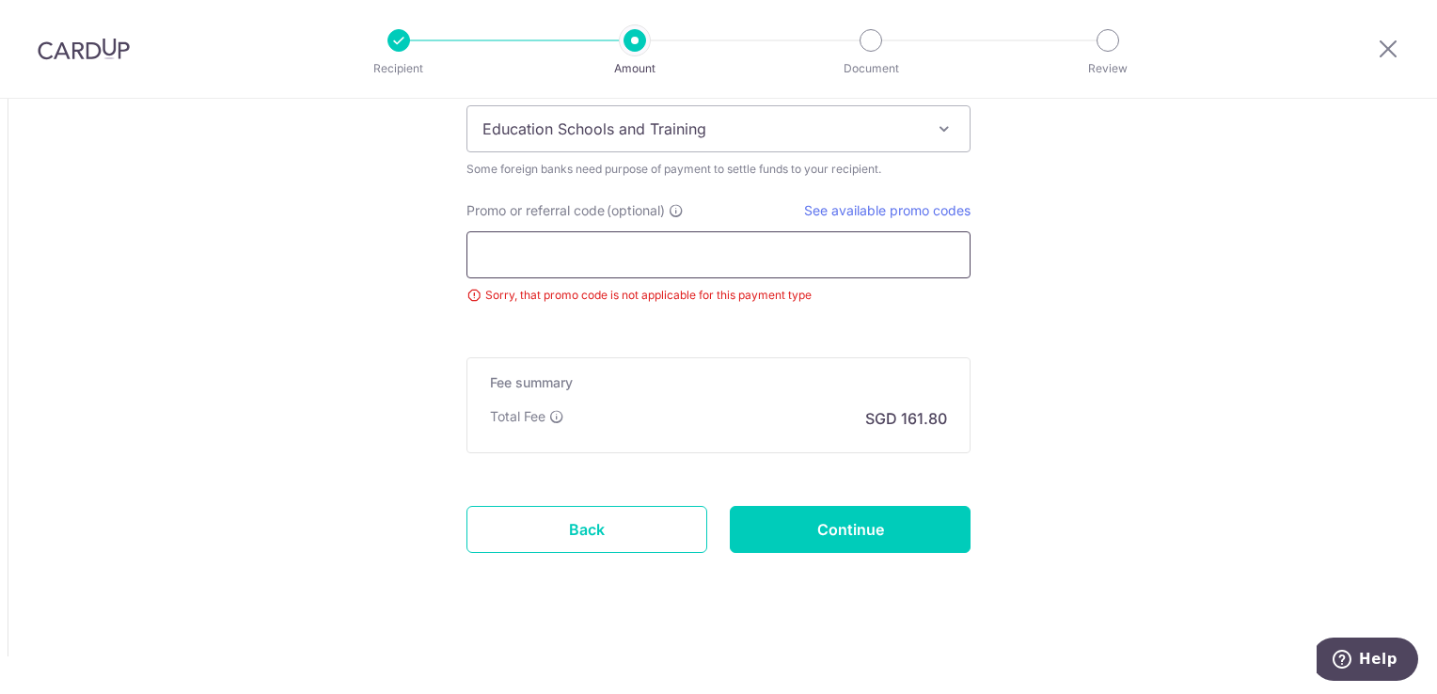
scroll to position [1647, 0]
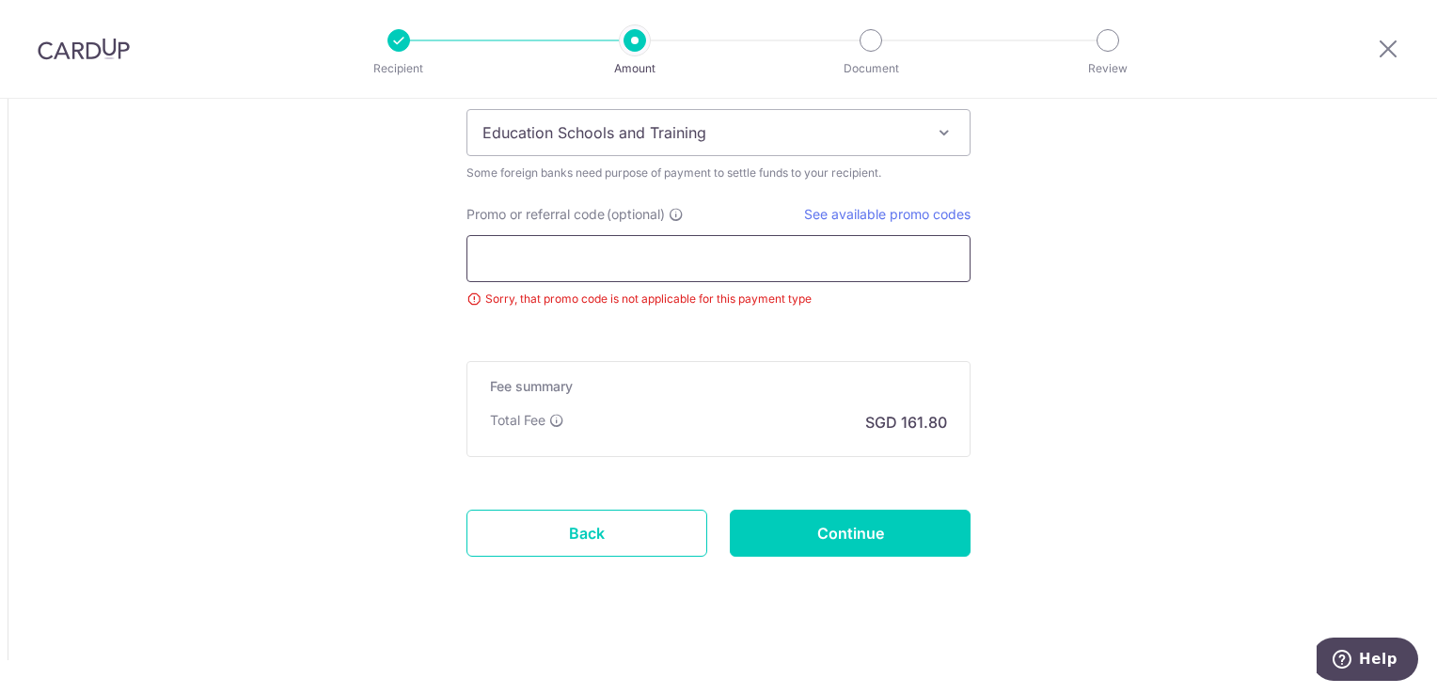
click at [637, 269] on input "Promo or referral code (optional)" at bounding box center [718, 258] width 504 height 47
paste input "GLOBE185"
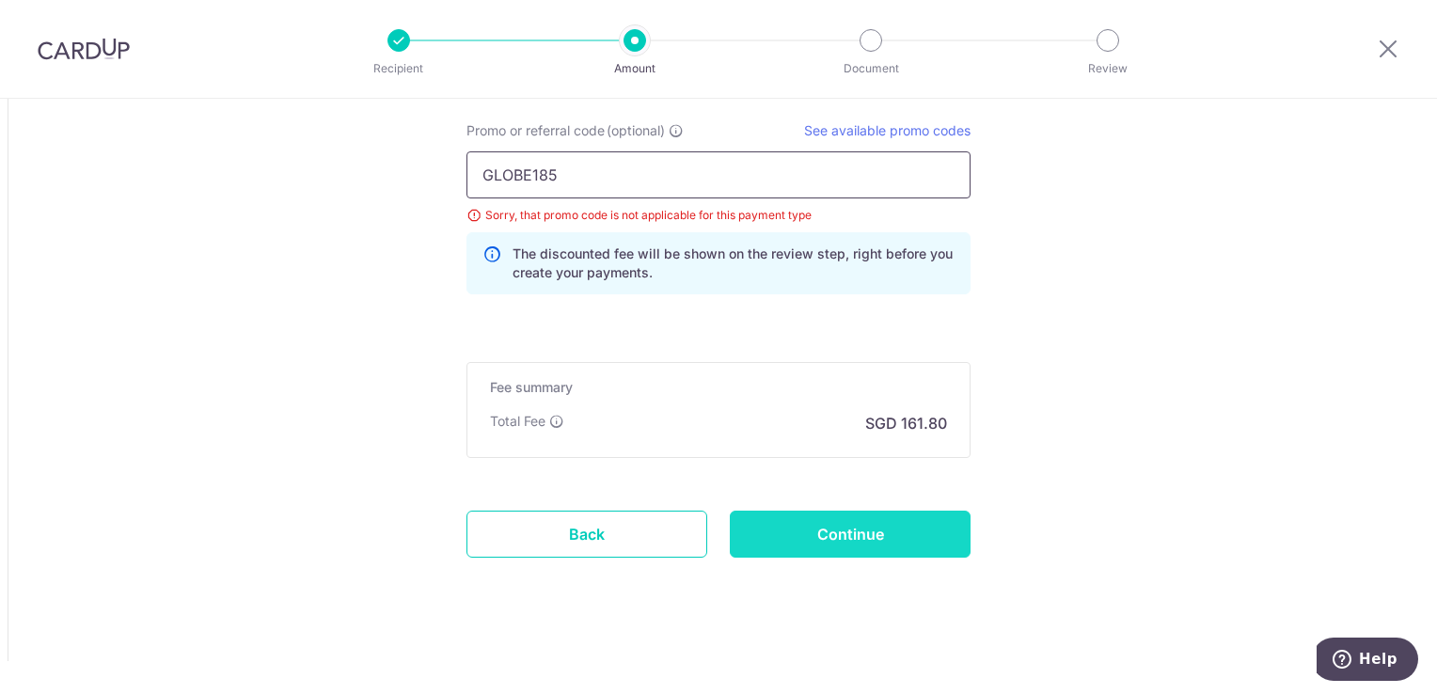
type input "GLOBE185"
click at [863, 529] on input "Continue" at bounding box center [850, 534] width 241 height 47
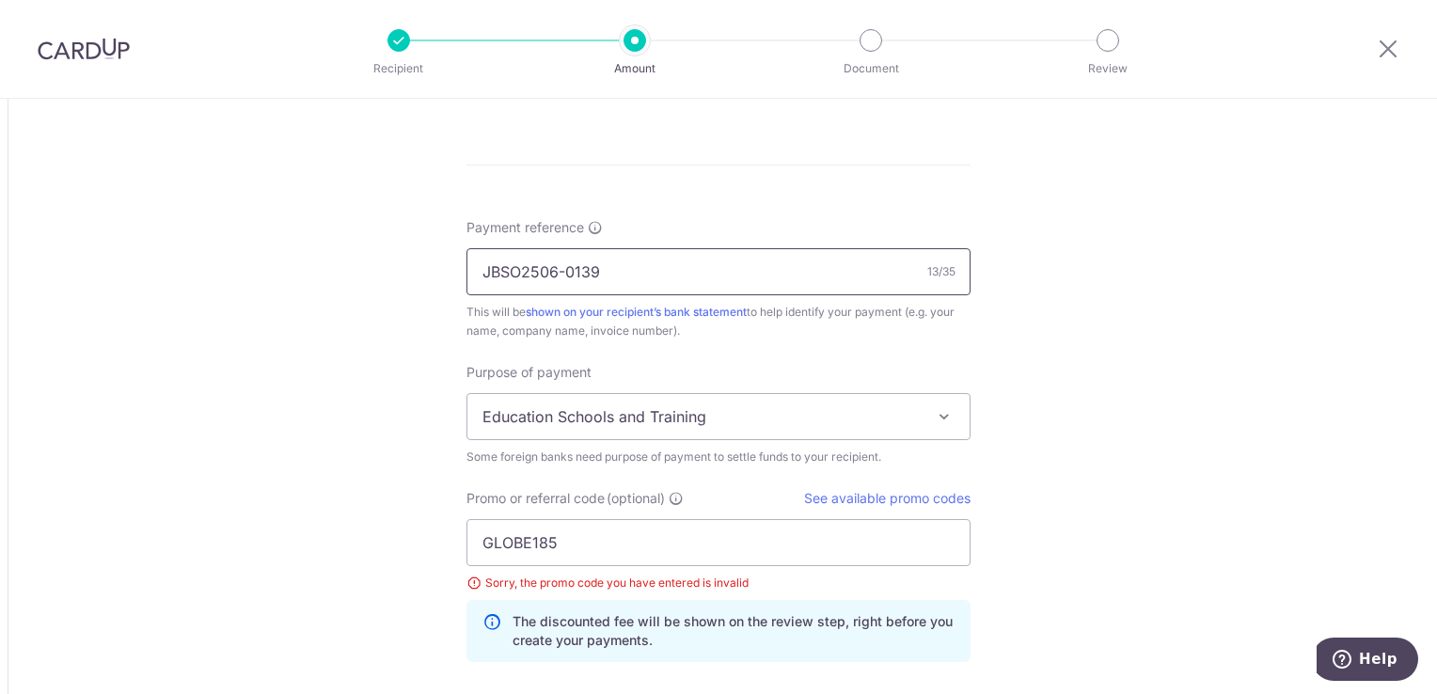
scroll to position [1260, 0]
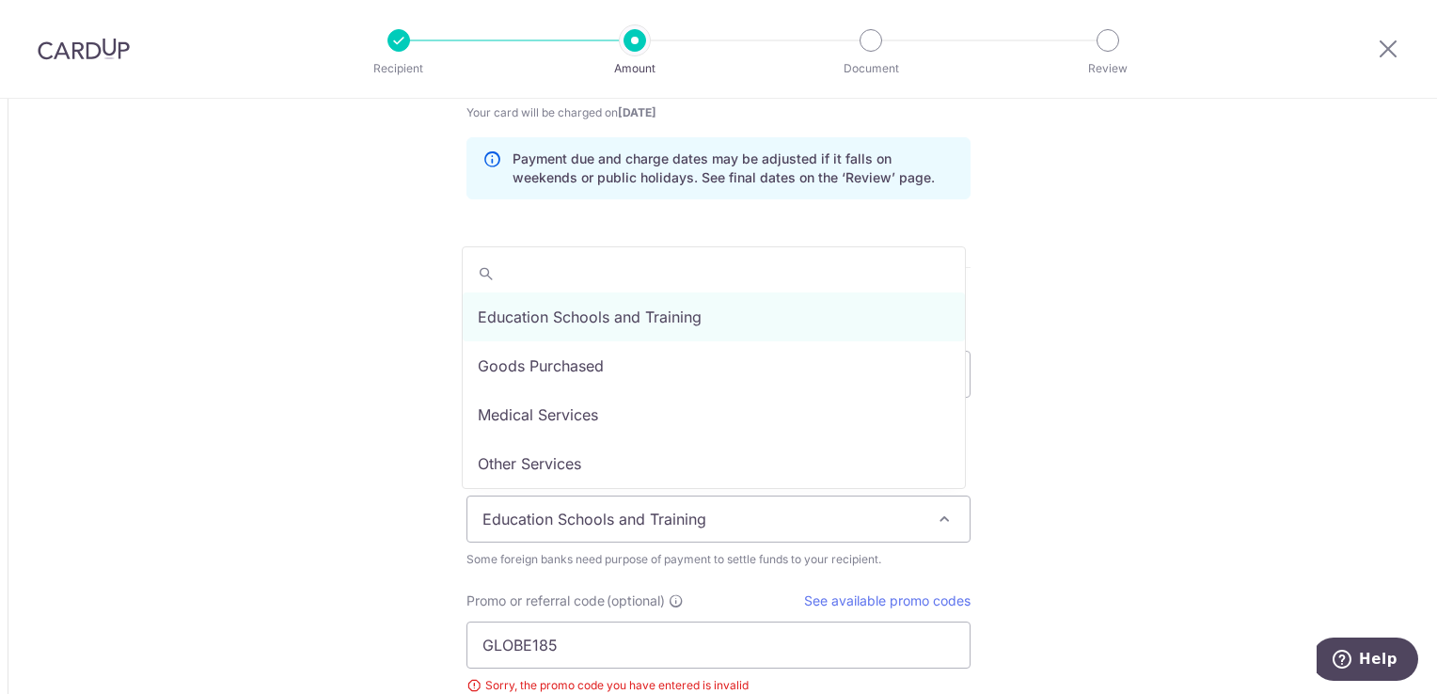
click at [940, 511] on span at bounding box center [944, 519] width 23 height 23
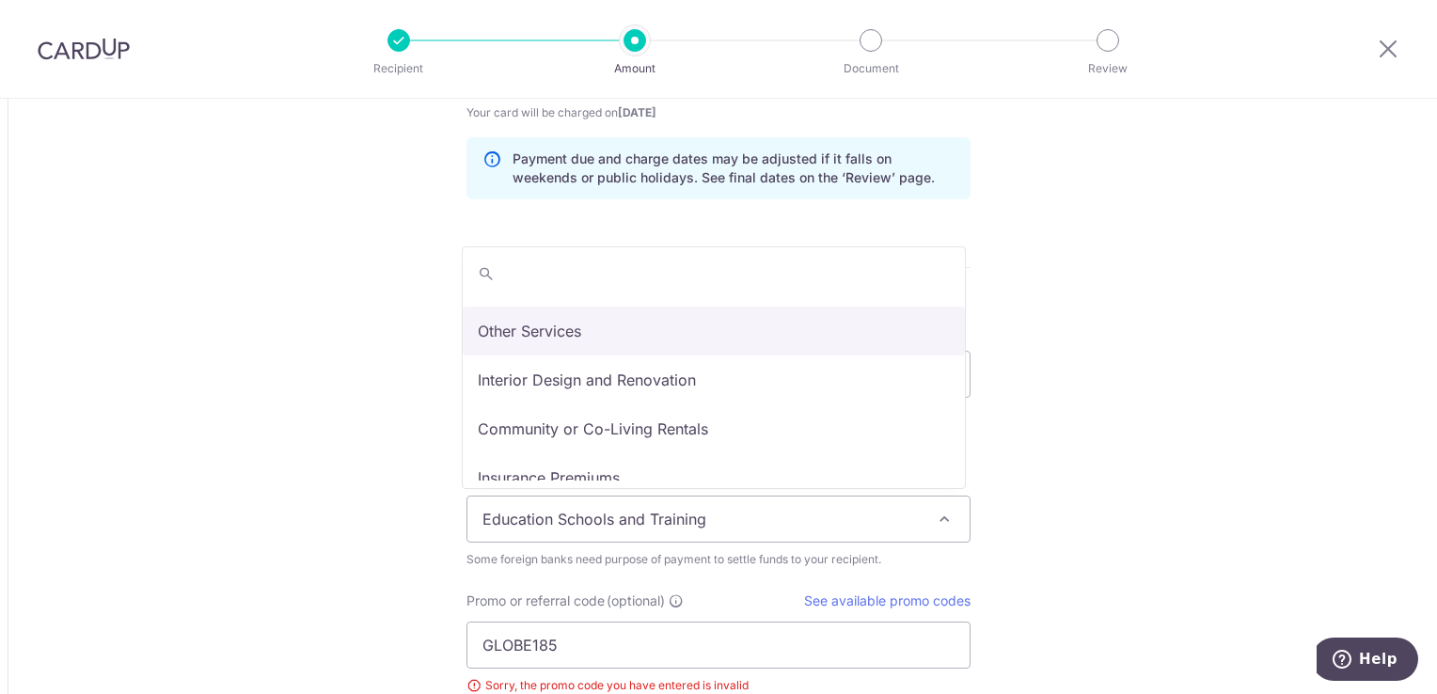
scroll to position [154, 0]
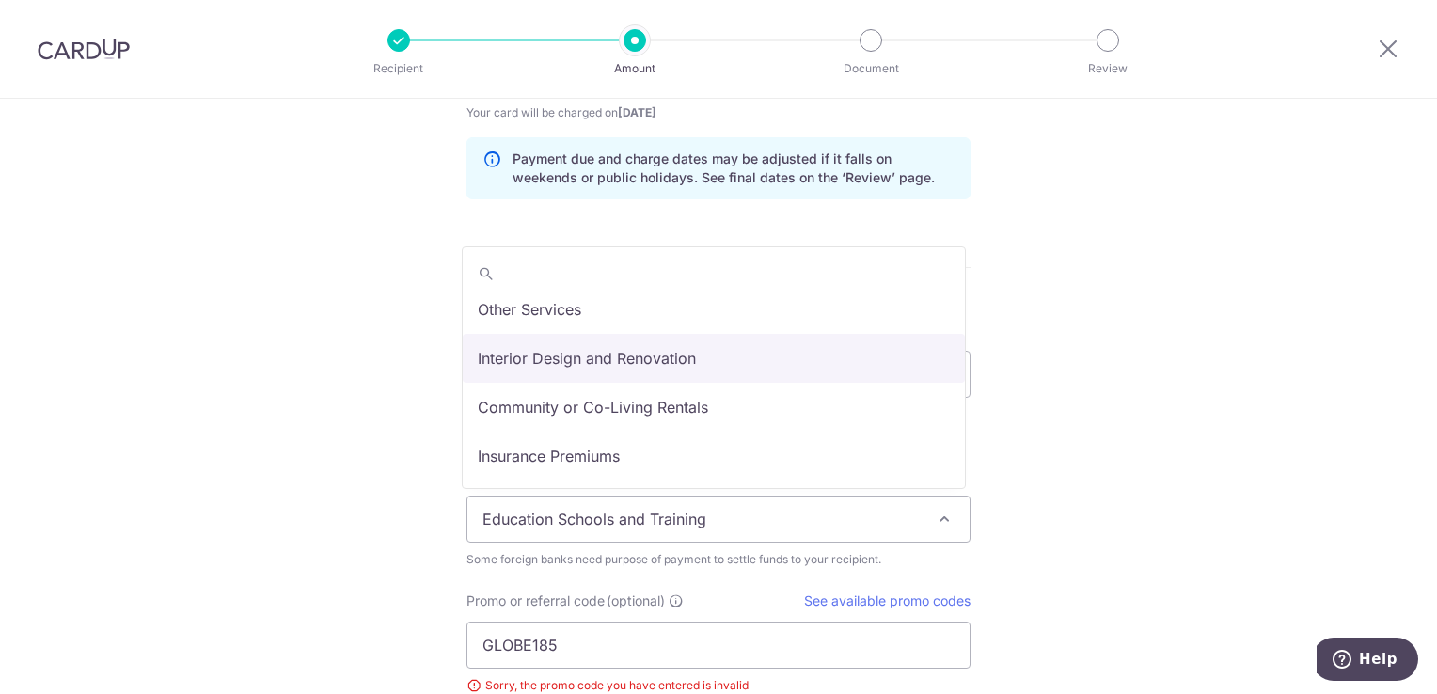
select select "Interior Design and Renovation"
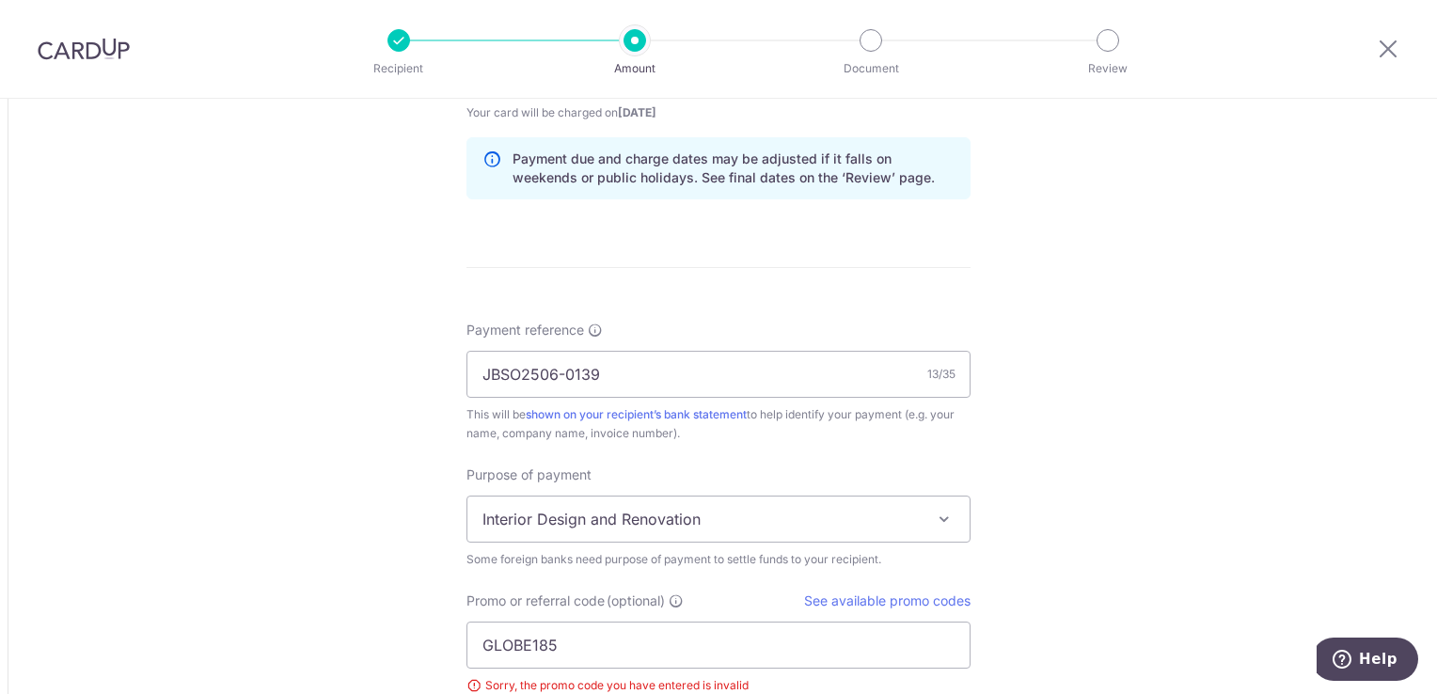
click at [1013, 508] on div "Tell us more about your payment Amount due to recipient MYR 20,097.50 20097.5 1…" at bounding box center [718, 4] width 1437 height 2330
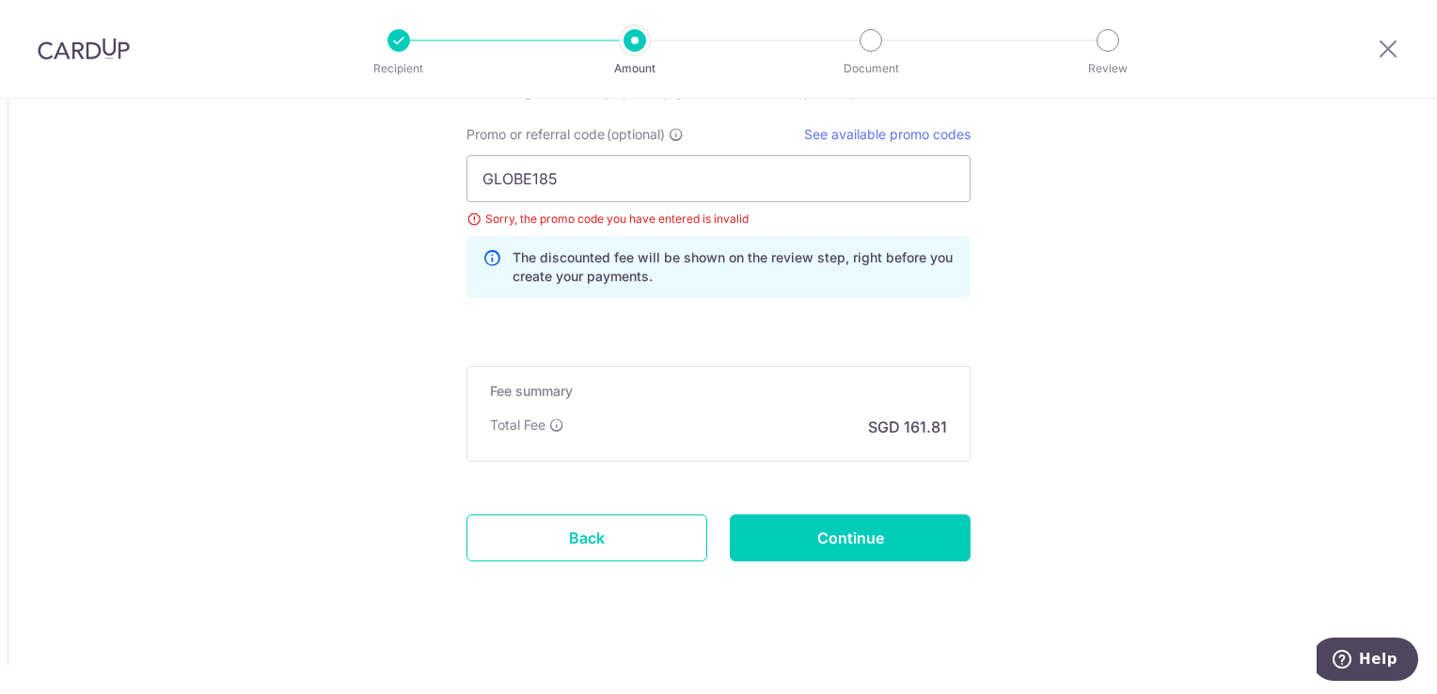
scroll to position [1730, 0]
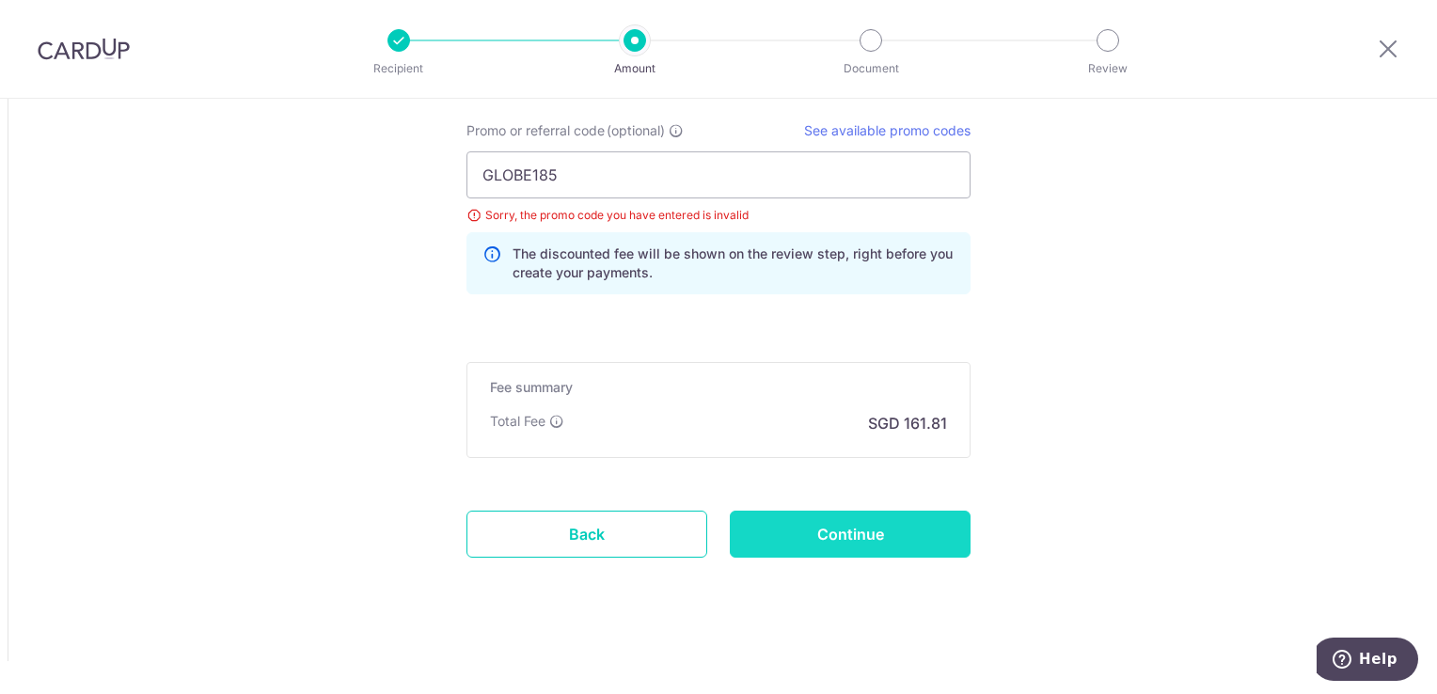
click at [869, 527] on input "Continue" at bounding box center [850, 534] width 241 height 47
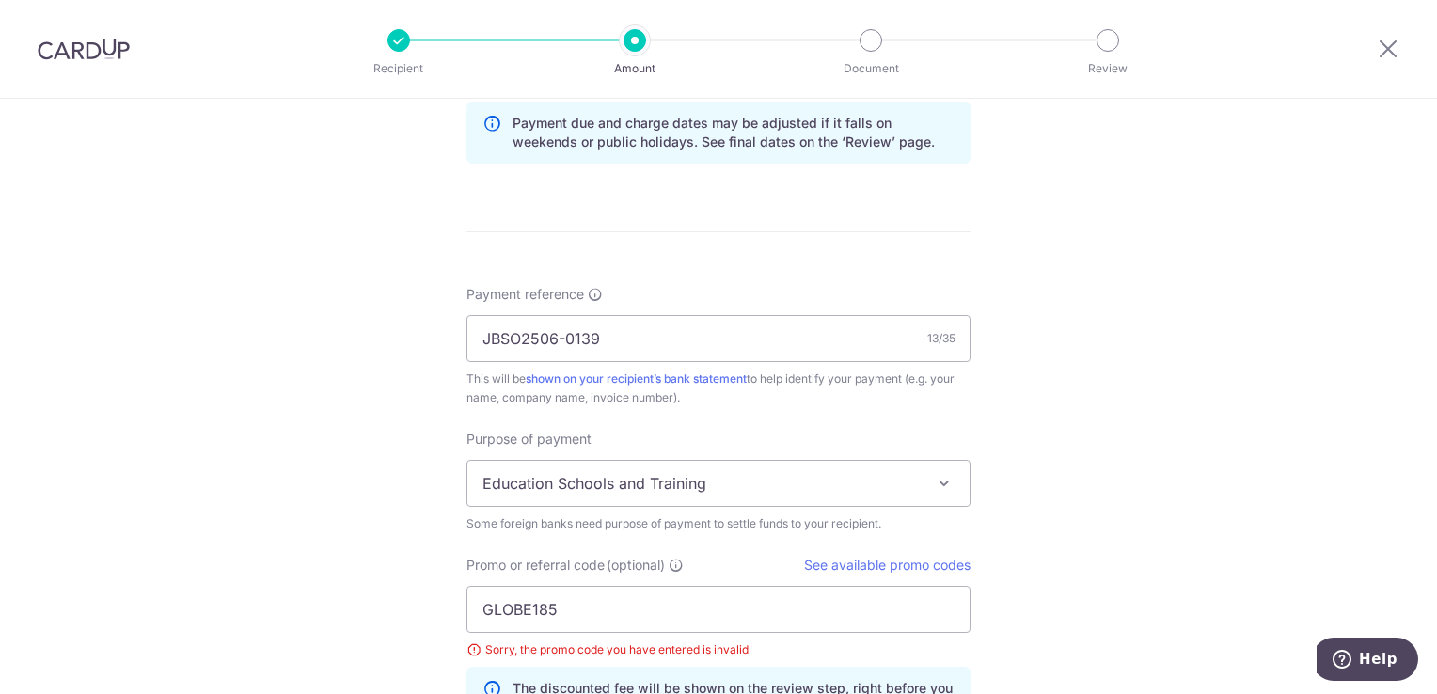
scroll to position [1317, 0]
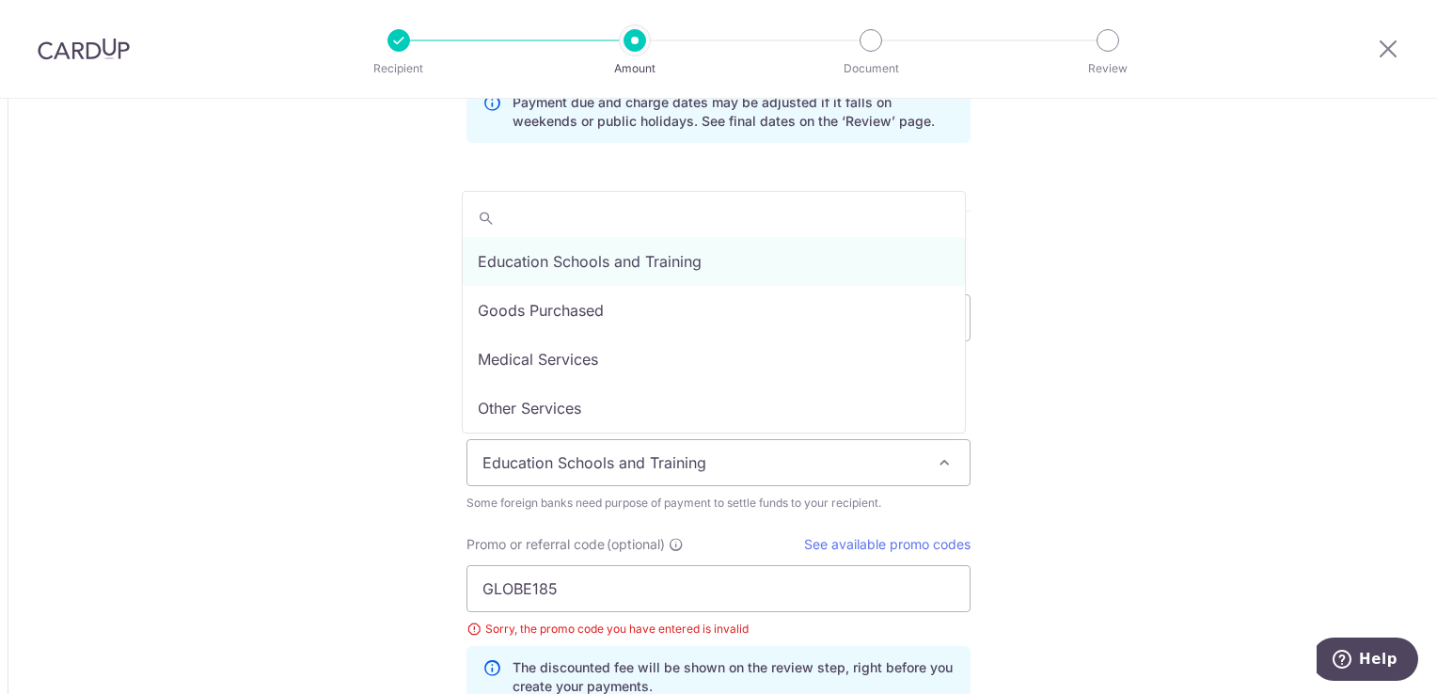
click at [944, 470] on span "Education Schools and Training" at bounding box center [718, 462] width 504 height 47
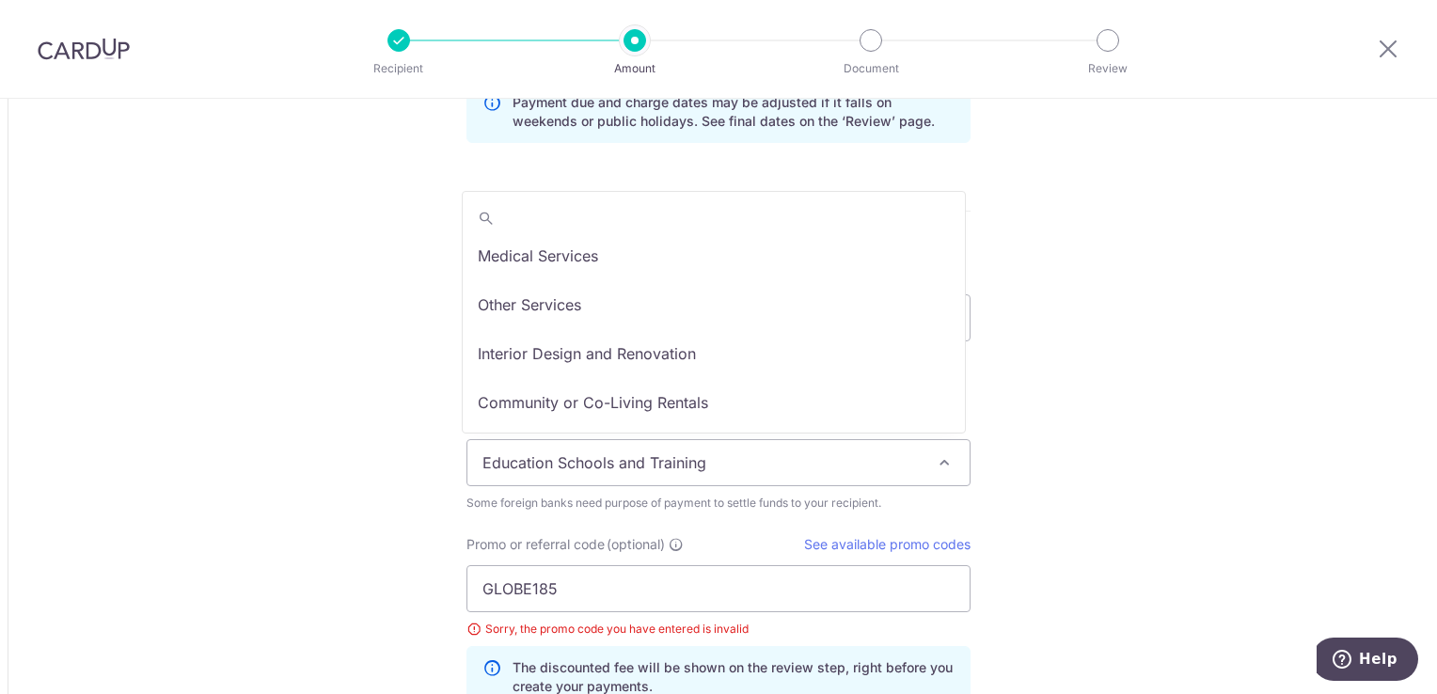
scroll to position [130, 0]
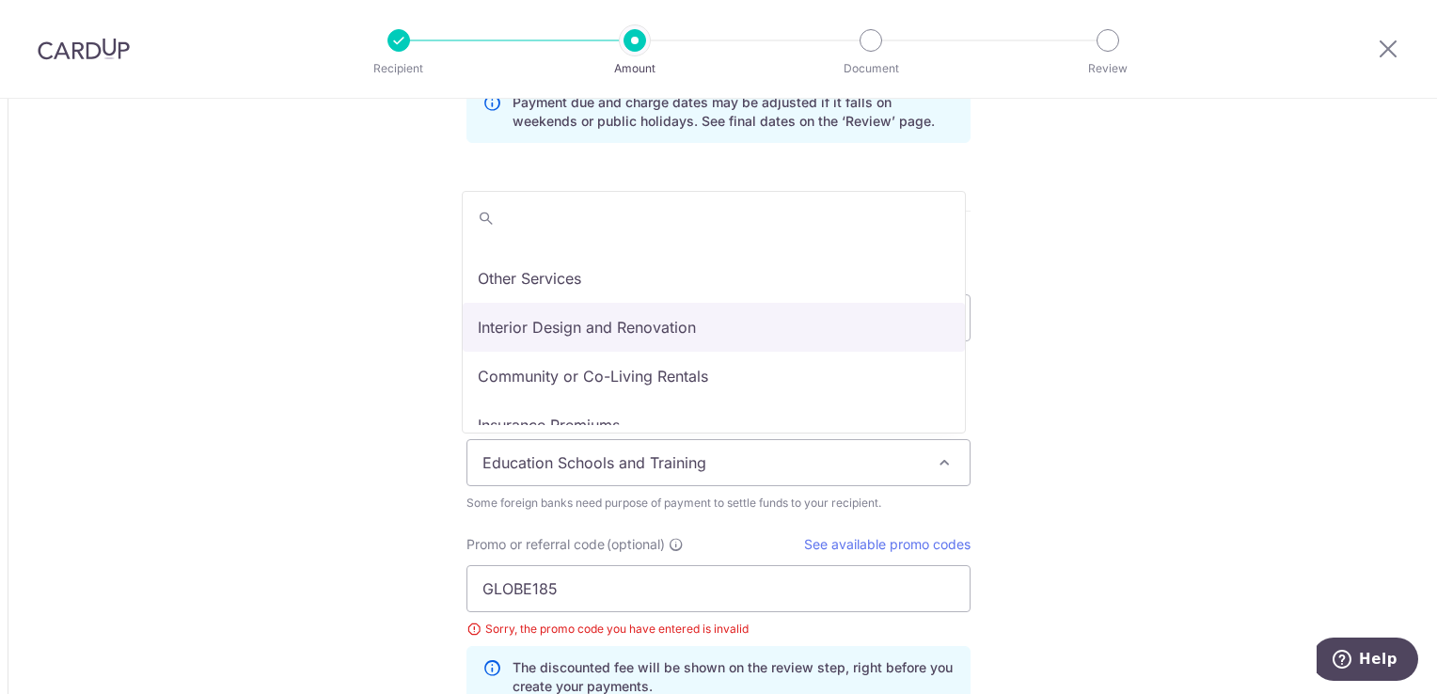
select select "Interior Design and Renovation"
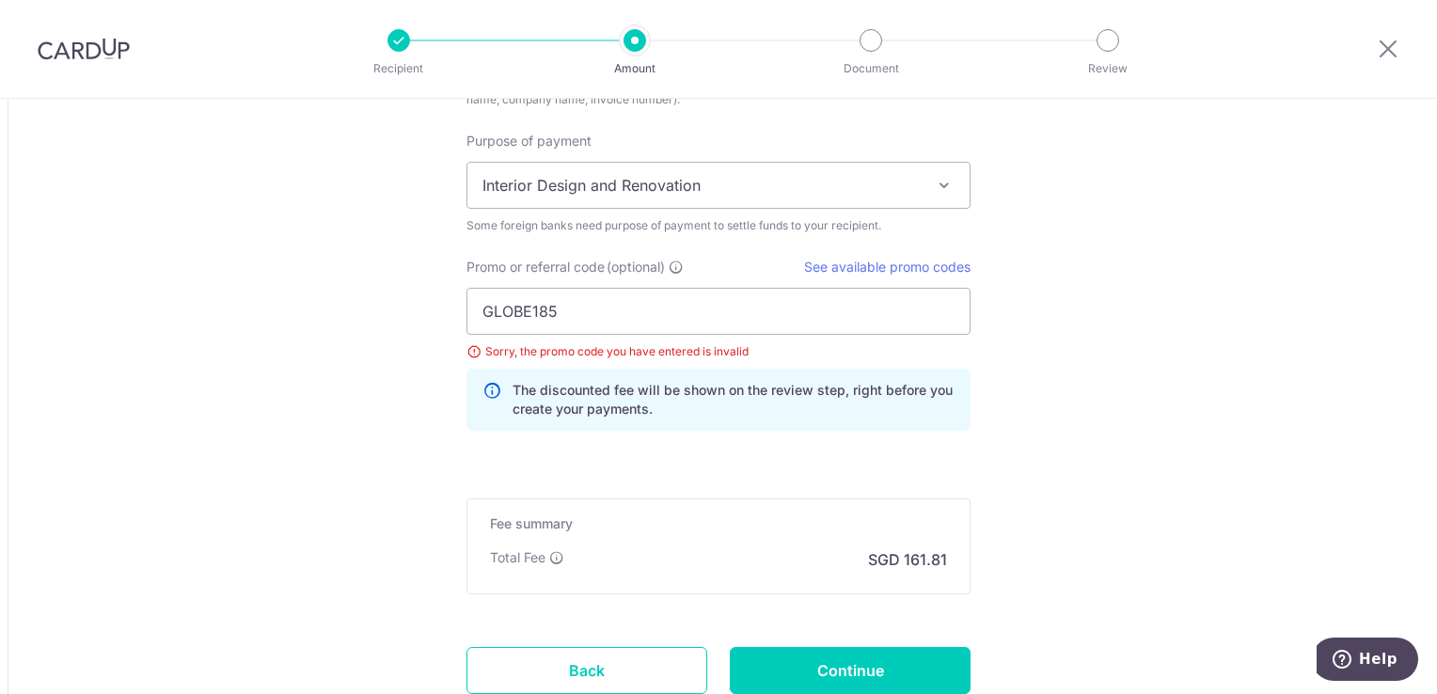
scroll to position [1599, 0]
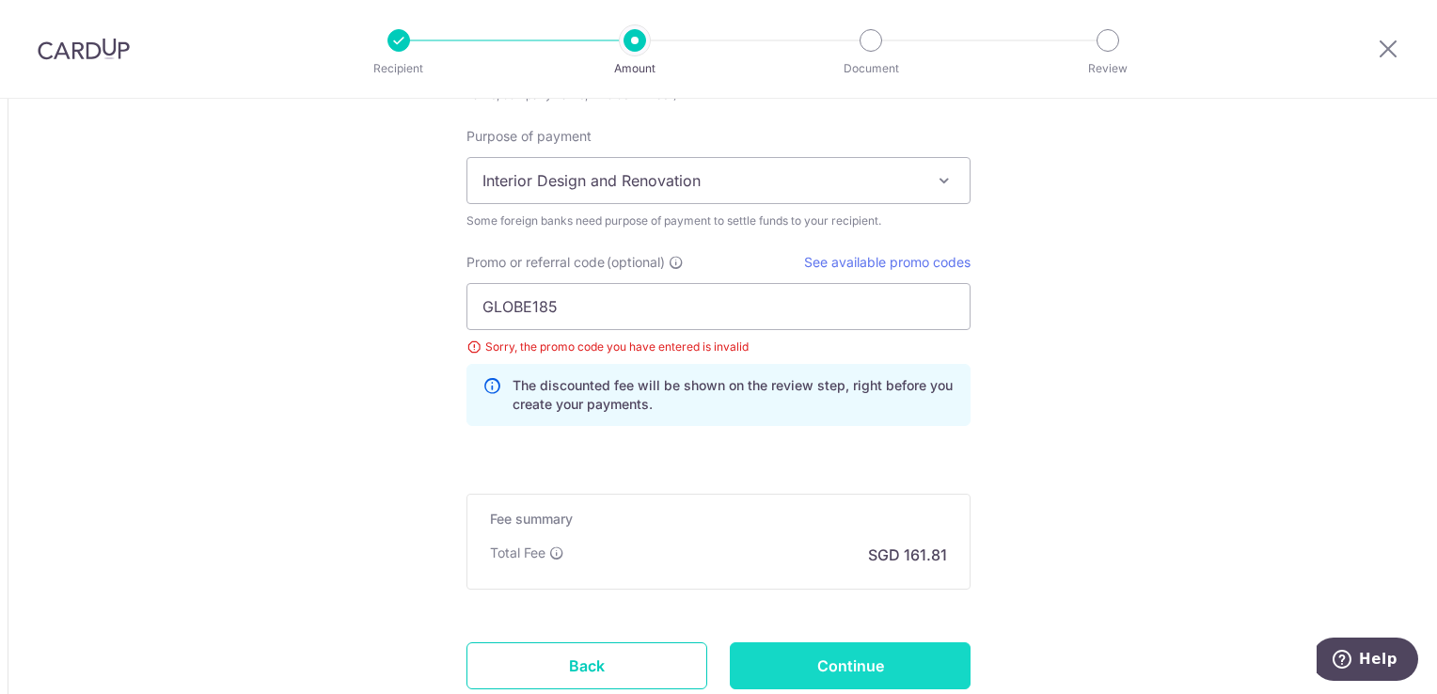
click at [851, 653] on input "Continue" at bounding box center [850, 665] width 241 height 47
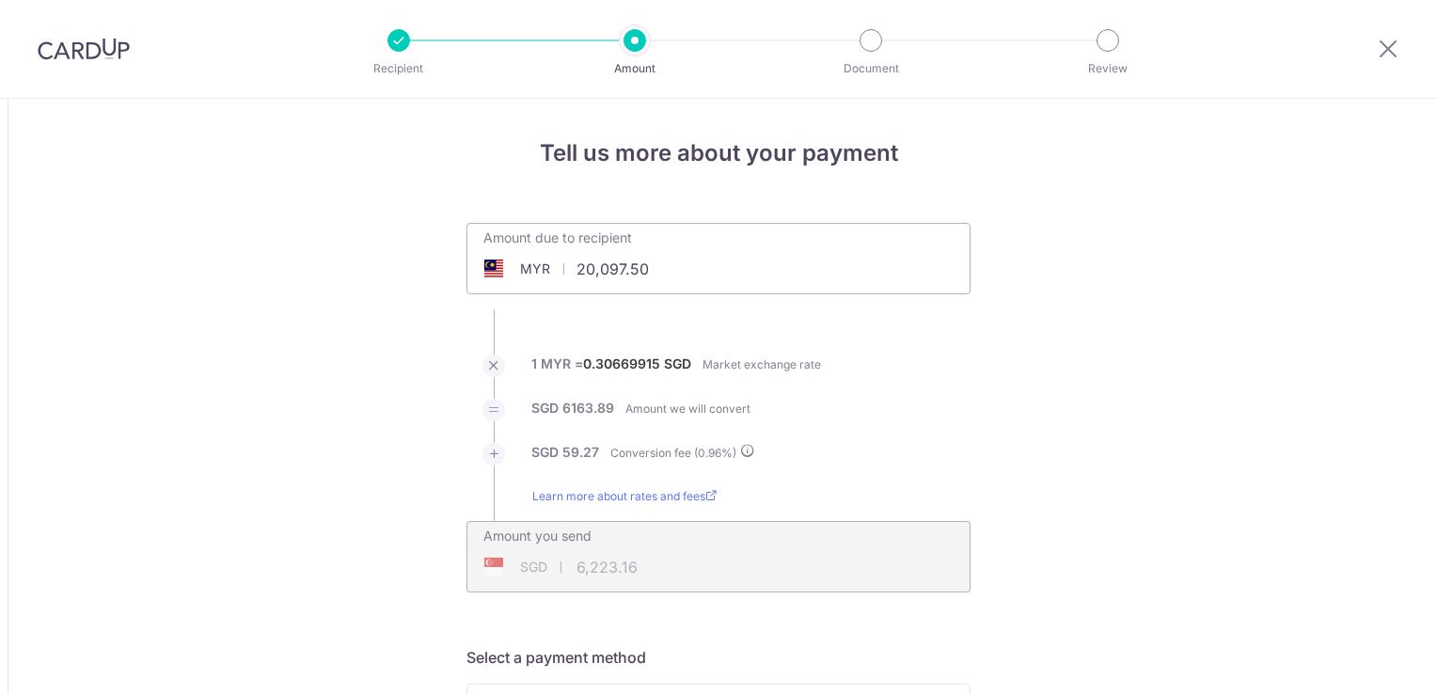
scroll to position [1730, 0]
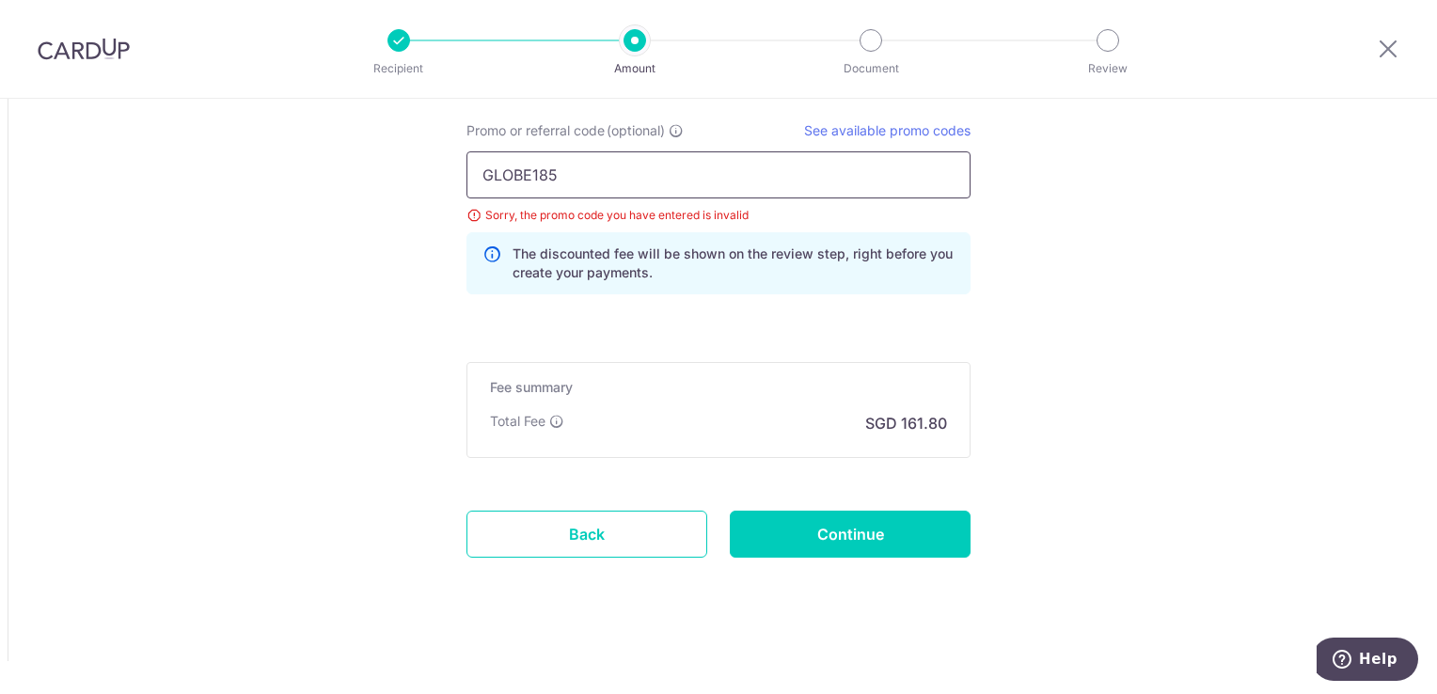
click at [609, 158] on input "GLOBE185" at bounding box center [718, 174] width 504 height 47
type input "G"
type input "GLOBE185"
click at [909, 134] on link "See available promo codes" at bounding box center [887, 130] width 166 height 16
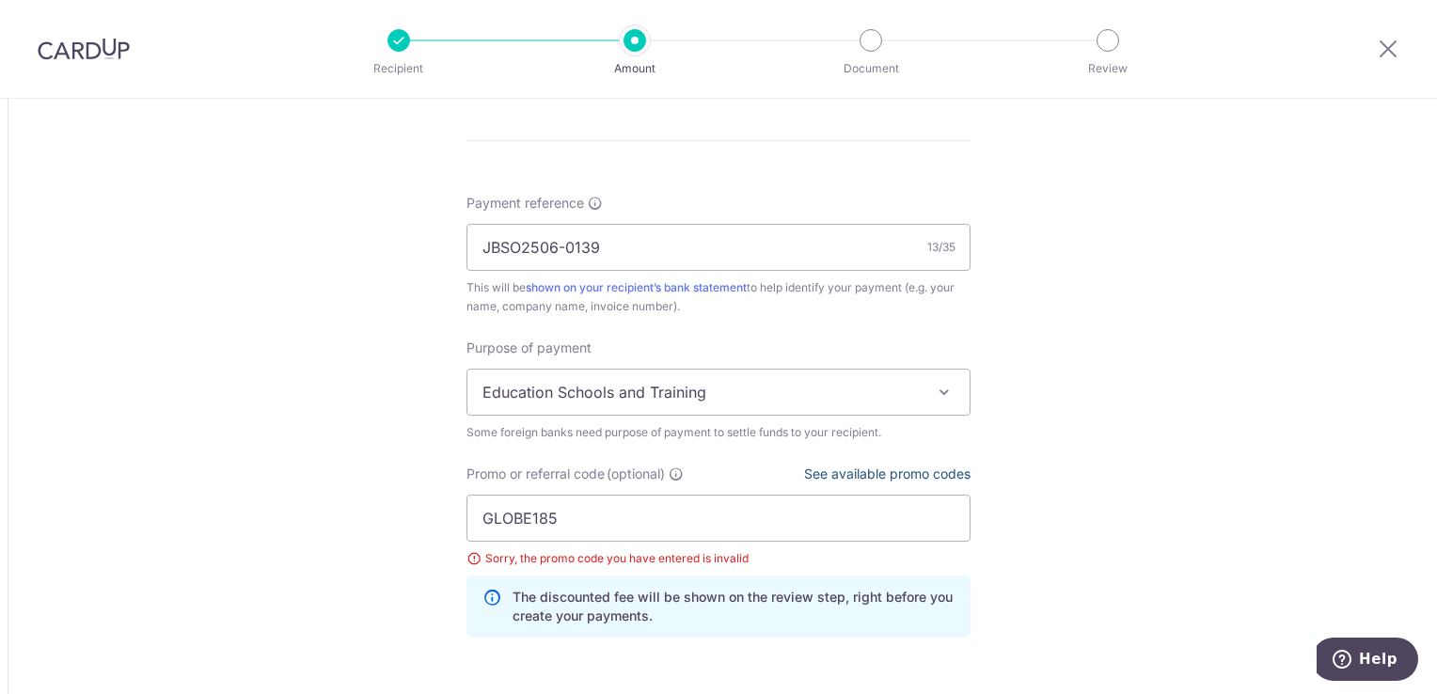
scroll to position [1411, 0]
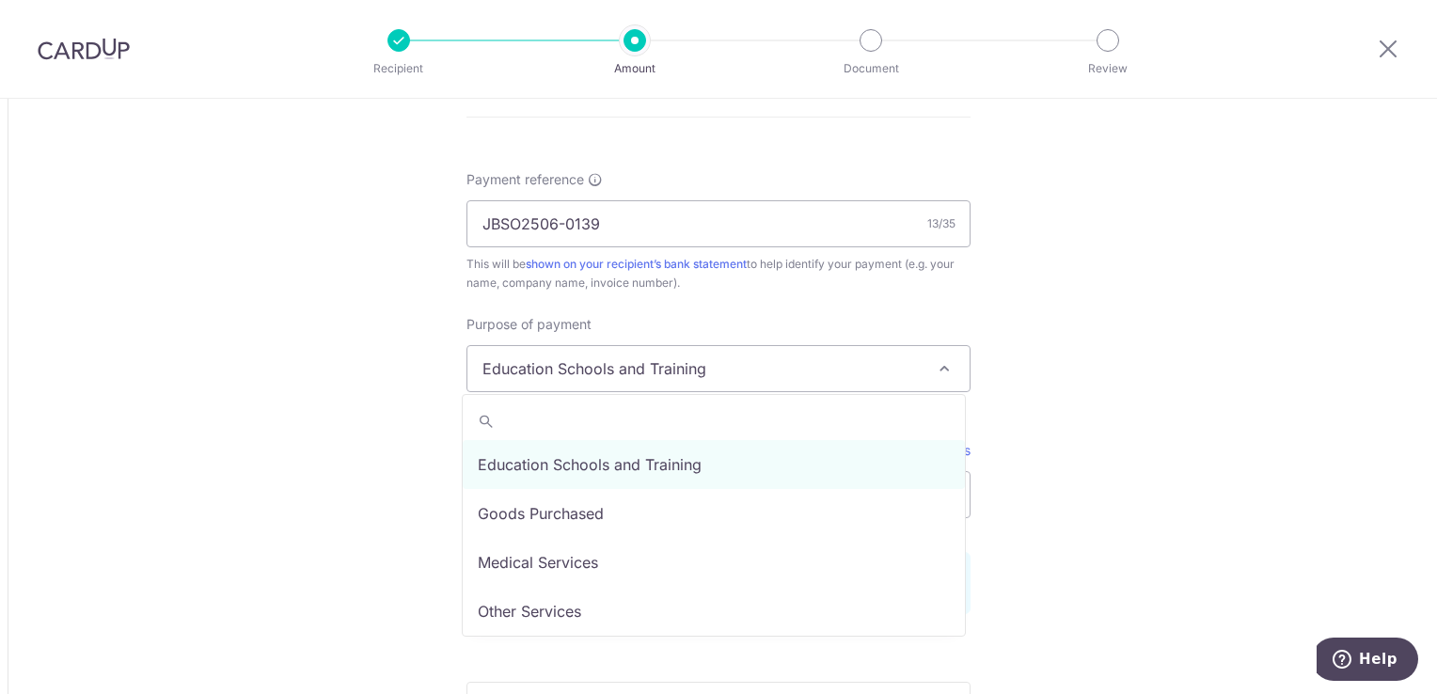
click at [947, 372] on span at bounding box center [944, 368] width 23 height 23
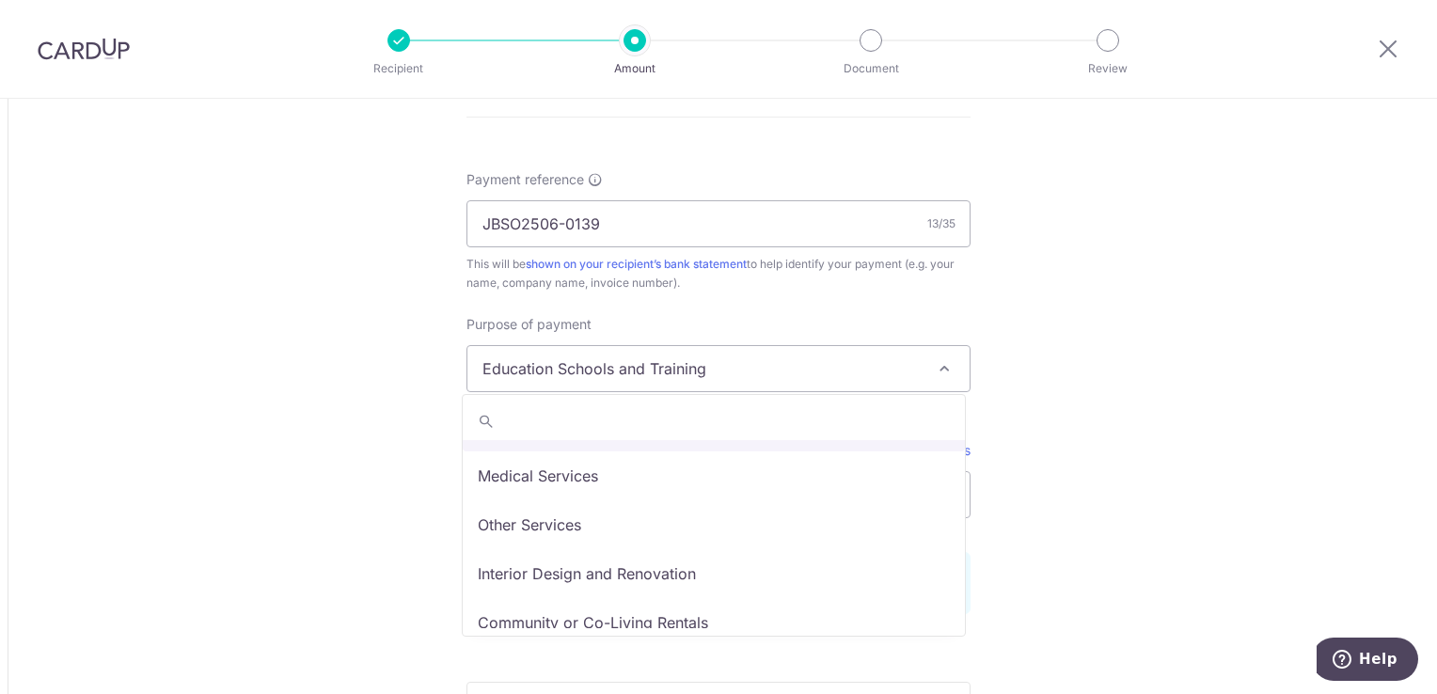
scroll to position [94, 0]
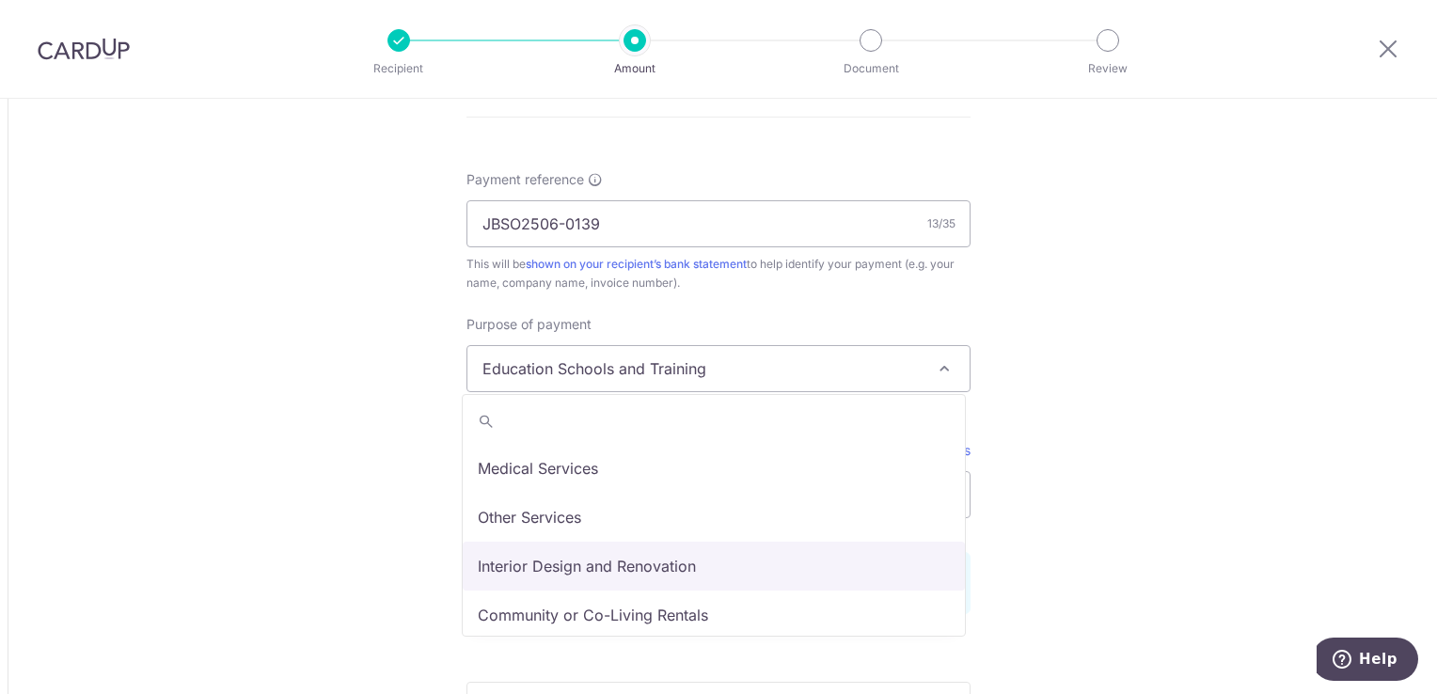
select select "Interior Design and Renovation"
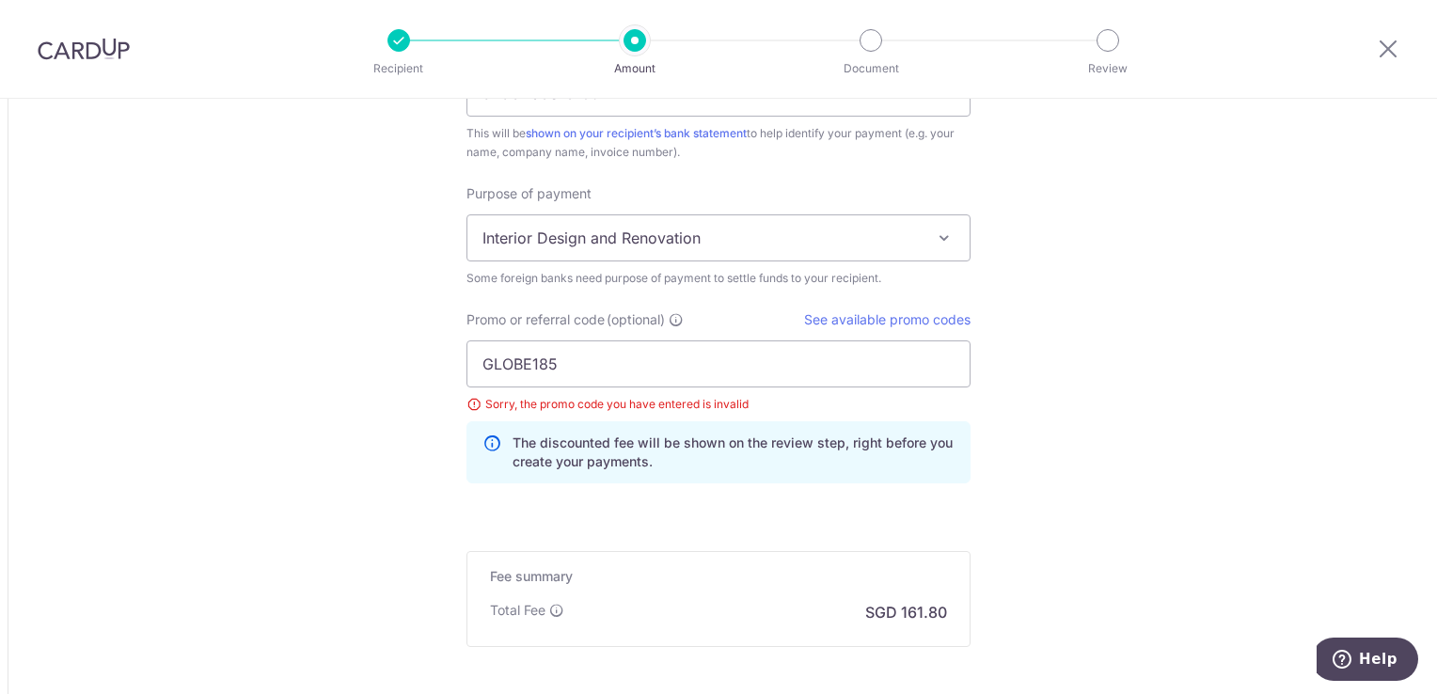
scroll to position [1599, 0]
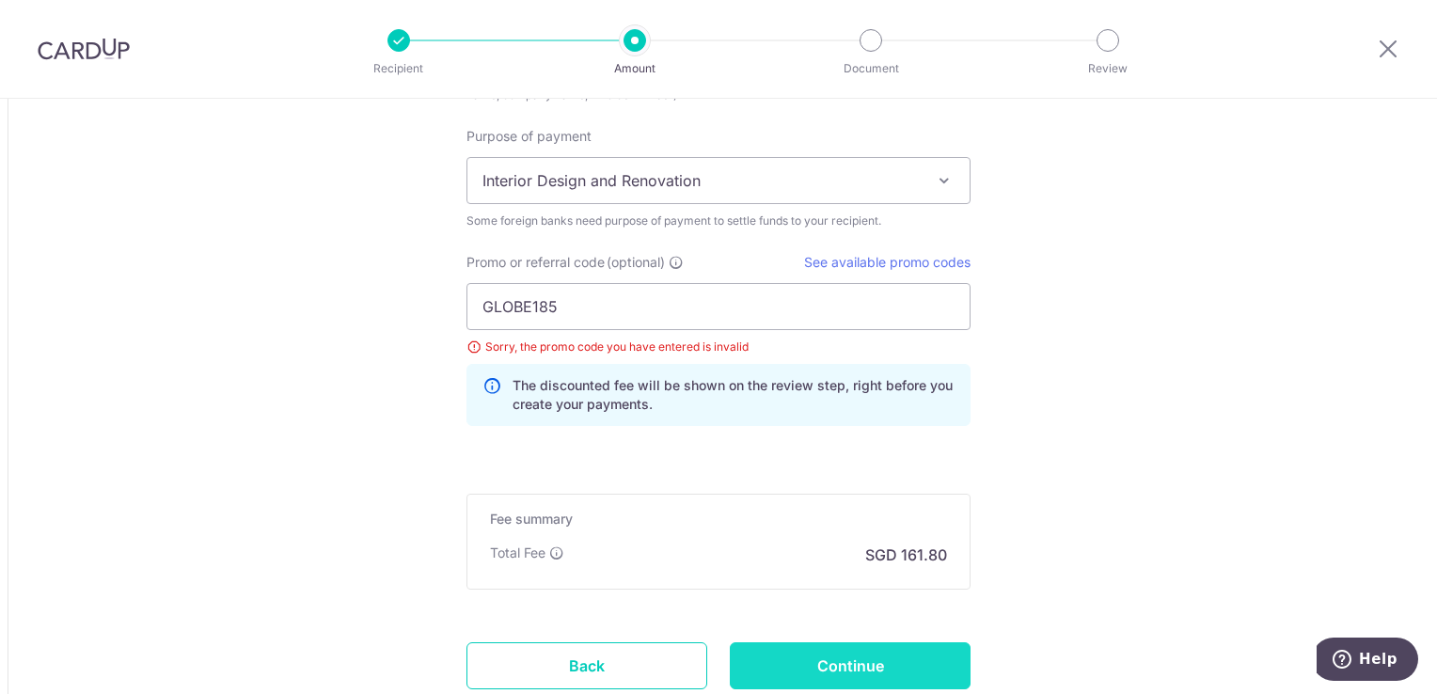
click at [828, 664] on input "Continue" at bounding box center [850, 665] width 241 height 47
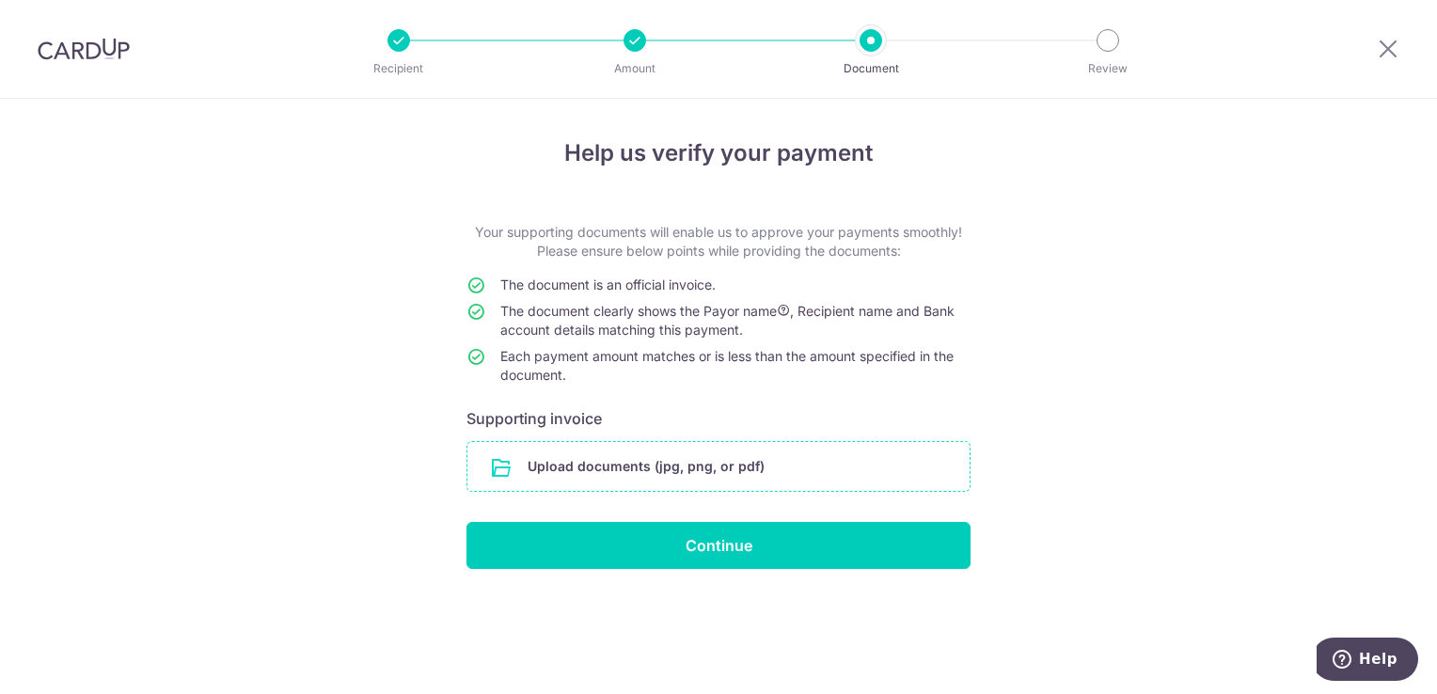
click at [716, 460] on input "file" at bounding box center [718, 466] width 502 height 49
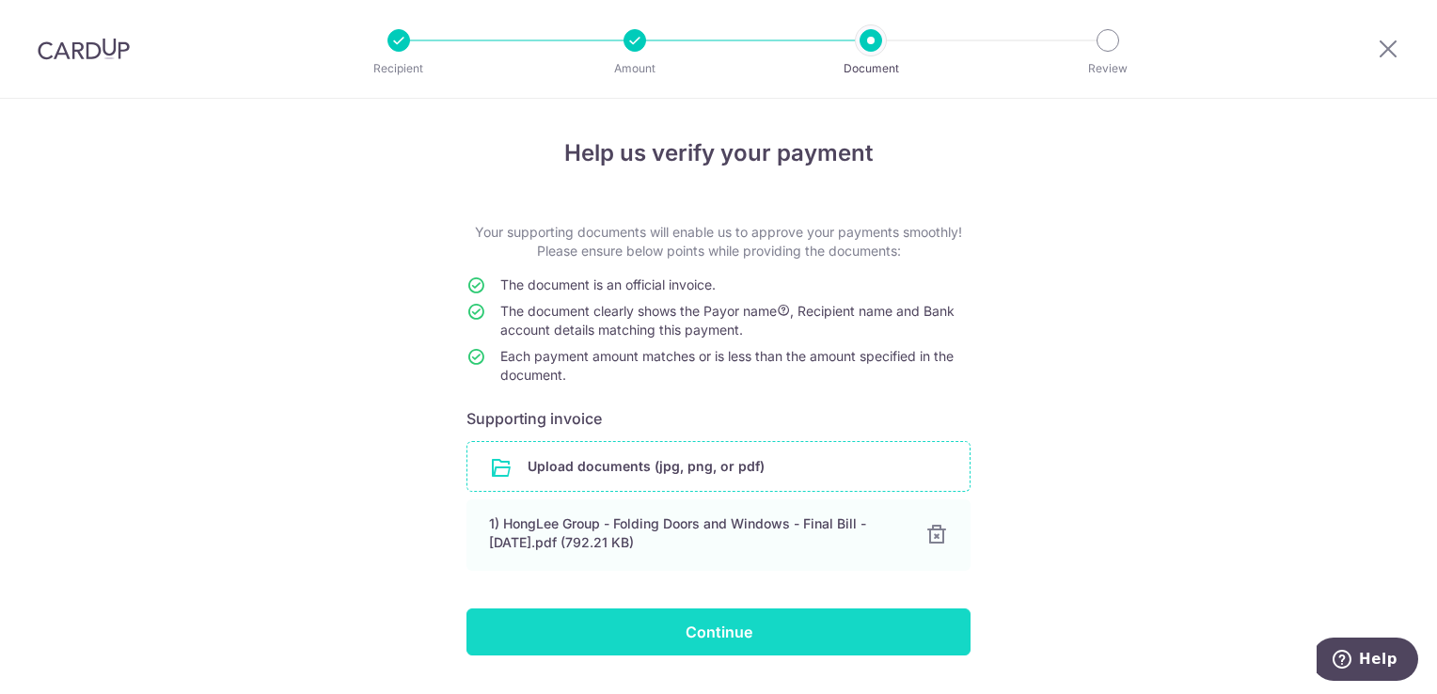
click at [734, 625] on input "Continue" at bounding box center [718, 631] width 504 height 47
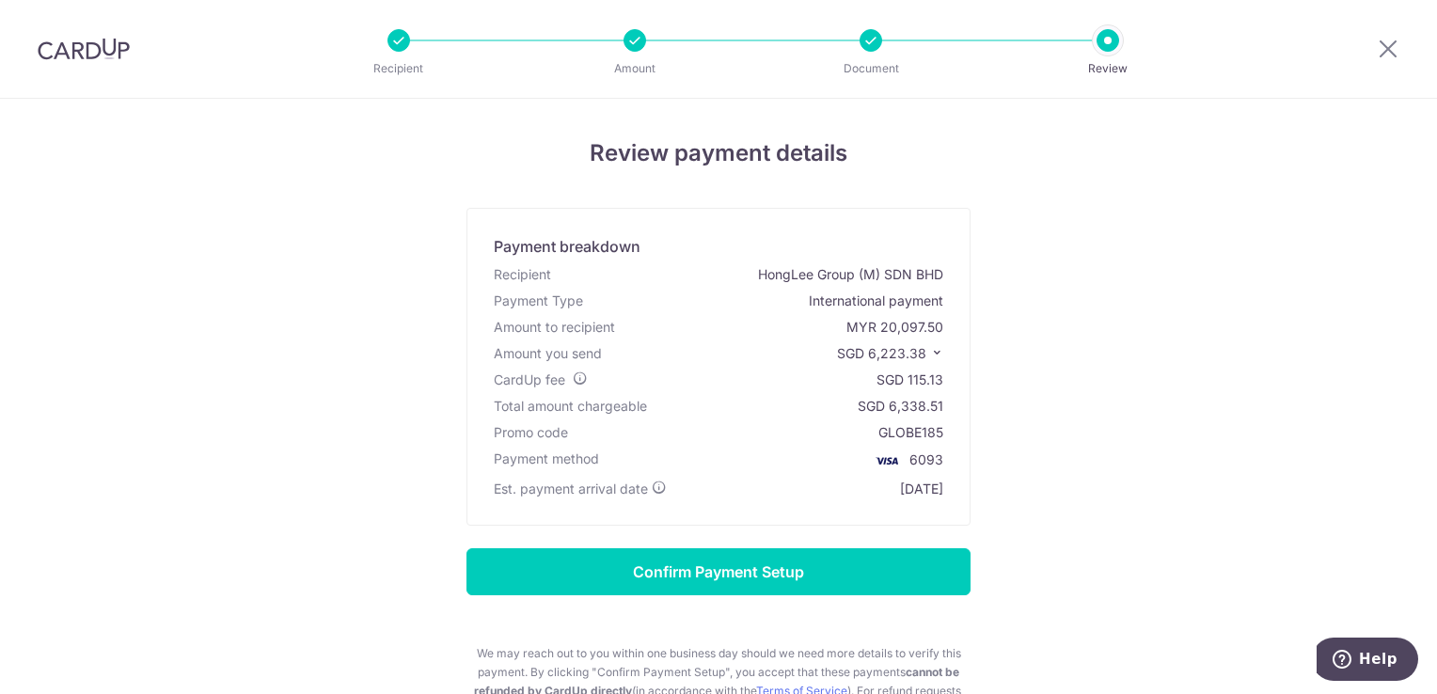
click at [930, 353] on icon at bounding box center [936, 352] width 13 height 13
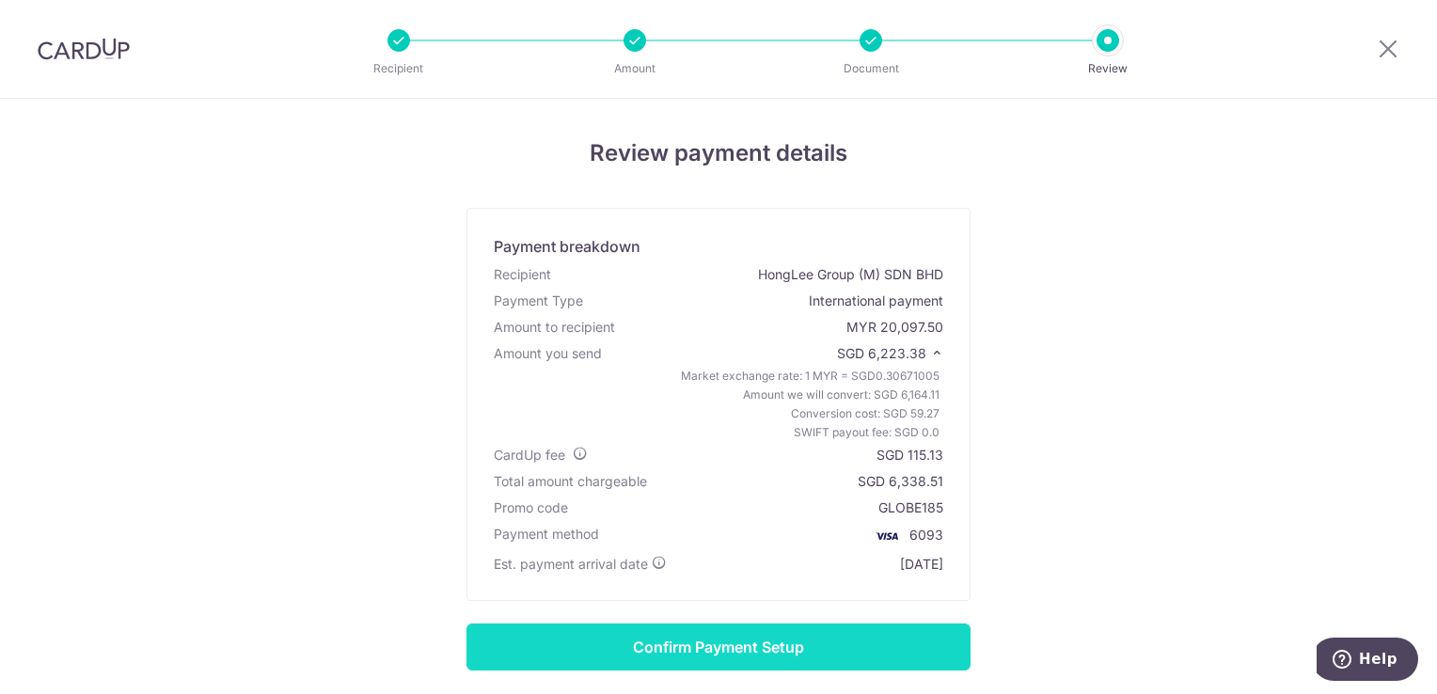
click at [706, 646] on input "Confirm Payment Setup" at bounding box center [718, 646] width 504 height 47
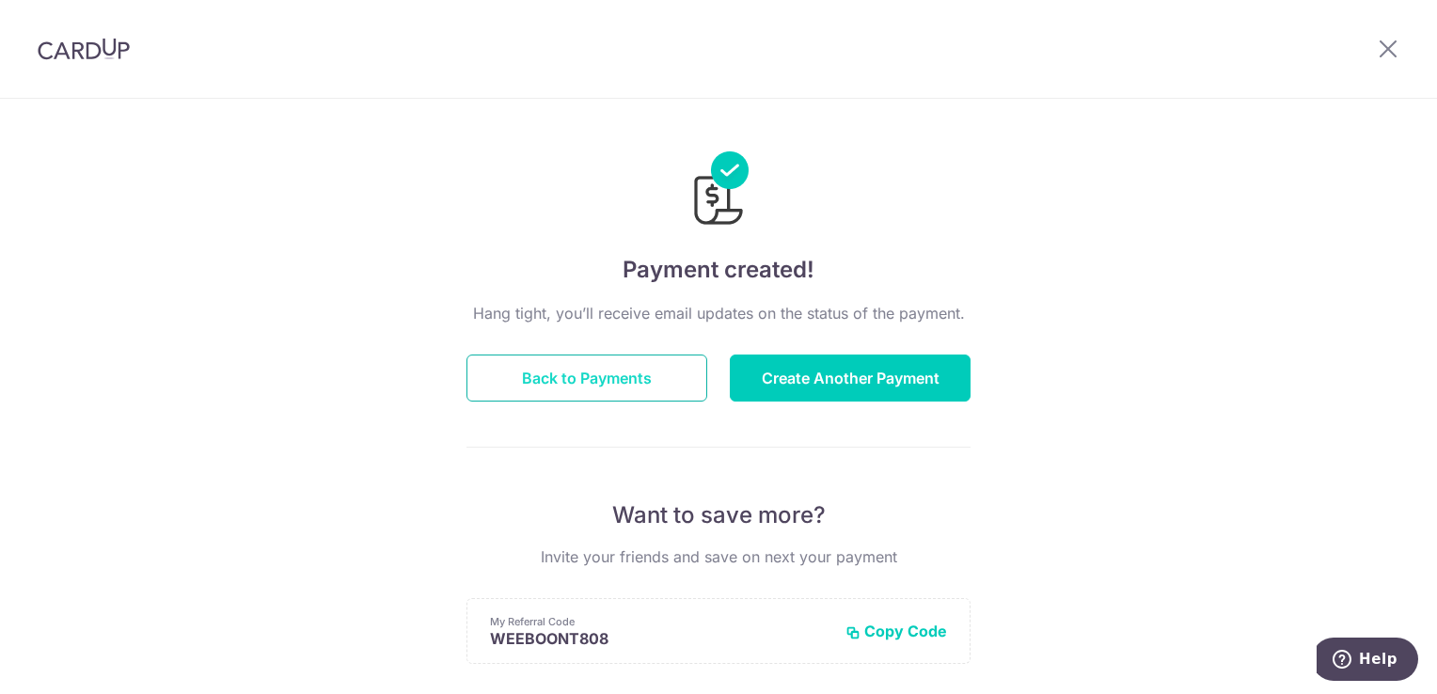
click at [642, 384] on button "Back to Payments" at bounding box center [586, 378] width 241 height 47
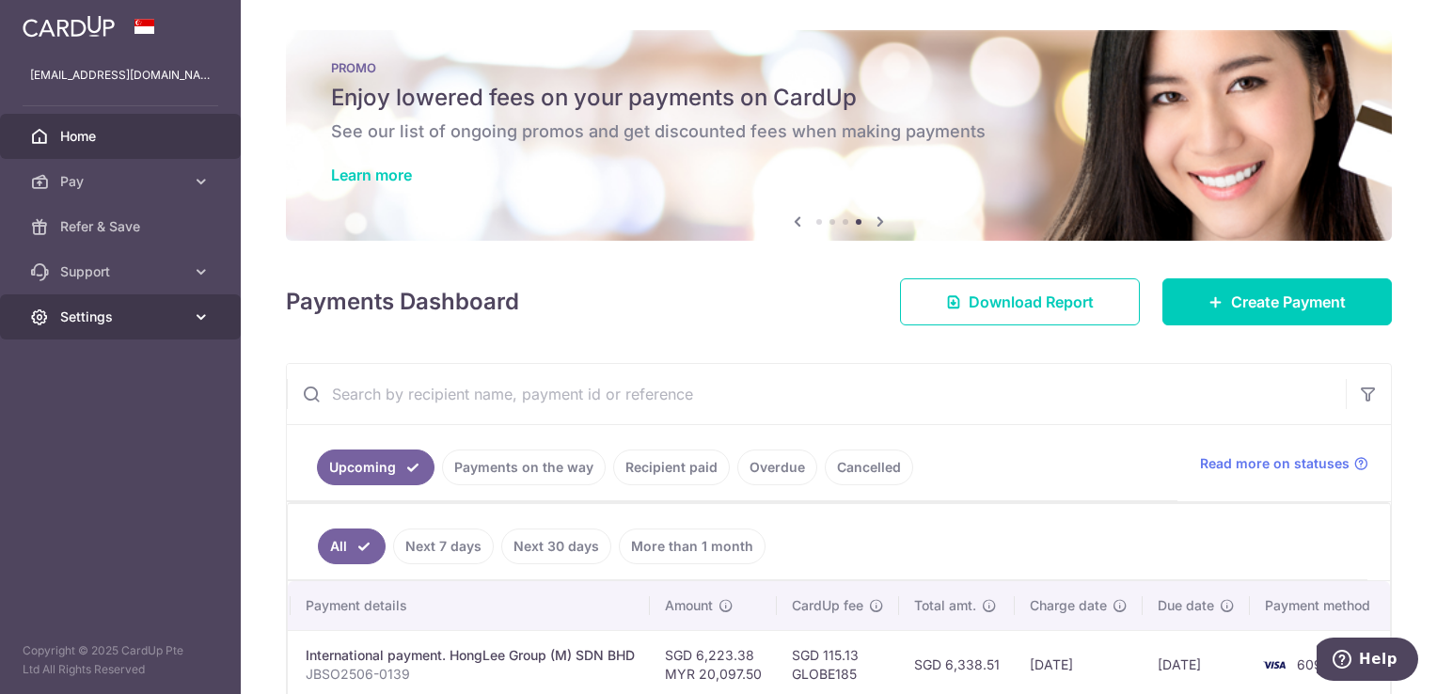
click at [196, 319] on icon at bounding box center [201, 317] width 19 height 19
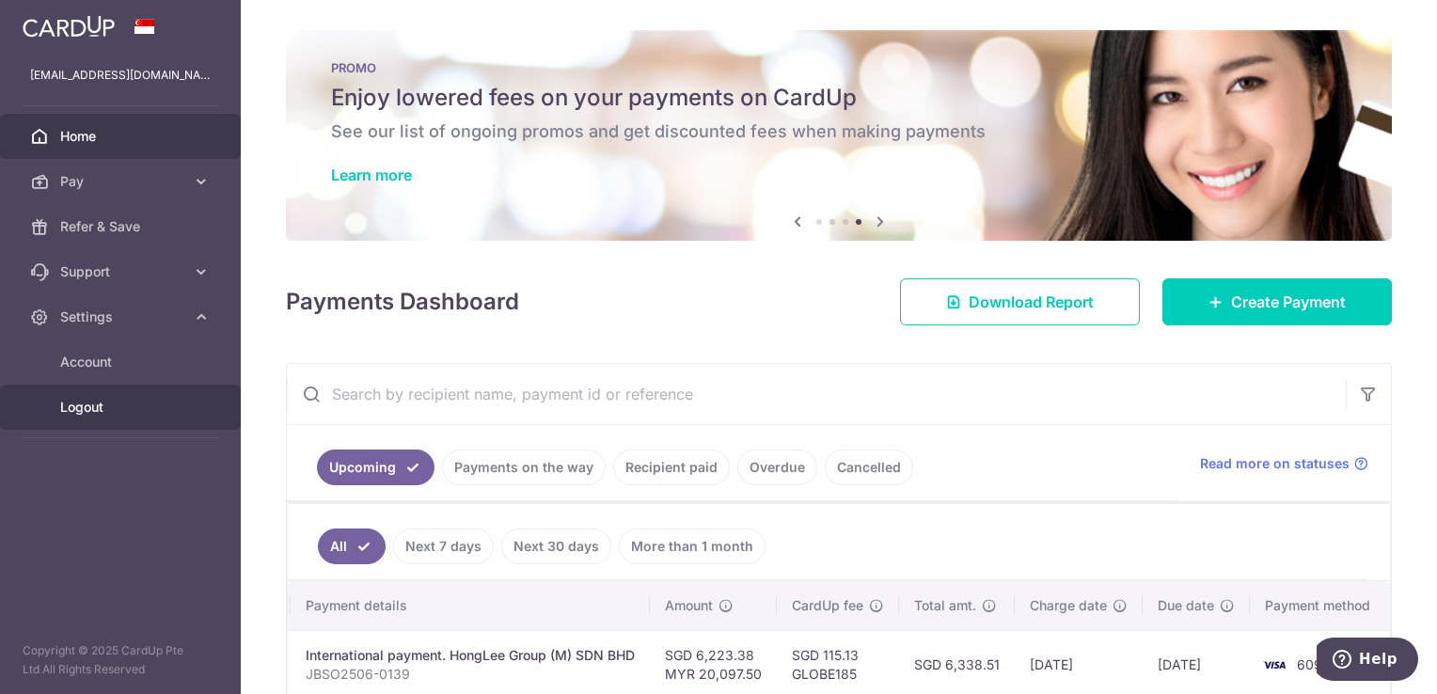
click at [106, 399] on span "Logout" at bounding box center [122, 407] width 124 height 19
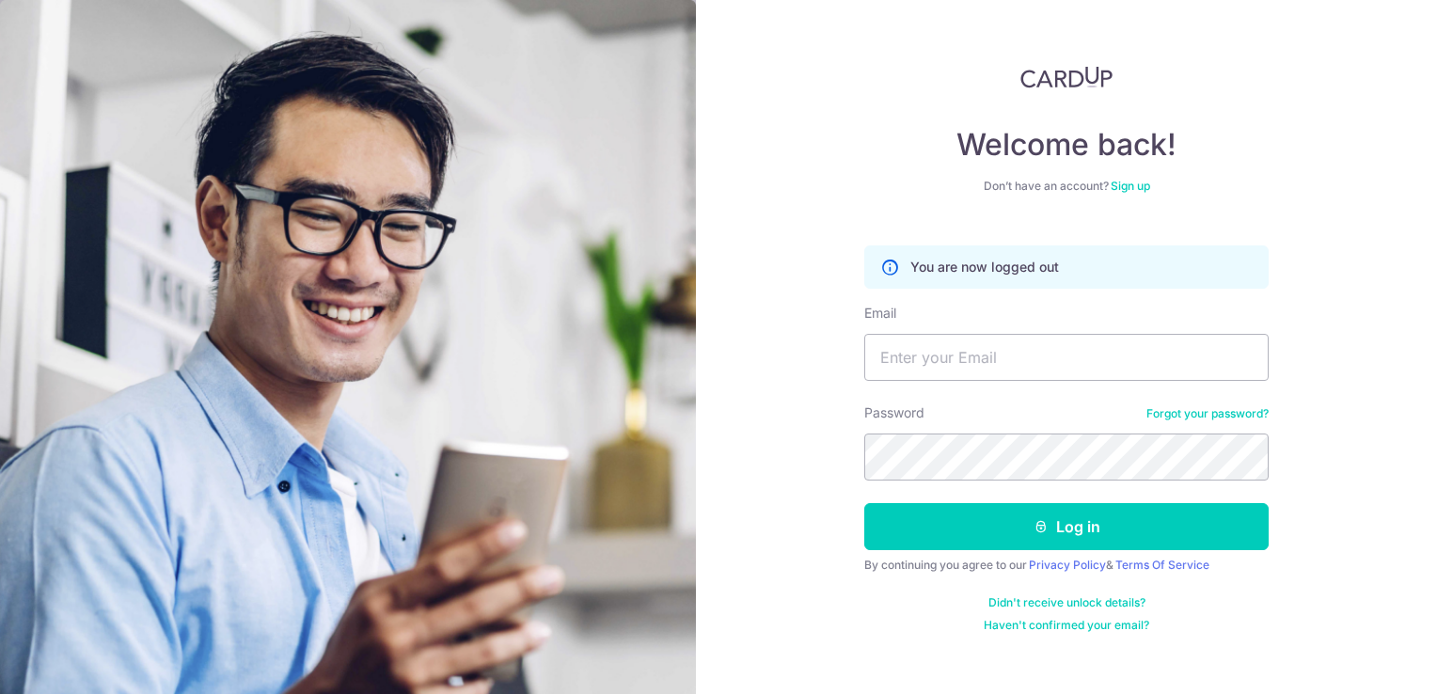
click at [1008, 654] on div "Welcome back! Don’t have an account? Sign up You are now logged out Email Passw…" at bounding box center [1066, 347] width 741 height 694
click at [867, 655] on div "Welcome back! Don’t have an account? Sign up You are now logged out Email Passw…" at bounding box center [1066, 347] width 741 height 694
